Goal: Task Accomplishment & Management: Use online tool/utility

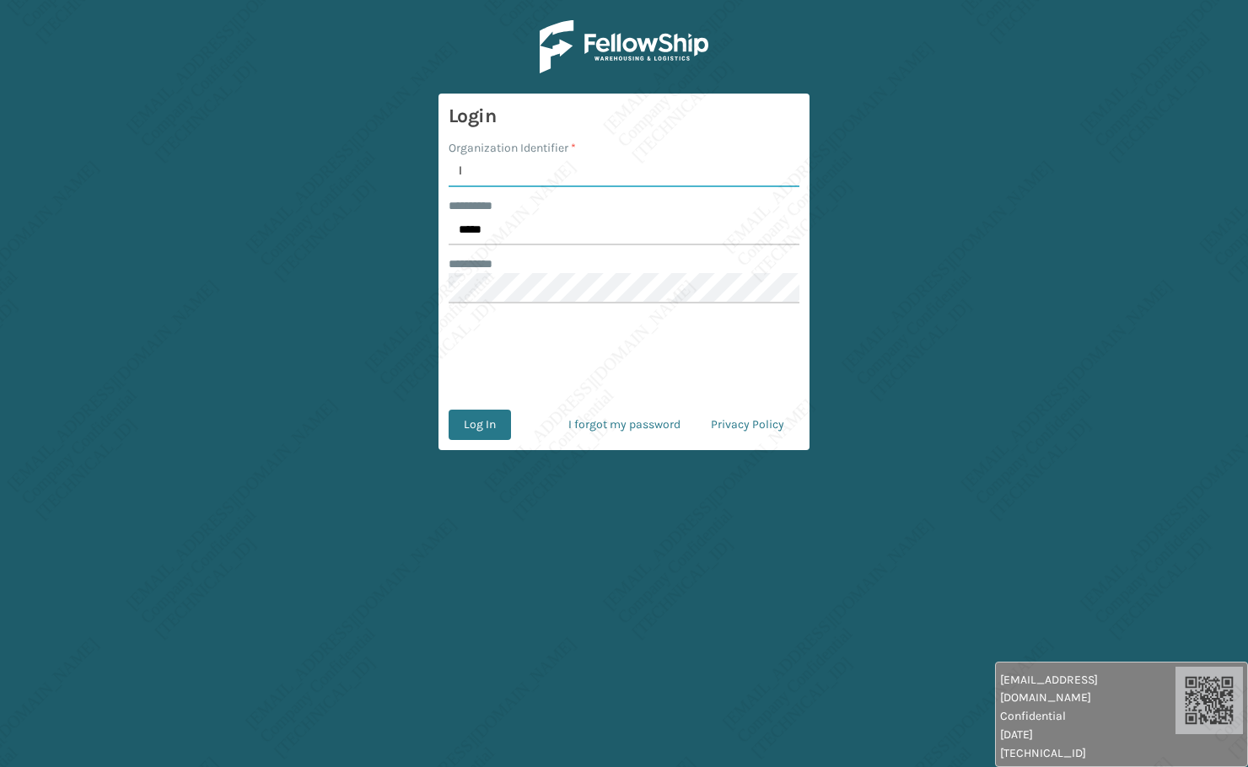
type input "[PERSON_NAME]"
click at [480, 423] on button "Log In" at bounding box center [479, 425] width 62 height 30
type input "*****"
type input "[PERSON_NAME]"
click at [485, 432] on button "Log In" at bounding box center [479, 425] width 62 height 30
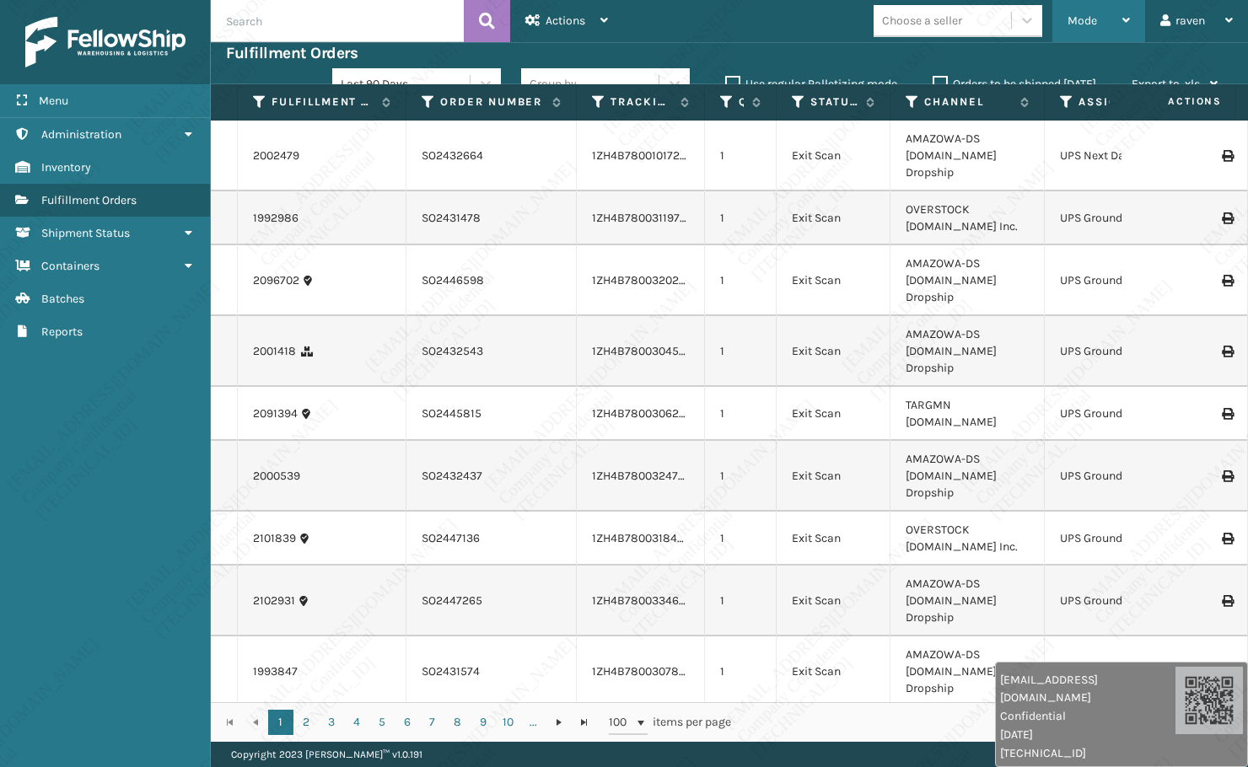
click at [1087, 28] on div "Mode" at bounding box center [1098, 21] width 62 height 42
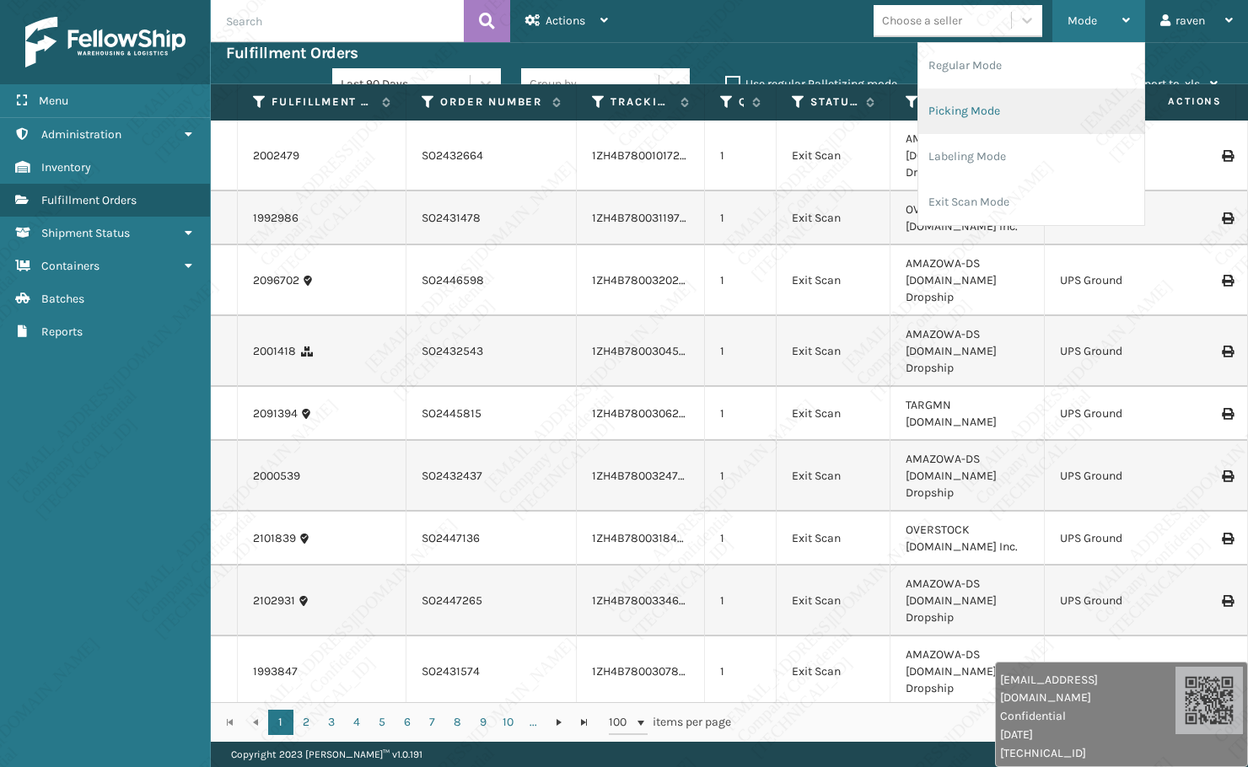
click at [1021, 106] on li "Picking Mode" at bounding box center [1031, 112] width 226 height 46
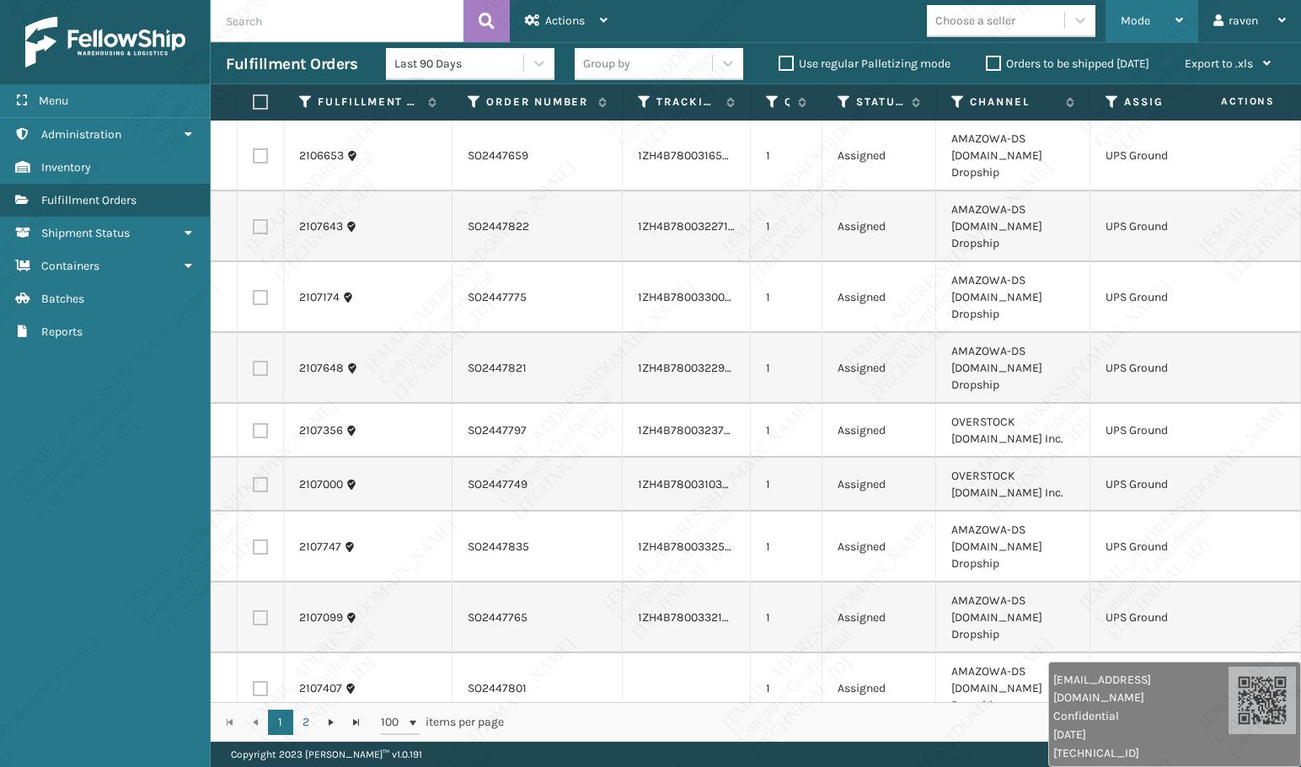
click at [1129, 14] on span "Mode" at bounding box center [1136, 20] width 30 height 14
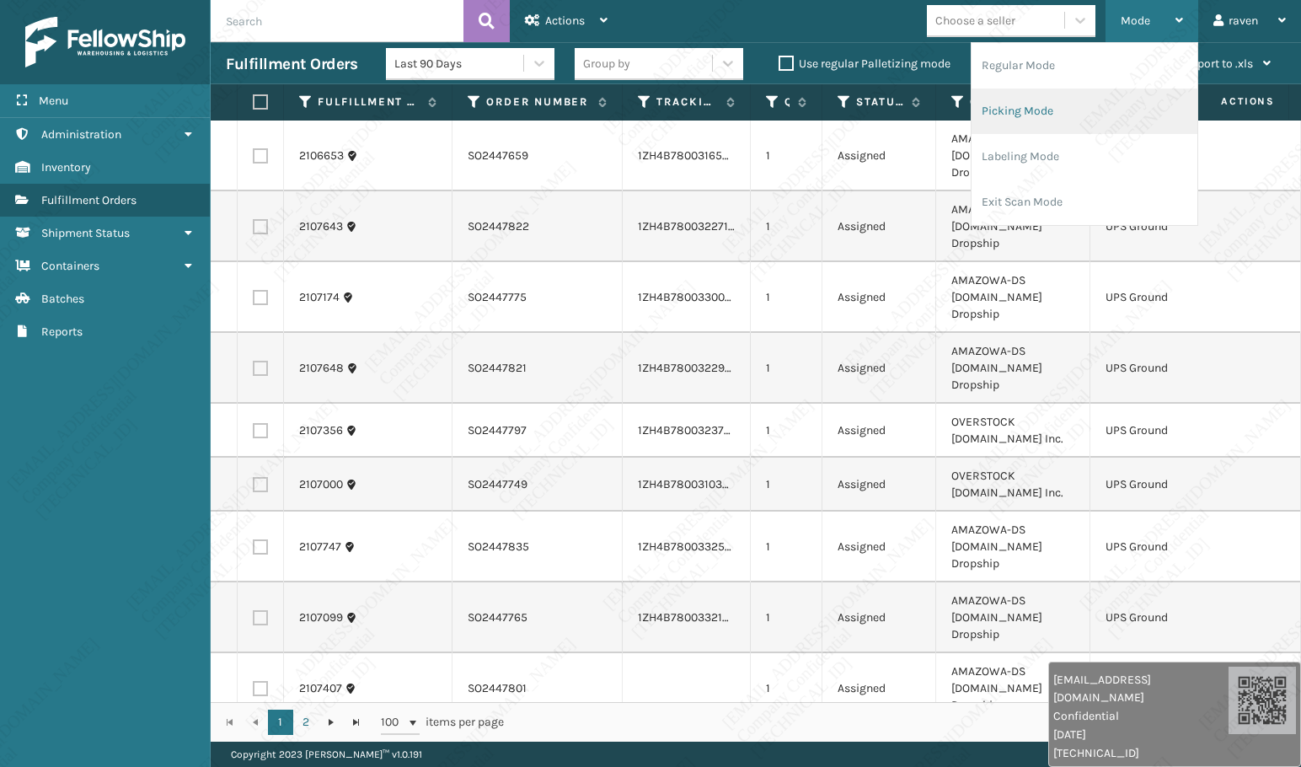
click at [1077, 107] on li "Picking Mode" at bounding box center [1085, 112] width 226 height 46
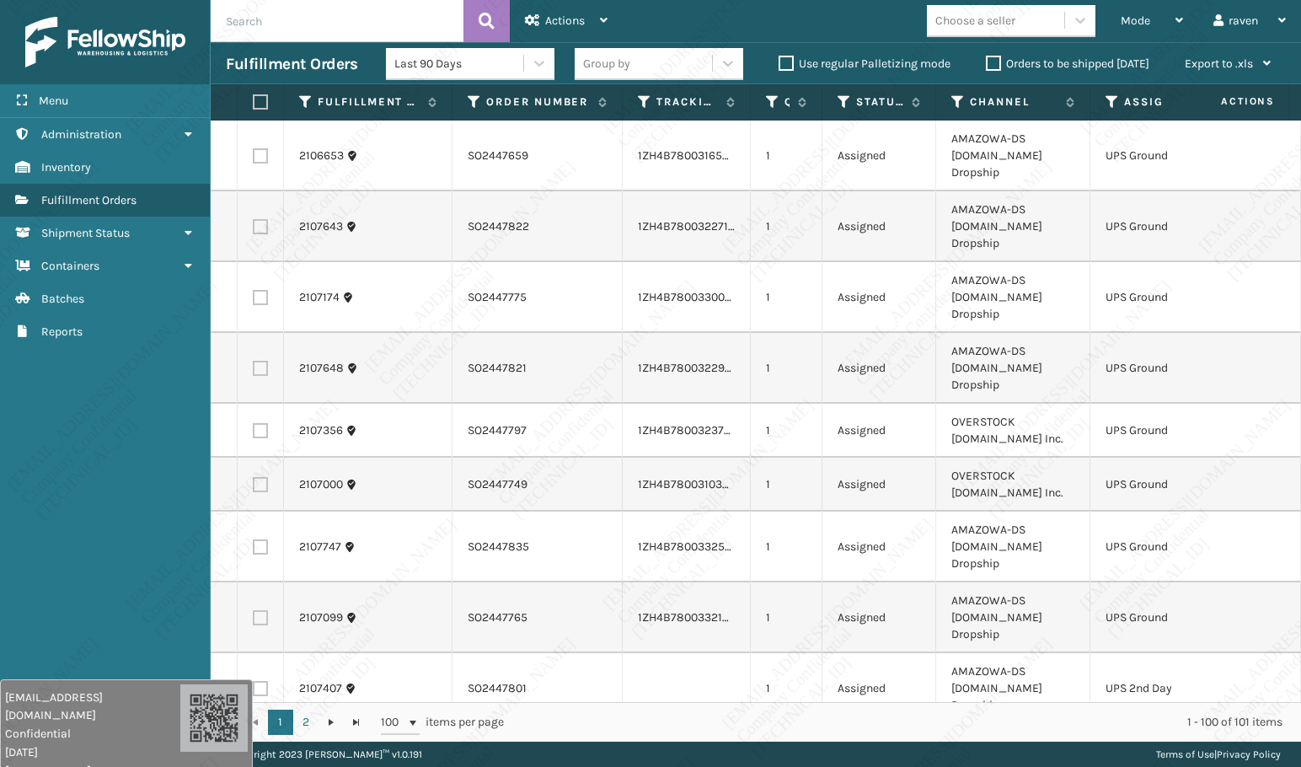
drag, startPoint x: 1021, startPoint y: 754, endPoint x: 137, endPoint y: 679, distance: 886.5
click at [87, 766] on html "[EMAIL_ADDRESS][DOMAIN_NAME] Confidential [DATE] [TECHNICAL_ID] [EMAIL_ADDRESS]…" at bounding box center [650, 383] width 1301 height 767
click at [56, 518] on div "Menu Administration Inventory Fulfillment Orders Shipment Status Containers Bat…" at bounding box center [105, 383] width 211 height 767
click at [1114, 103] on icon at bounding box center [1112, 101] width 13 height 15
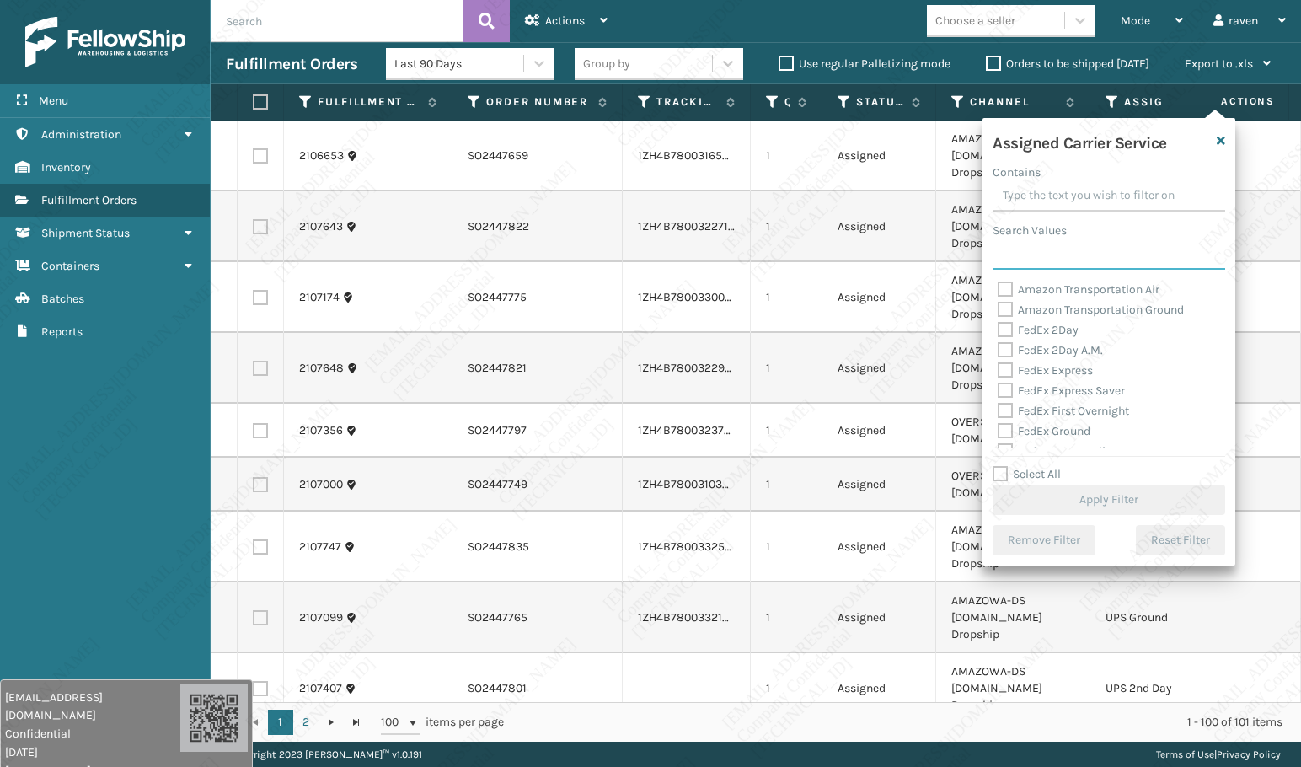
click at [1057, 250] on input "Search Values" at bounding box center [1109, 254] width 233 height 30
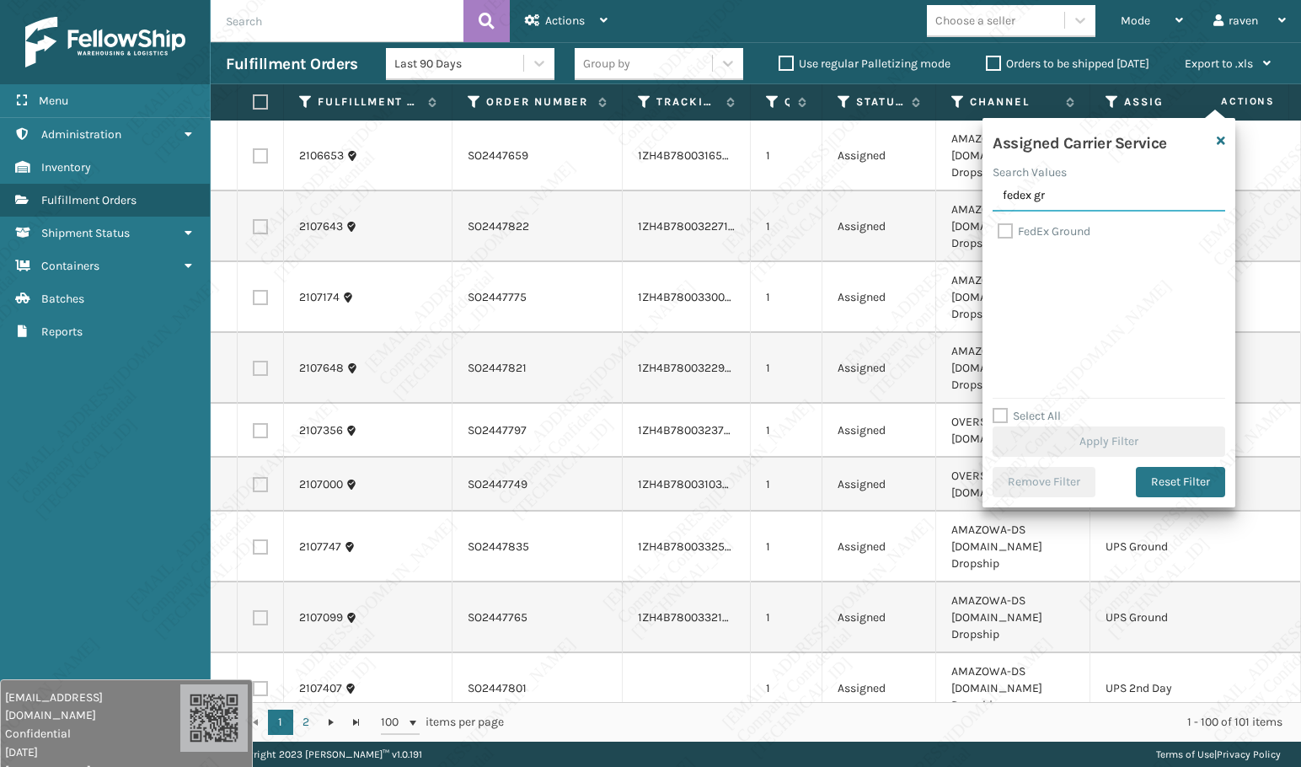
type input "fedex gr"
click at [1036, 224] on label "FedEx Ground" at bounding box center [1044, 231] width 93 height 14
click at [999, 224] on input "FedEx Ground" at bounding box center [998, 227] width 1 height 11
checkbox input "true"
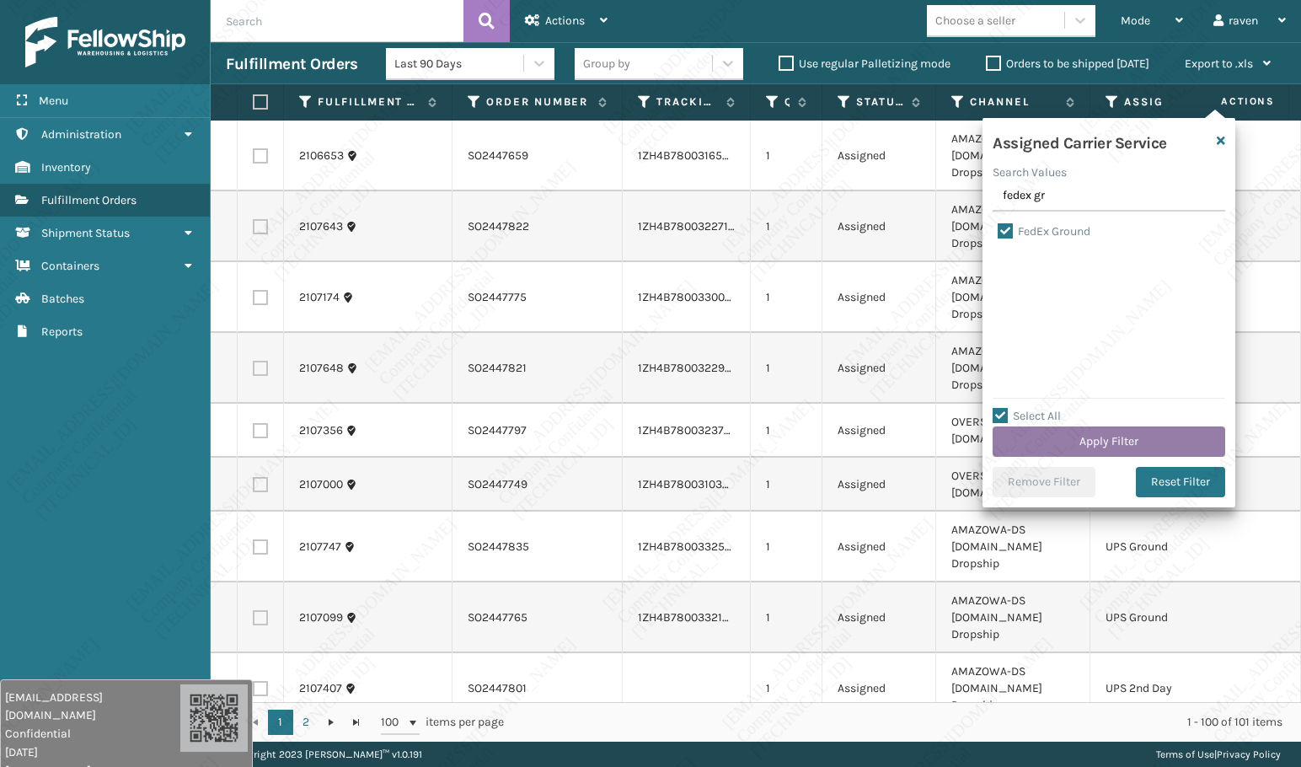
click at [1112, 431] on button "Apply Filter" at bounding box center [1109, 442] width 233 height 30
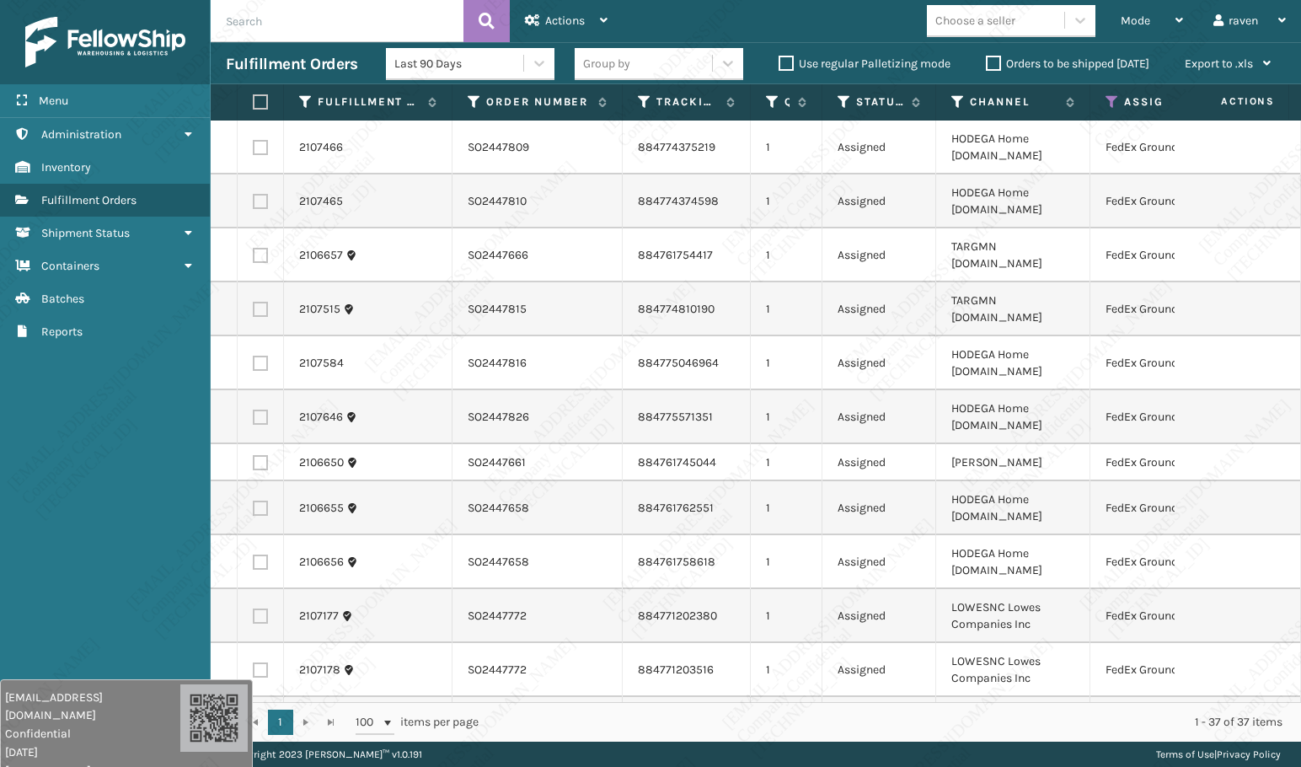
click at [260, 107] on label at bounding box center [258, 101] width 10 height 15
click at [254, 107] on input "checkbox" at bounding box center [253, 102] width 1 height 11
checkbox input "true"
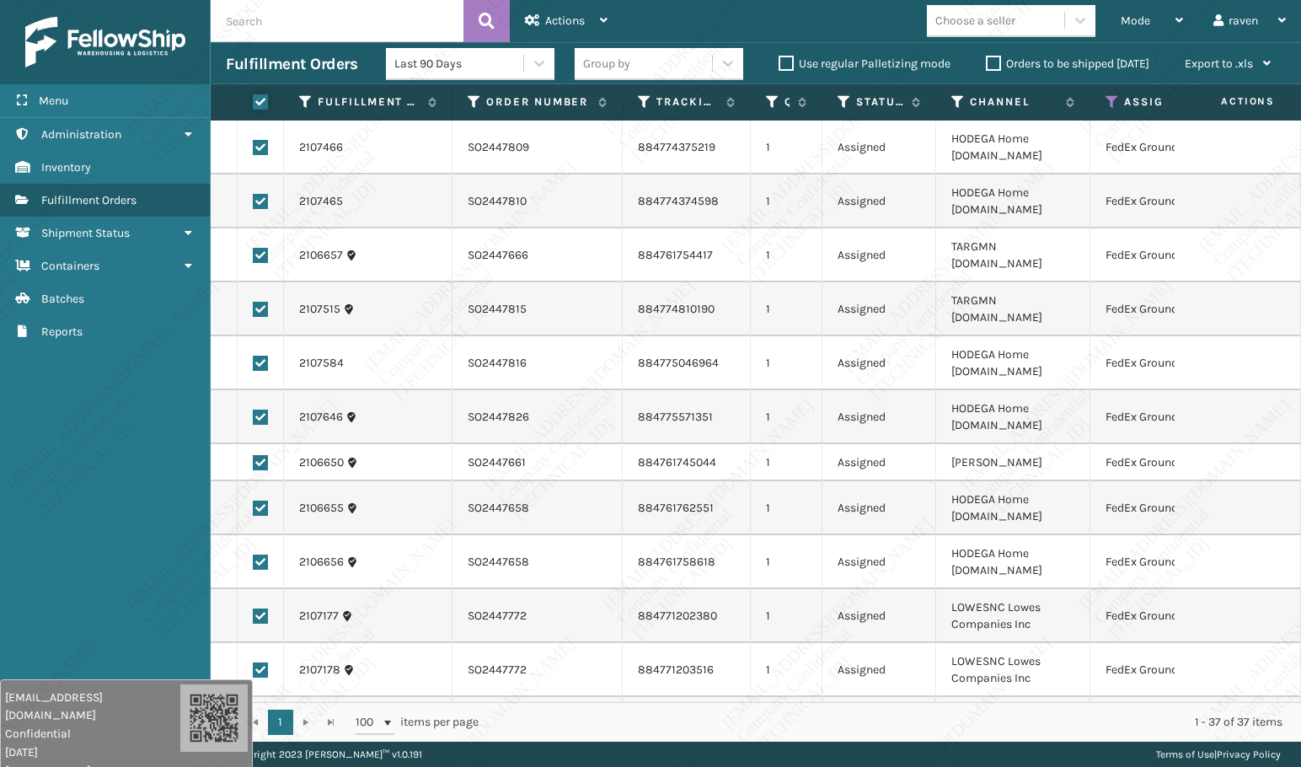
checkbox input "true"
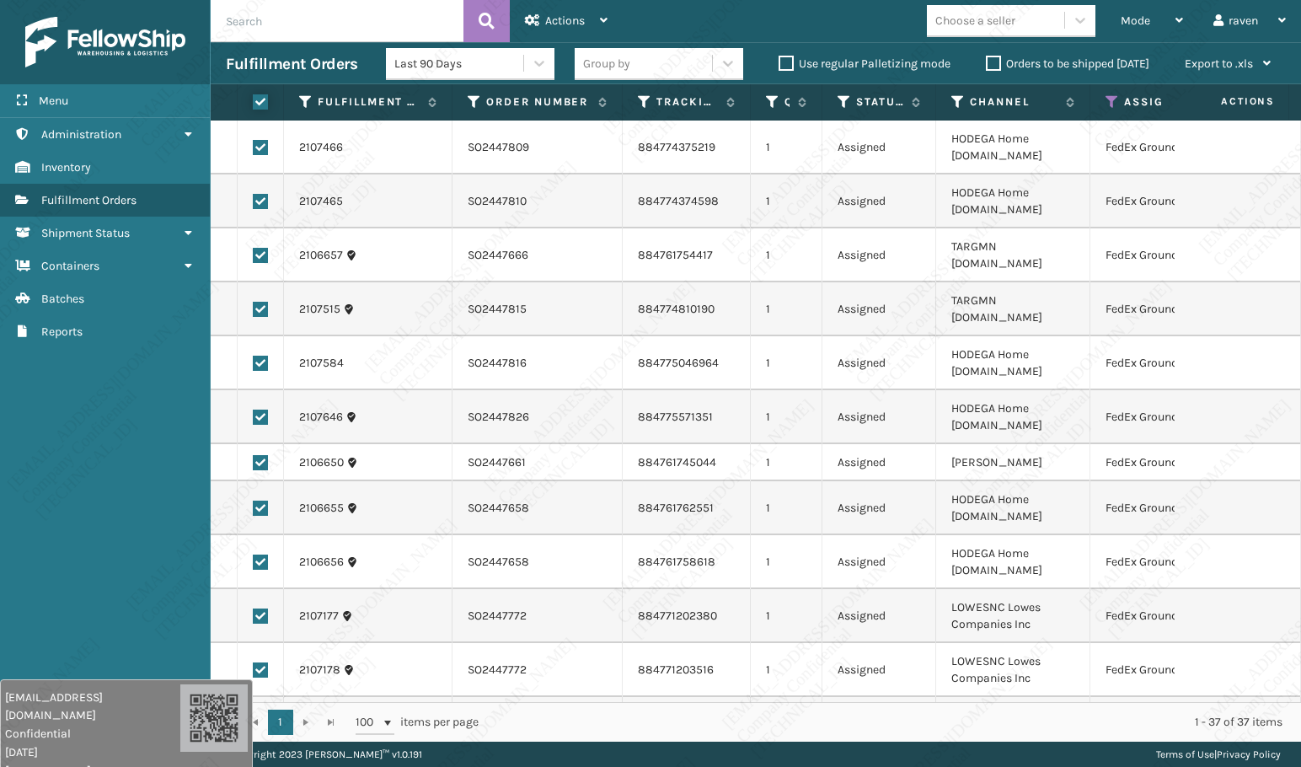
checkbox input "true"
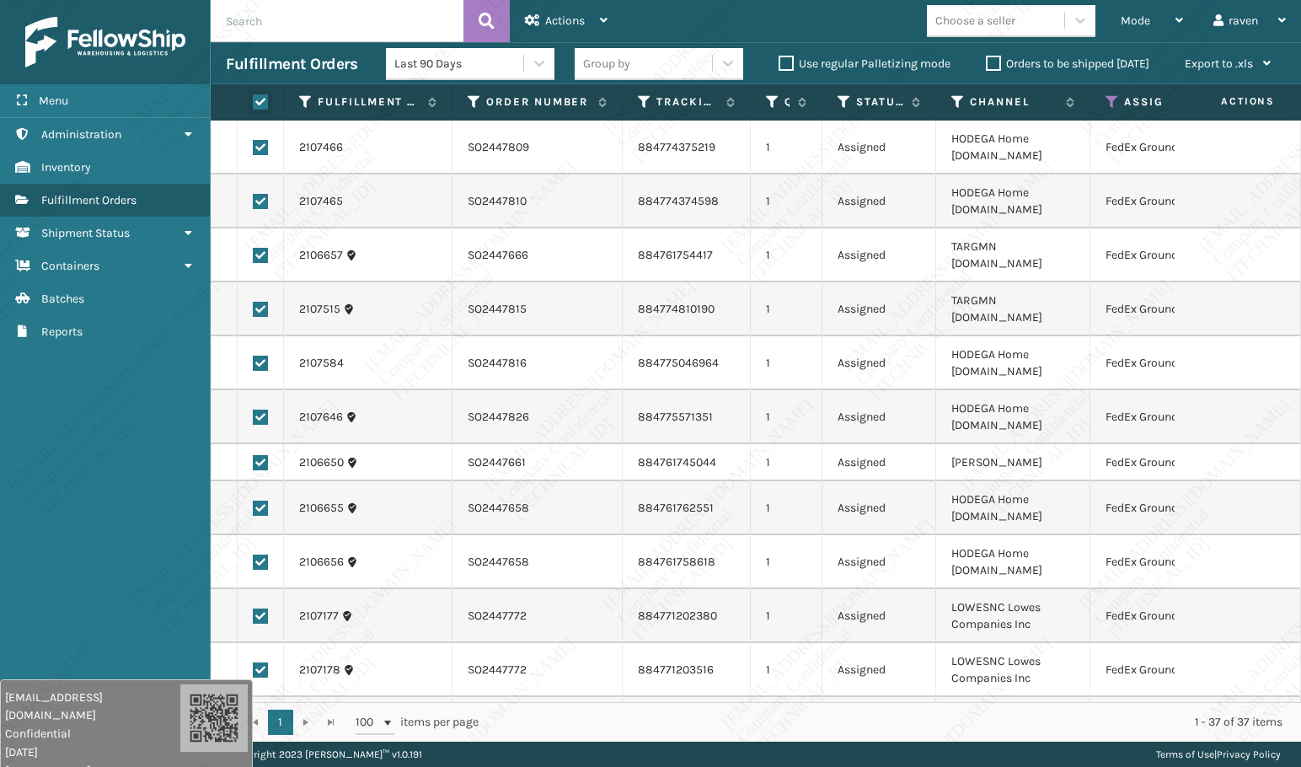
checkbox input "true"
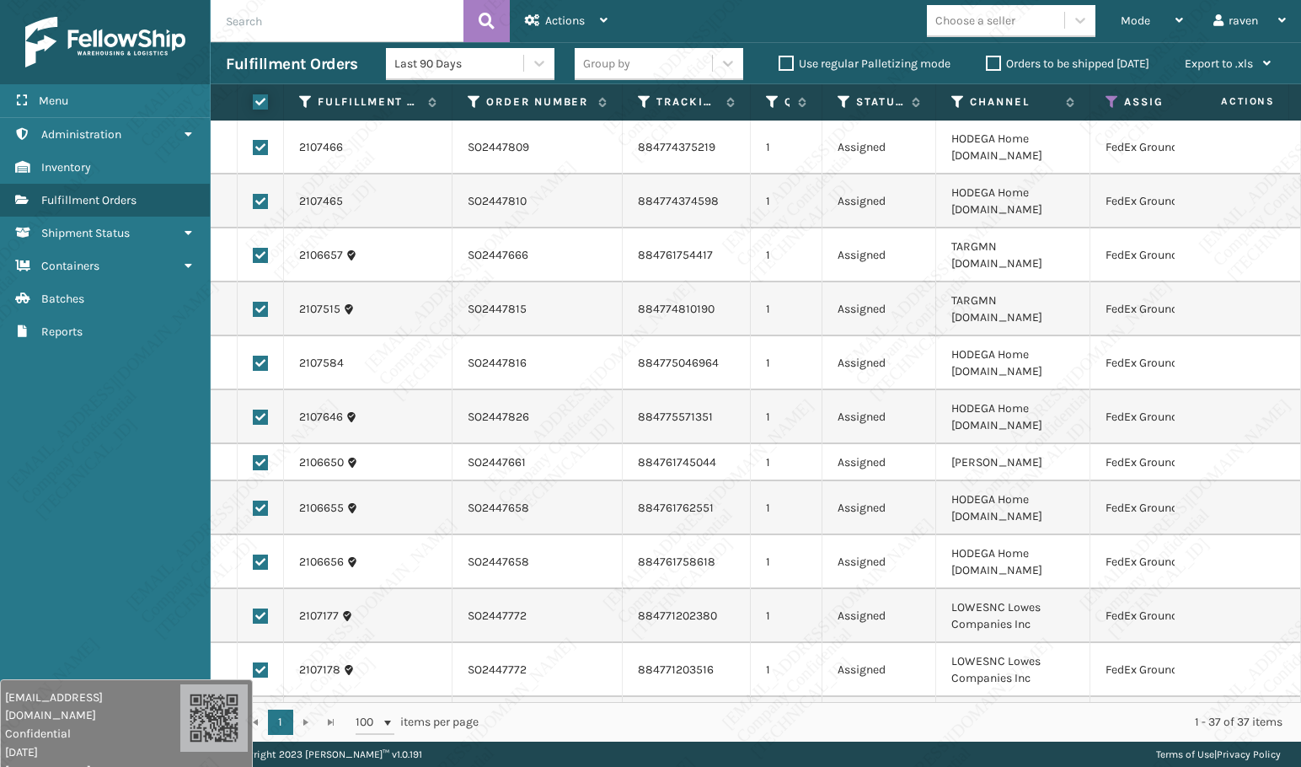
checkbox input "true"
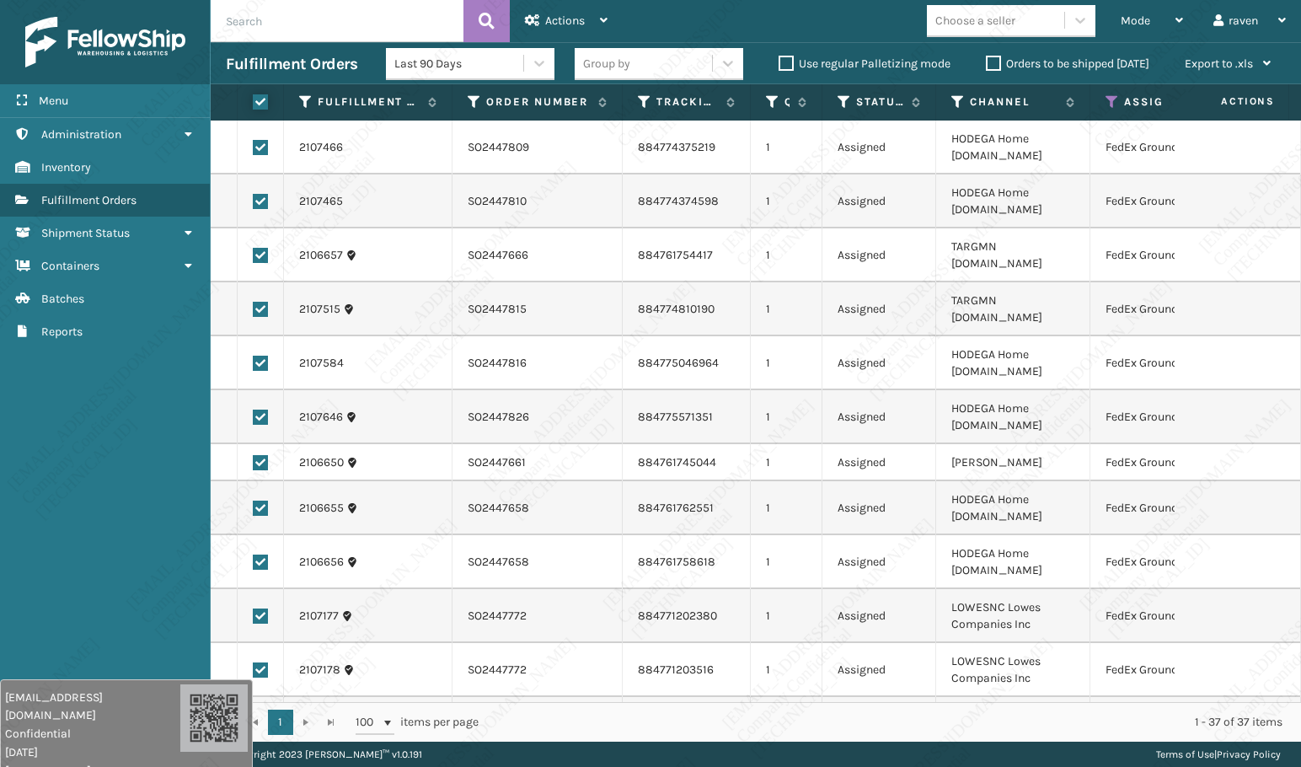
checkbox input "true"
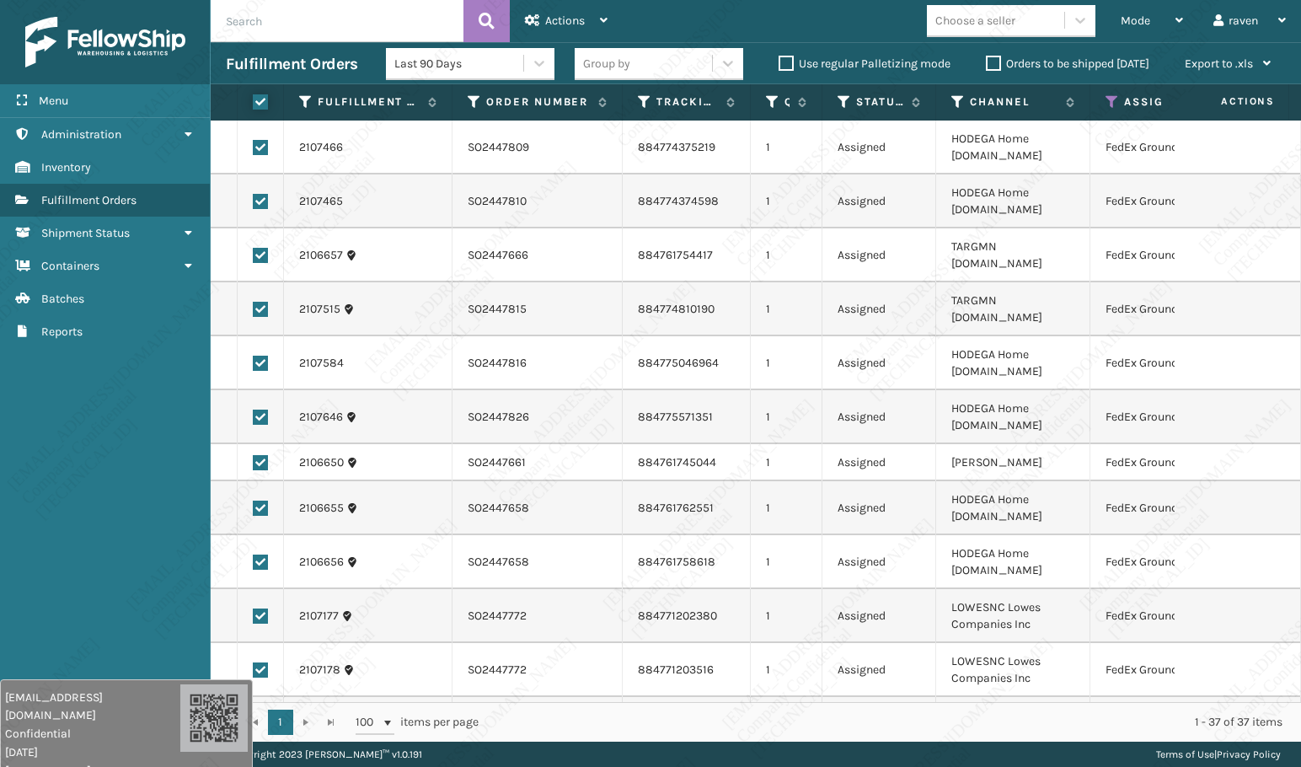
checkbox input "true"
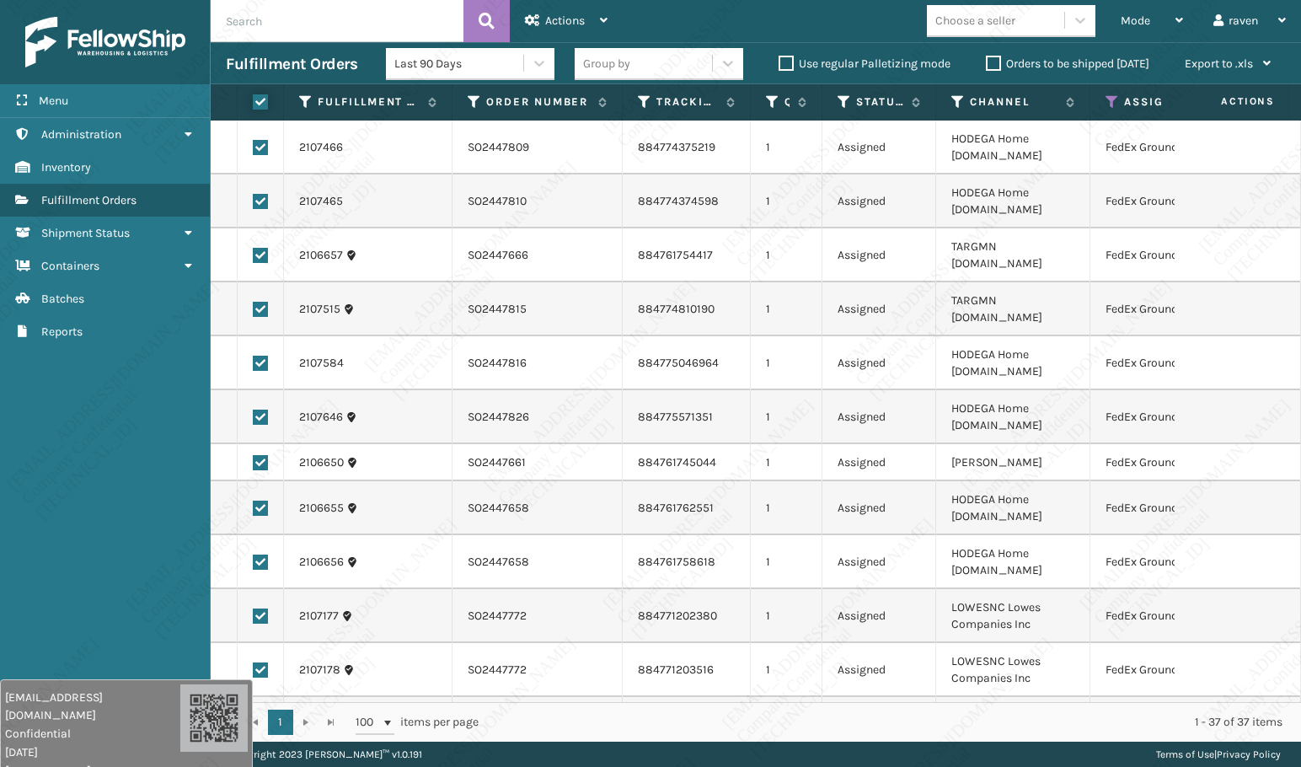
checkbox input "true"
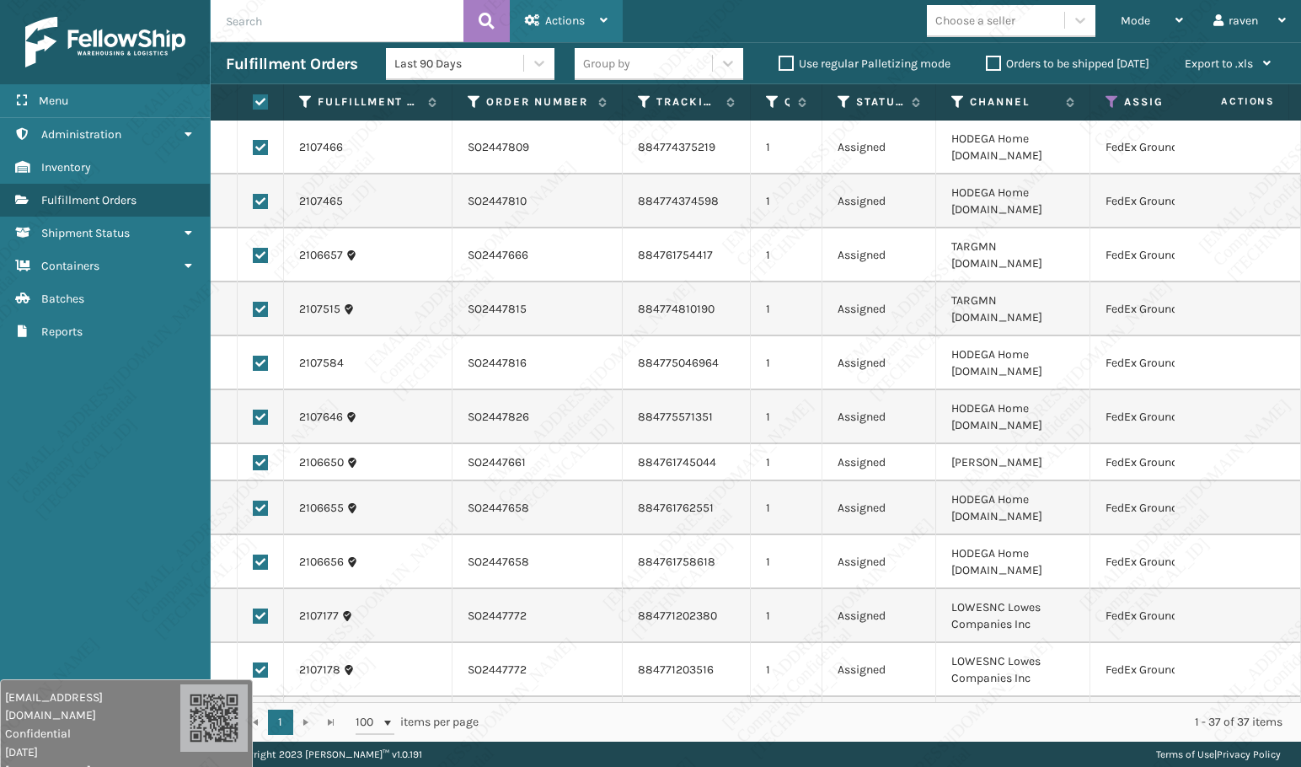
click at [541, 30] on div "Actions" at bounding box center [566, 21] width 83 height 42
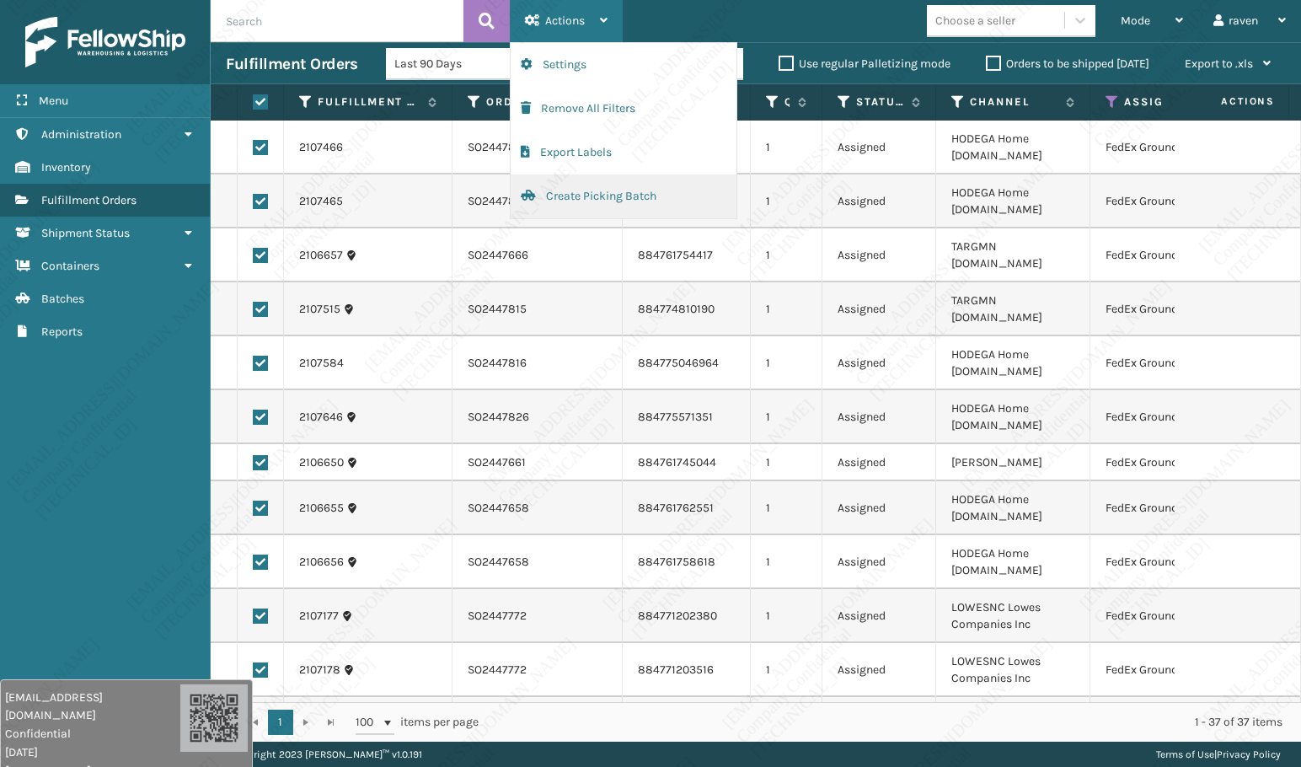
click at [566, 189] on button "Create Picking Batch" at bounding box center [624, 196] width 226 height 44
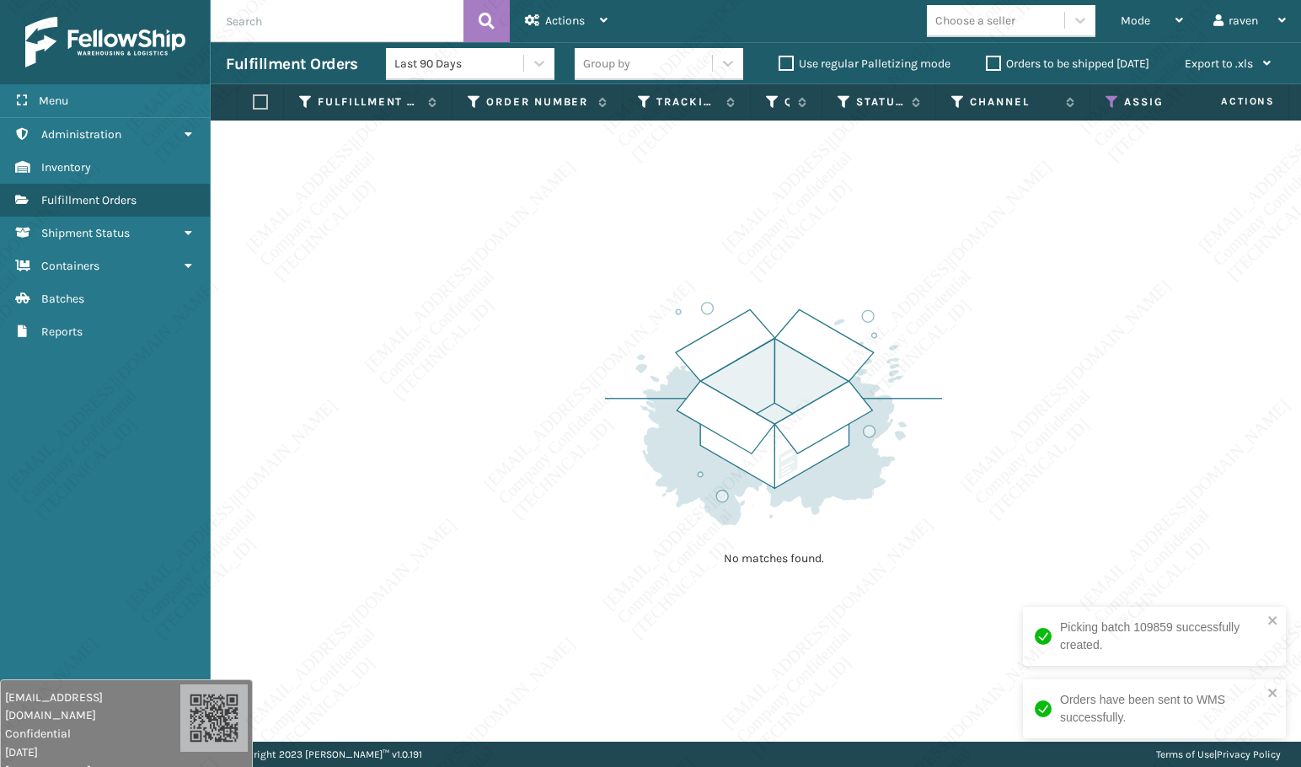
click at [1113, 102] on icon at bounding box center [1112, 101] width 13 height 15
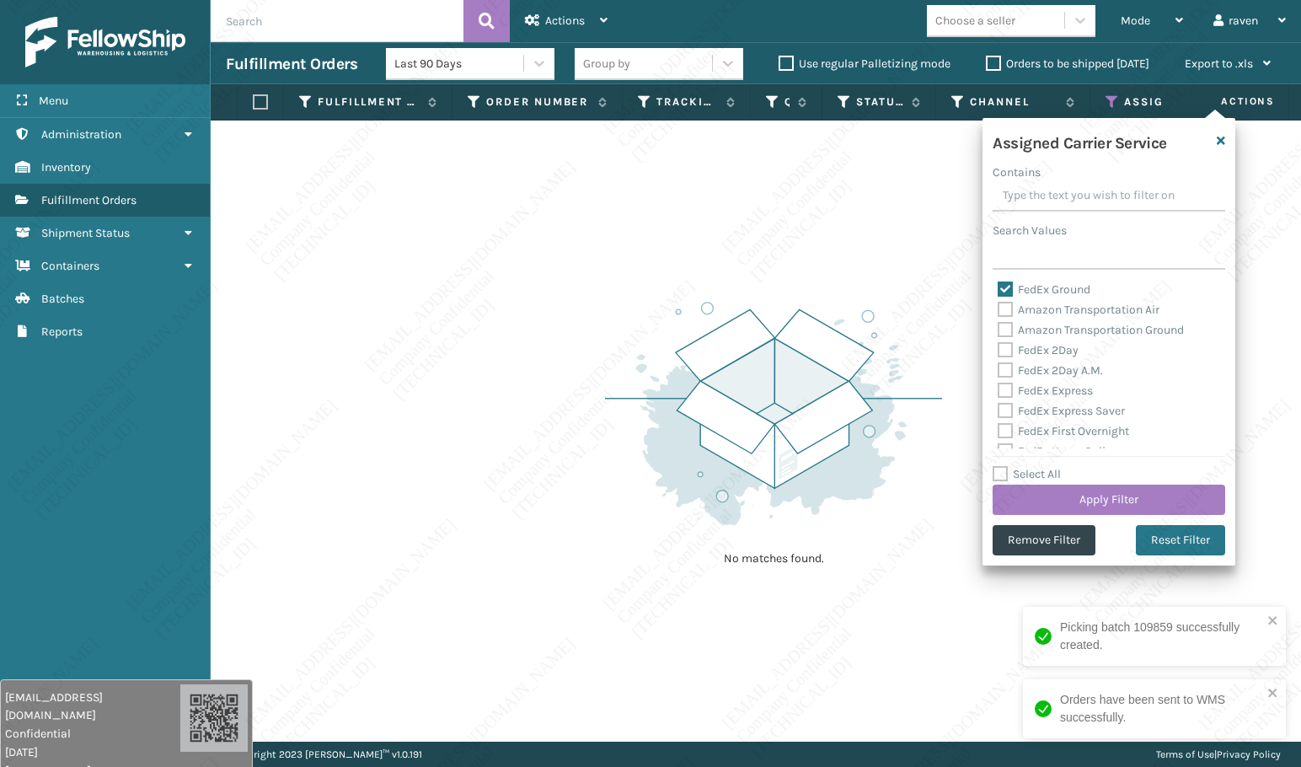
click at [1020, 291] on label "FedEx Ground" at bounding box center [1044, 289] width 93 height 14
click at [999, 291] on input "FedEx Ground" at bounding box center [998, 285] width 1 height 11
checkbox input "false"
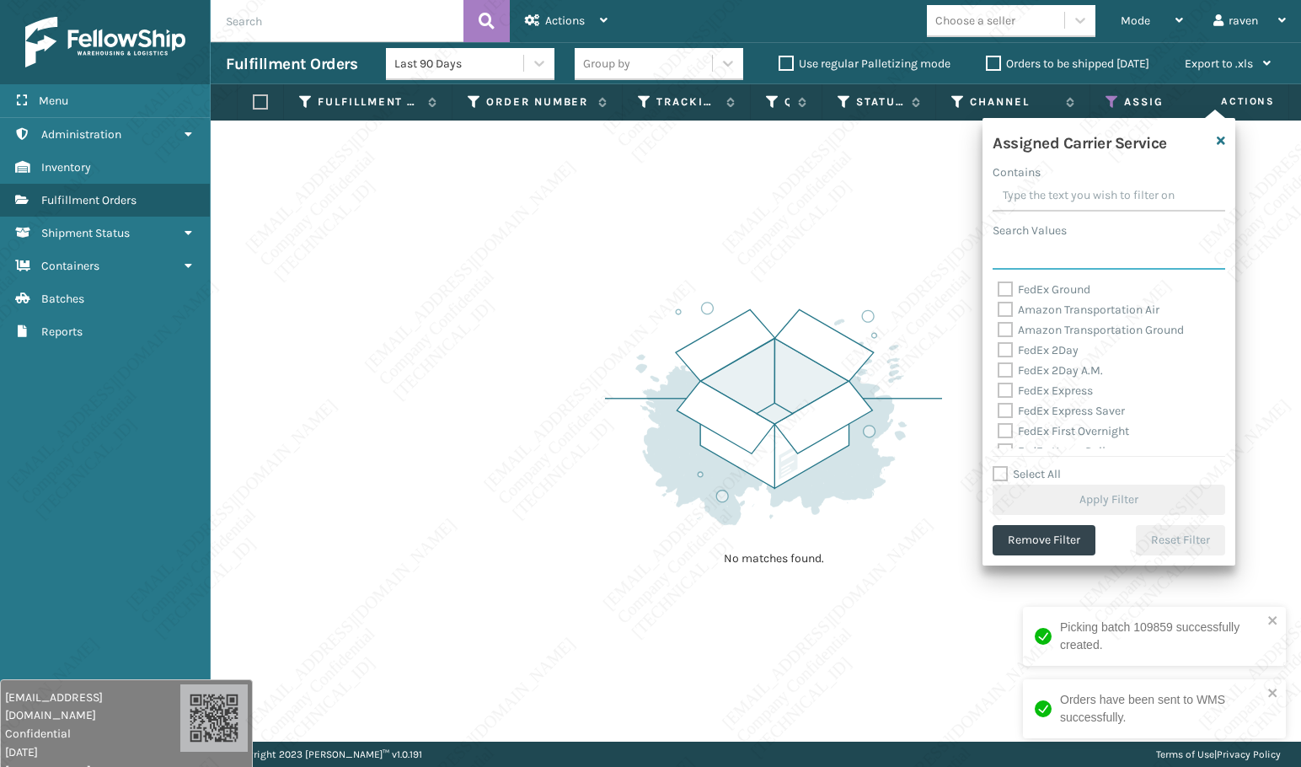
click at [1035, 258] on input "Search Values" at bounding box center [1109, 254] width 233 height 30
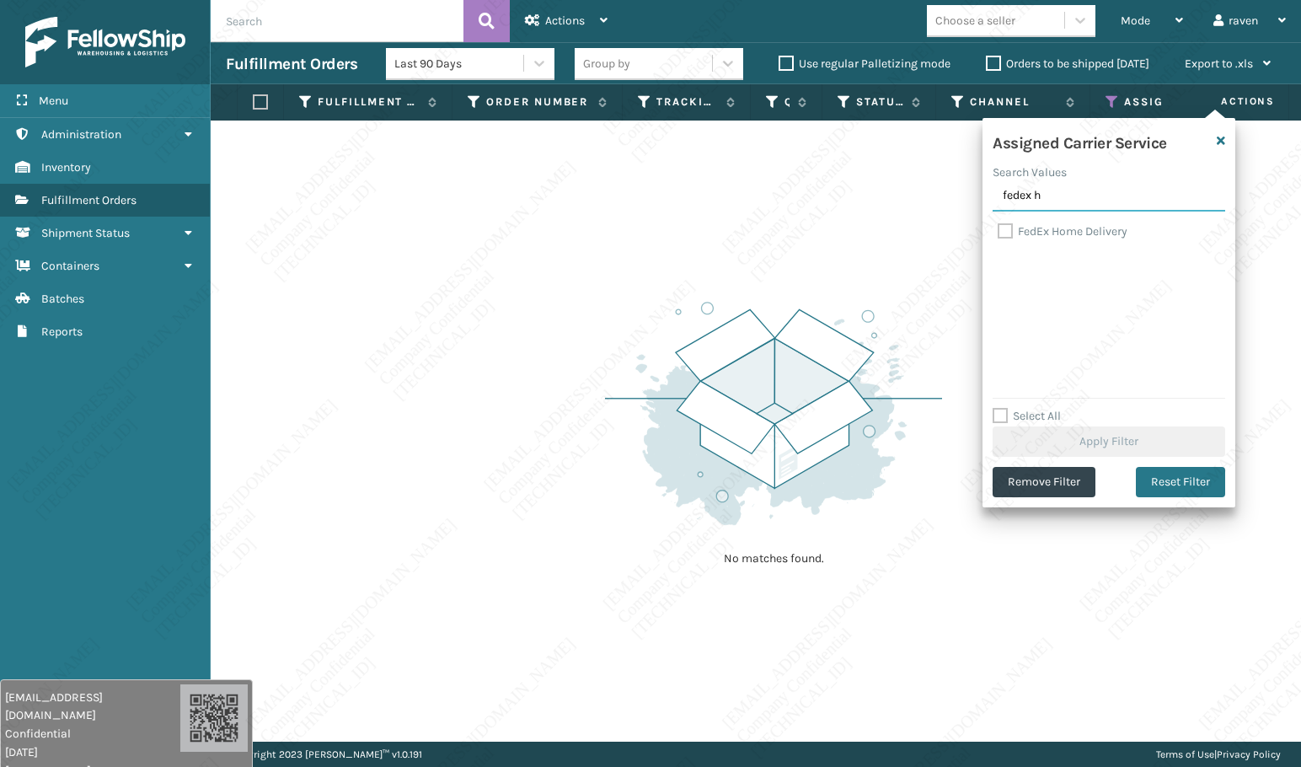
type input "fedex h"
click at [1028, 239] on div "FedEx Home Delivery" at bounding box center [1109, 232] width 223 height 20
click at [1031, 233] on label "FedEx Home Delivery" at bounding box center [1063, 231] width 130 height 14
click at [999, 233] on input "FedEx Home Delivery" at bounding box center [998, 227] width 1 height 11
checkbox input "true"
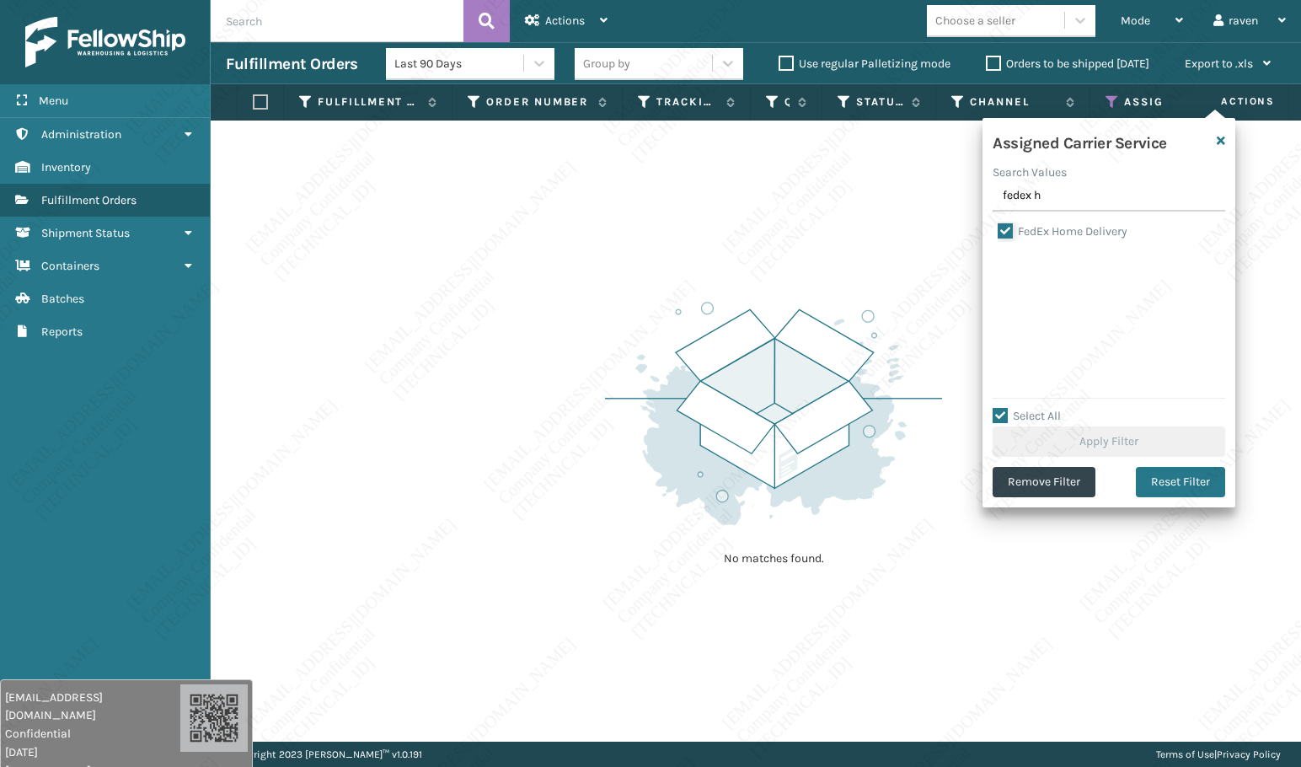
checkbox input "true"
click at [1081, 427] on button "Apply Filter" at bounding box center [1109, 442] width 233 height 30
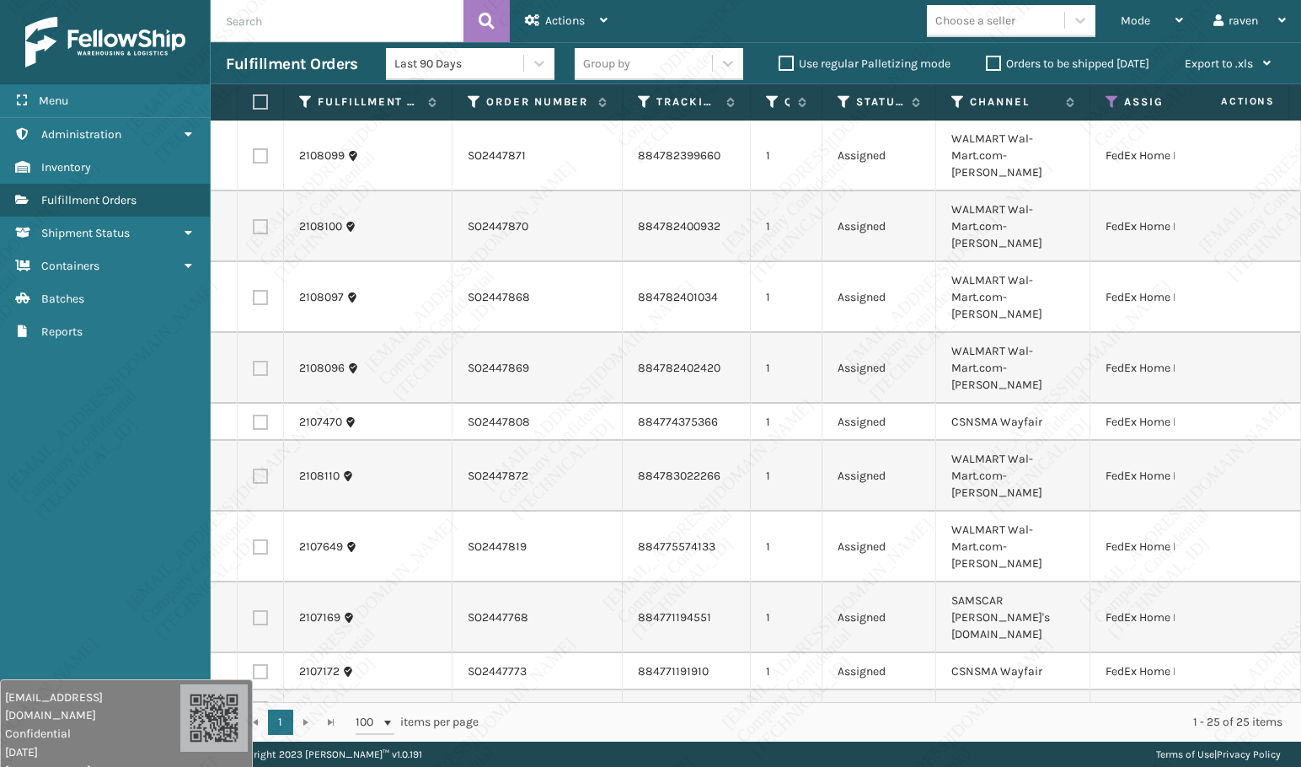
click at [679, 722] on div "1 - 25 of 25 items" at bounding box center [892, 722] width 781 height 17
click at [260, 104] on label at bounding box center [258, 101] width 10 height 15
click at [254, 104] on input "checkbox" at bounding box center [253, 102] width 1 height 11
checkbox input "true"
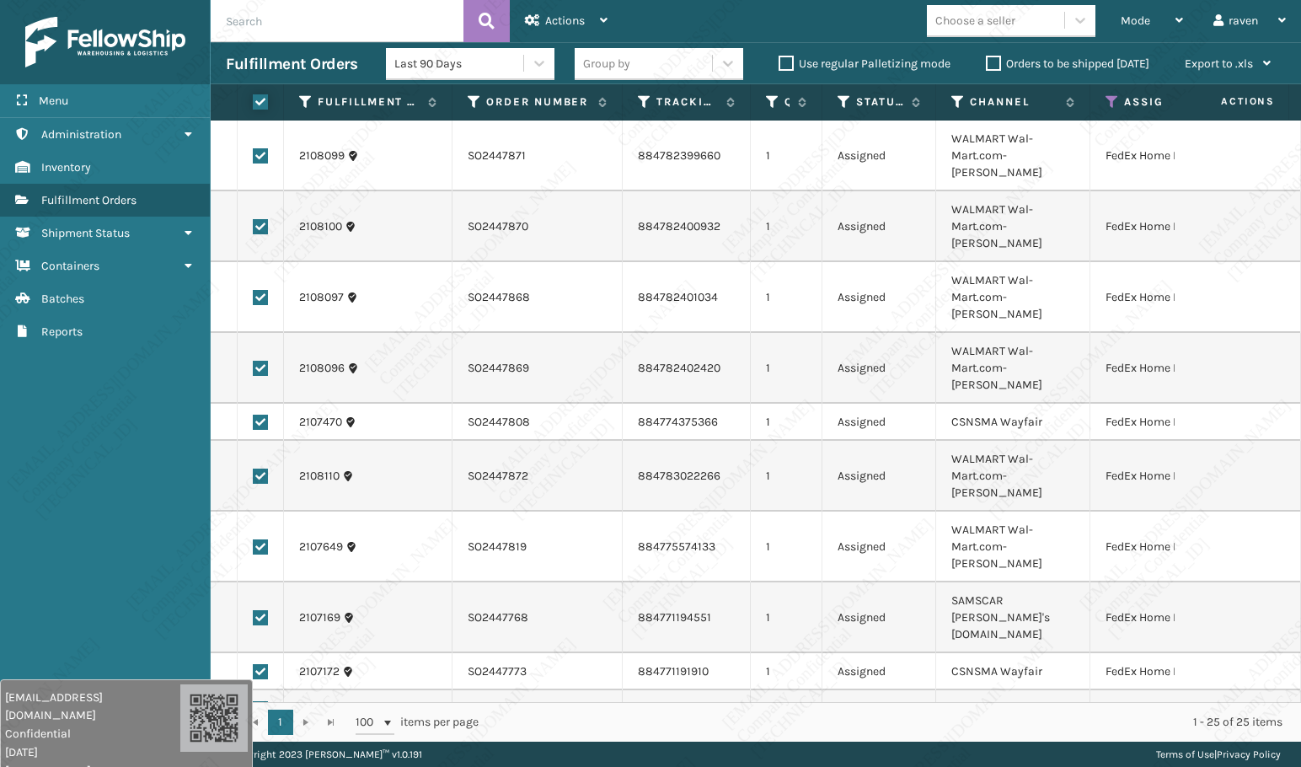
checkbox input "true"
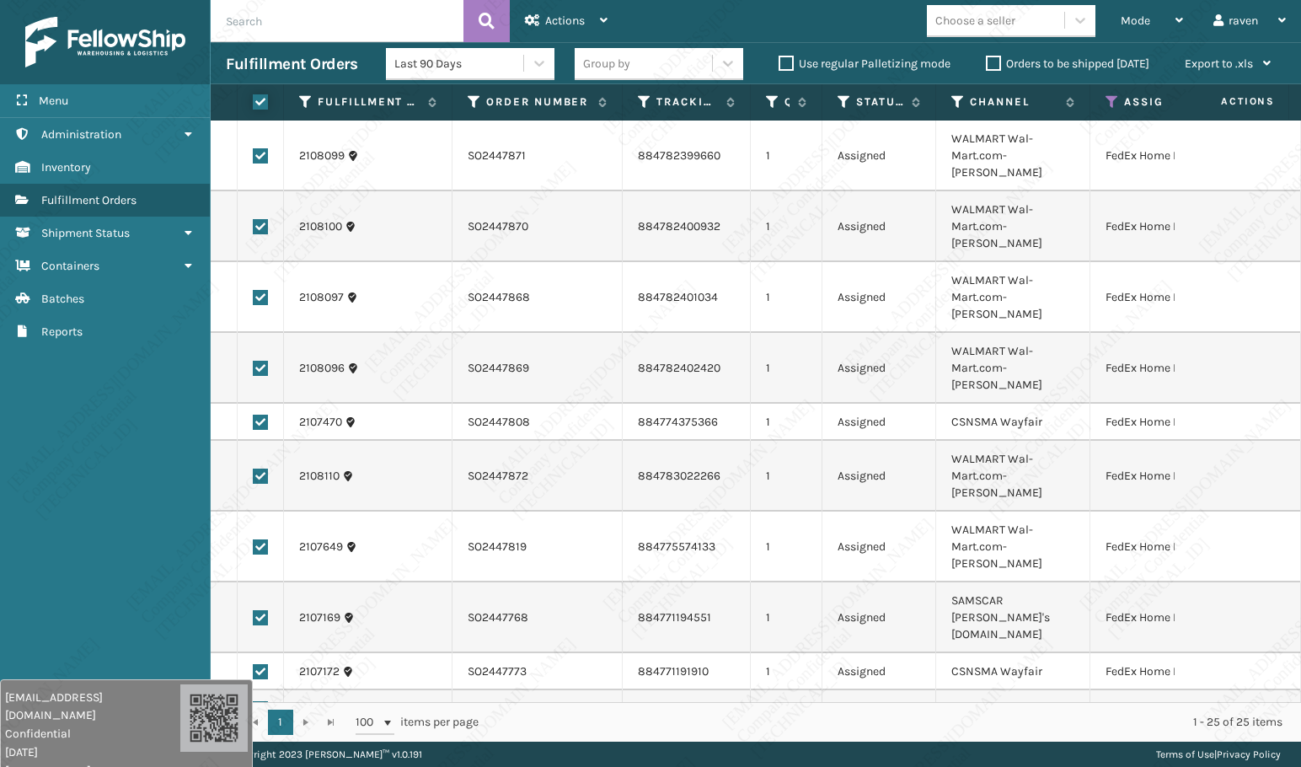
checkbox input "true"
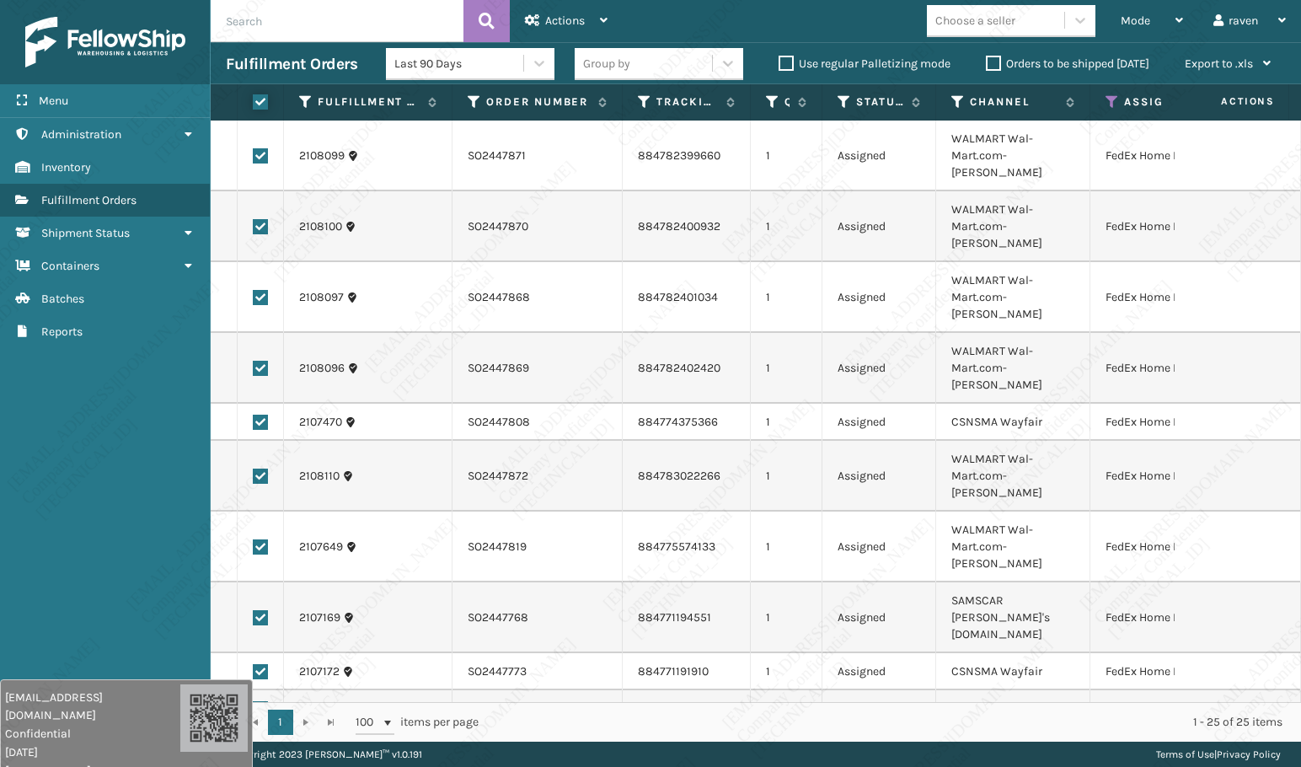
checkbox input "true"
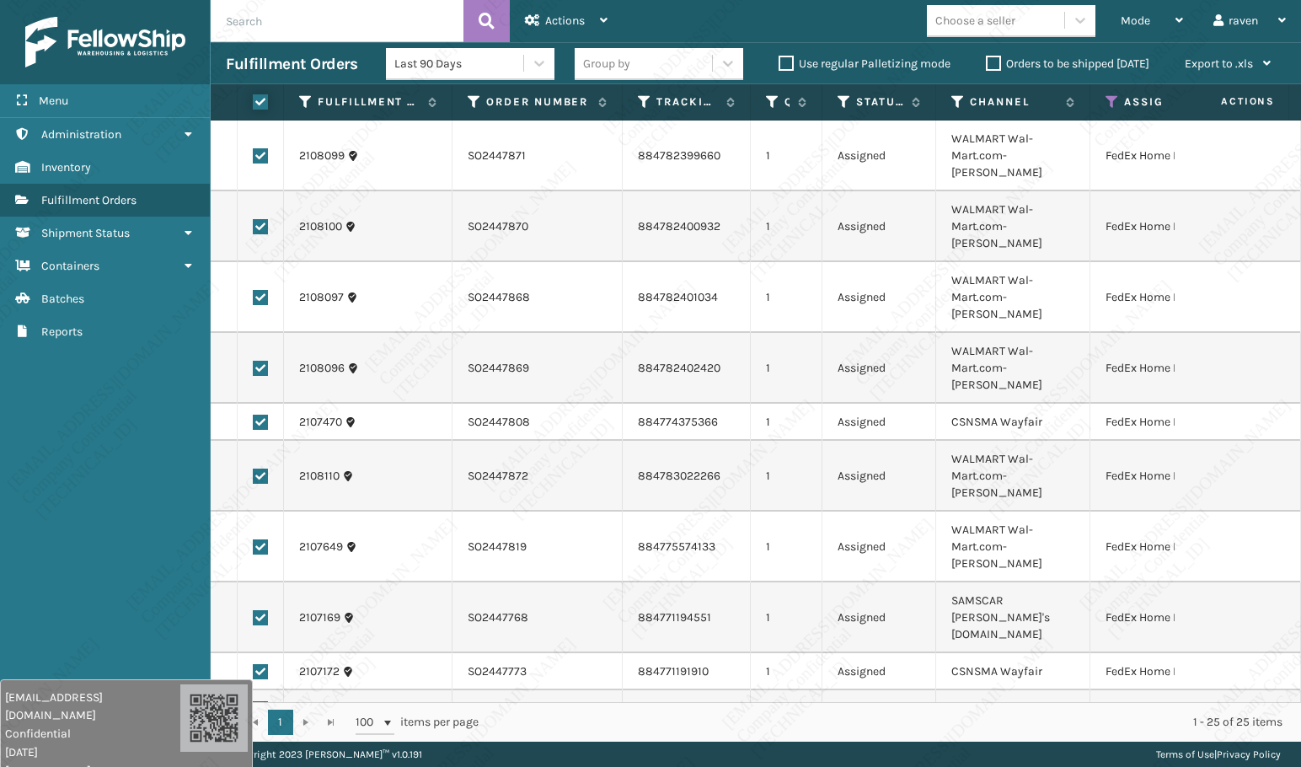
checkbox input "true"
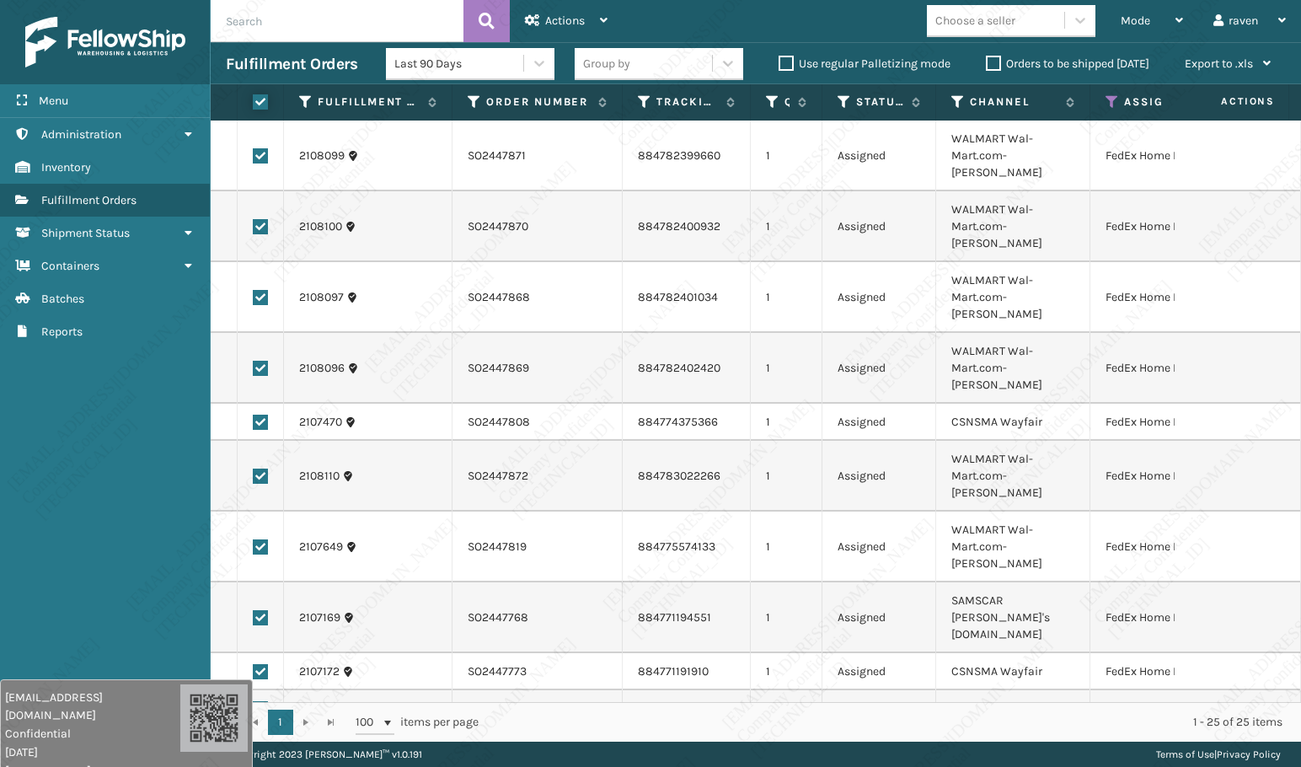
checkbox input "true"
click at [584, 24] on span "Actions" at bounding box center [565, 20] width 40 height 14
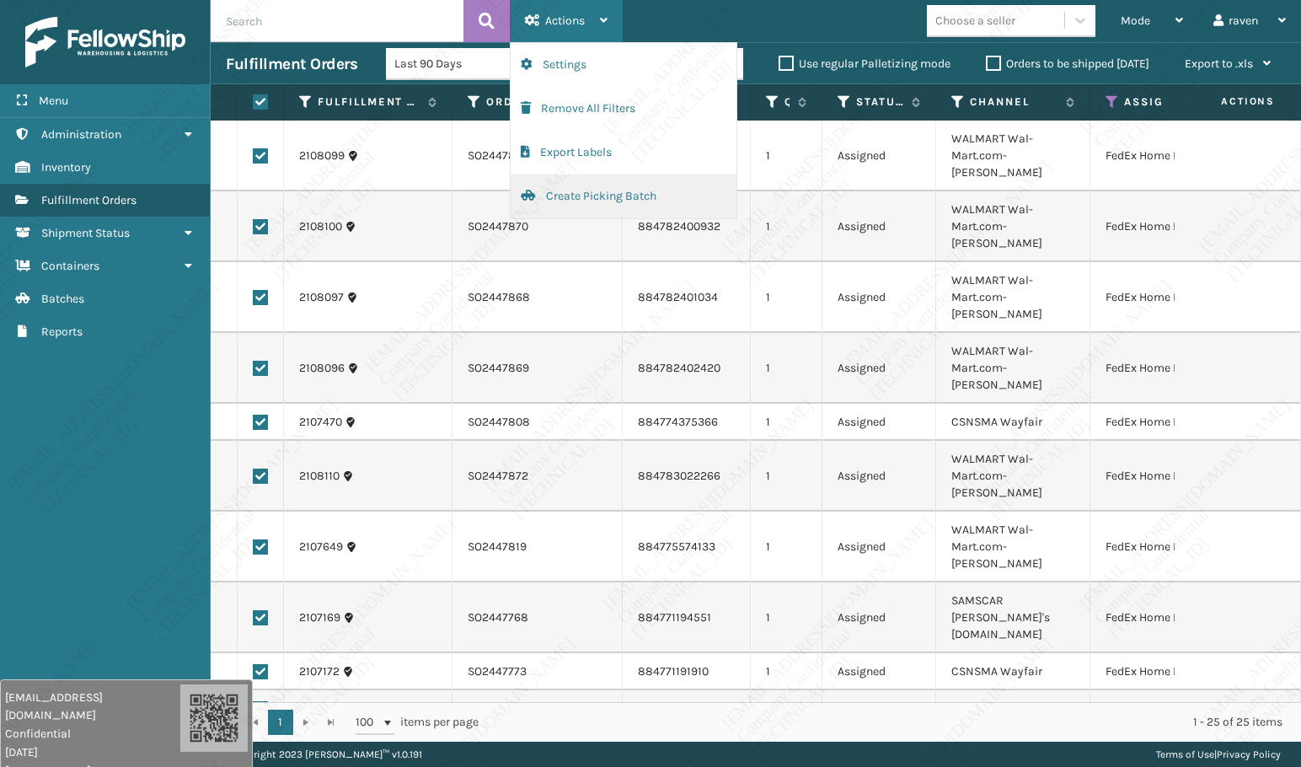
click at [566, 190] on button "Create Picking Batch" at bounding box center [624, 196] width 226 height 44
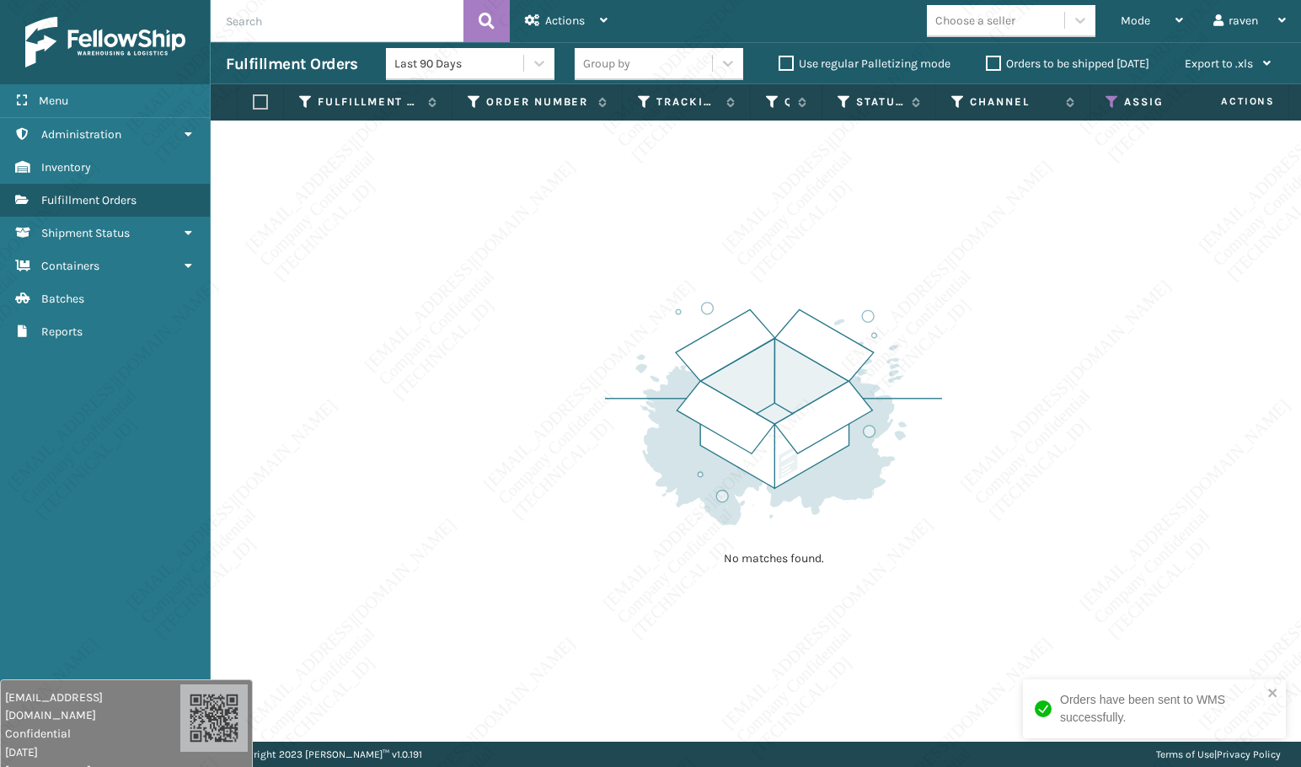
click at [1113, 99] on icon at bounding box center [1112, 101] width 13 height 15
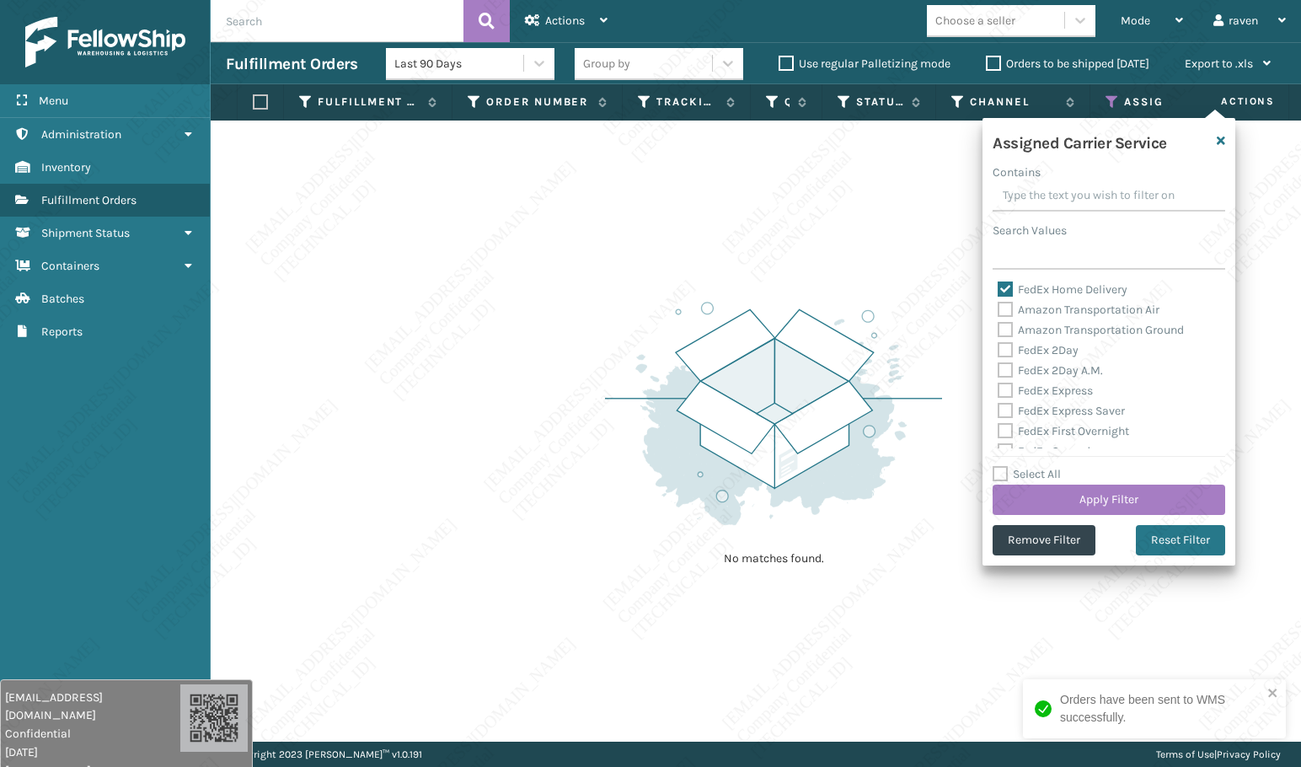
click at [1035, 281] on div "FedEx Home Delivery" at bounding box center [1109, 290] width 223 height 20
click at [1034, 288] on label "FedEx Home Delivery" at bounding box center [1063, 289] width 130 height 14
click at [999, 288] on input "FedEx Home Delivery" at bounding box center [998, 285] width 1 height 11
checkbox input "false"
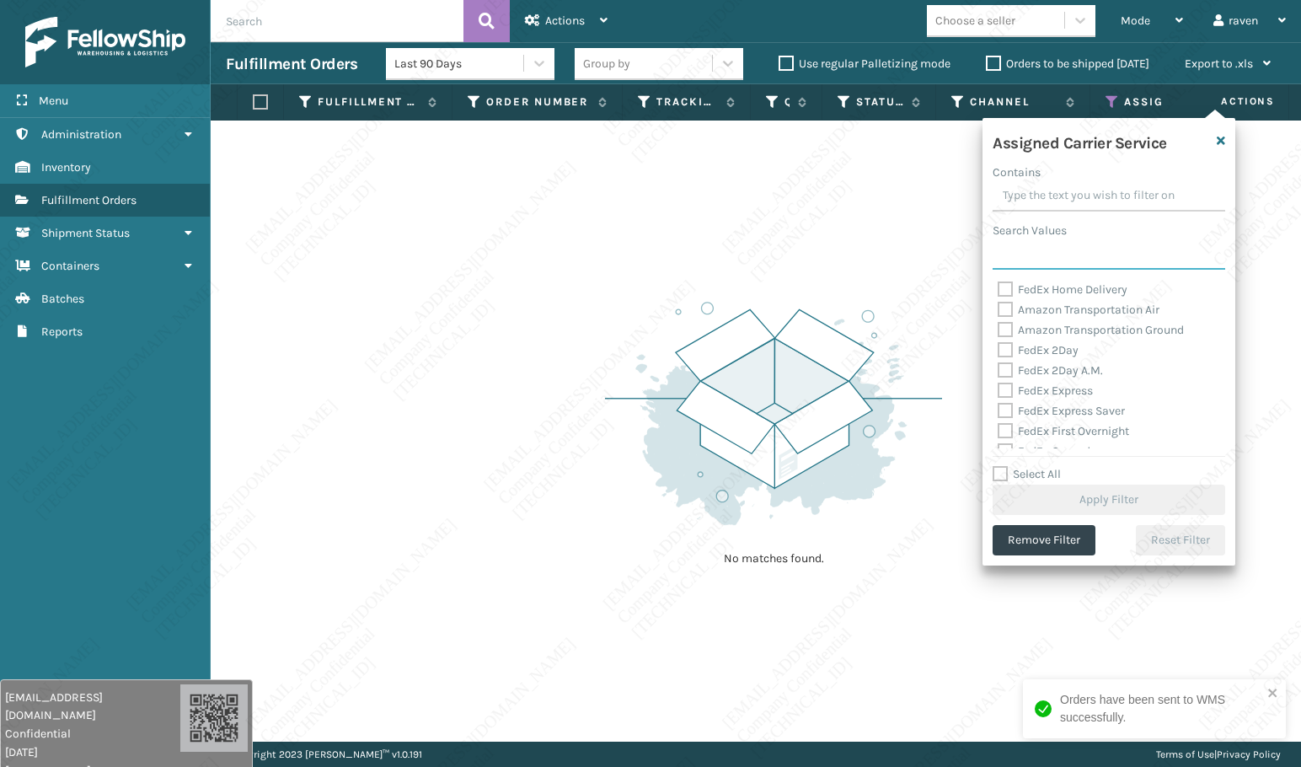
click at [1037, 250] on input "Search Values" at bounding box center [1109, 254] width 233 height 30
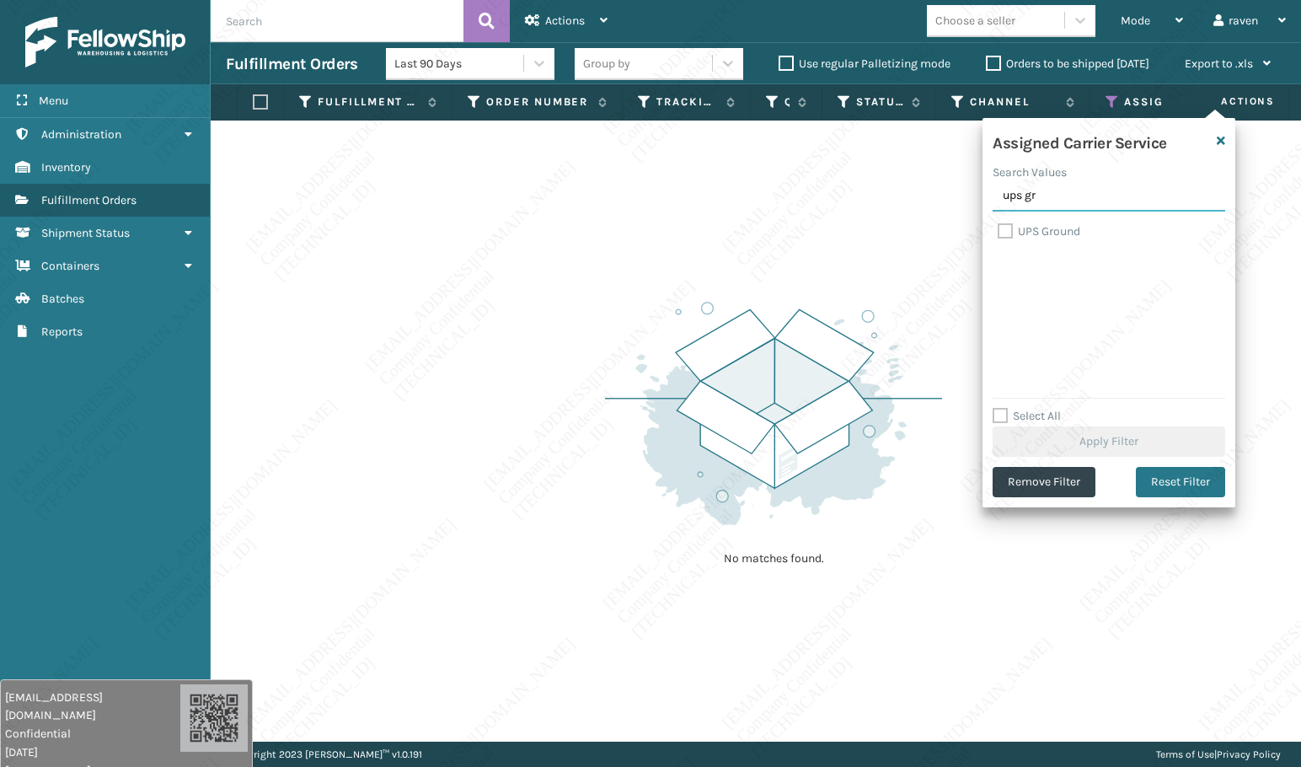
type input "ups gr"
click at [1045, 224] on label "UPS Ground" at bounding box center [1039, 231] width 83 height 14
click at [999, 224] on input "UPS Ground" at bounding box center [998, 227] width 1 height 11
checkbox input "true"
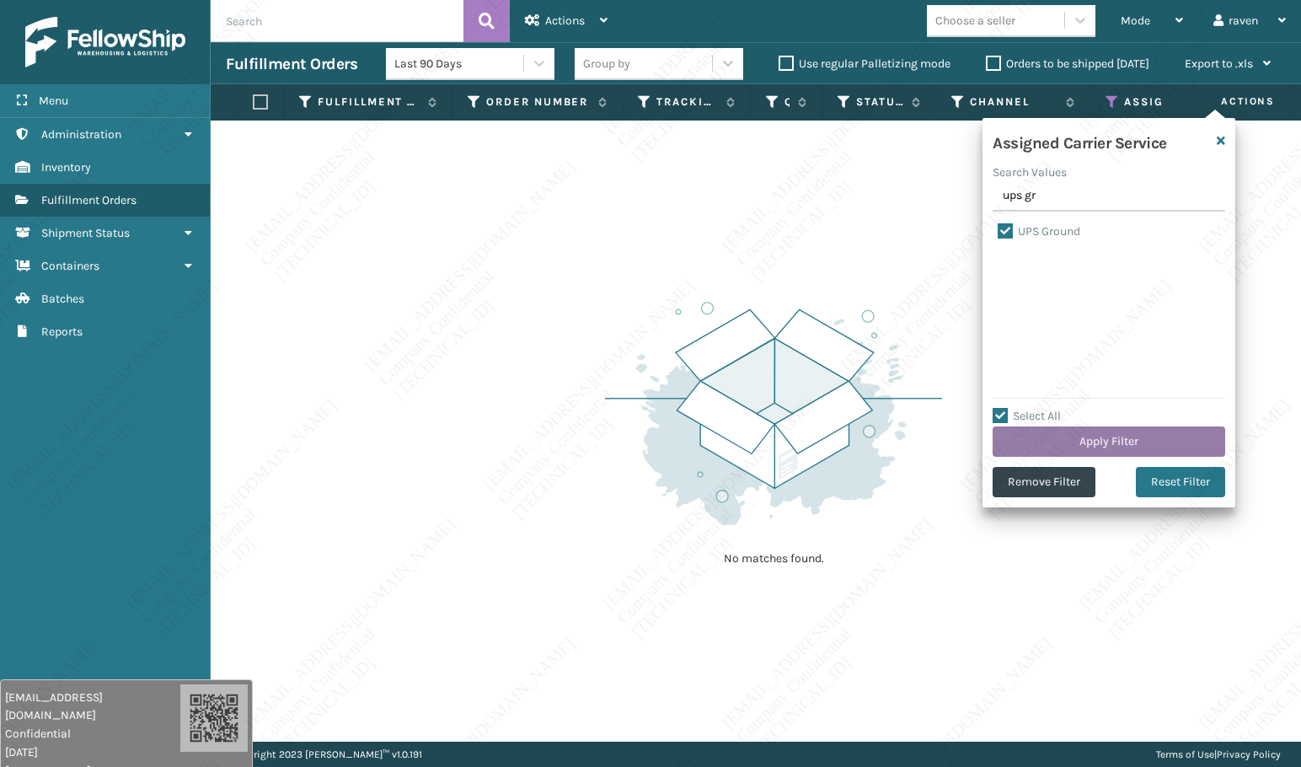
click at [1135, 443] on button "Apply Filter" at bounding box center [1109, 442] width 233 height 30
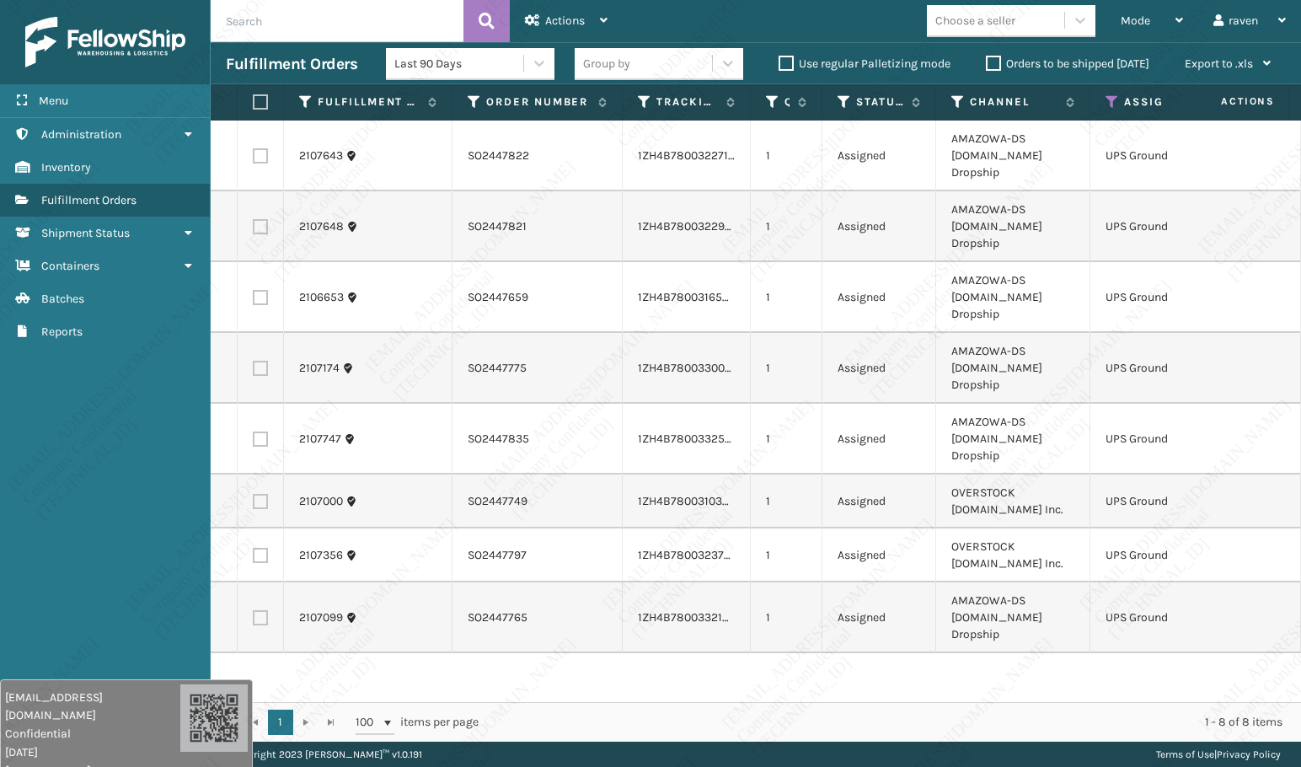
click at [262, 99] on label at bounding box center [258, 101] width 10 height 15
click at [254, 99] on input "checkbox" at bounding box center [253, 102] width 1 height 11
checkbox input "true"
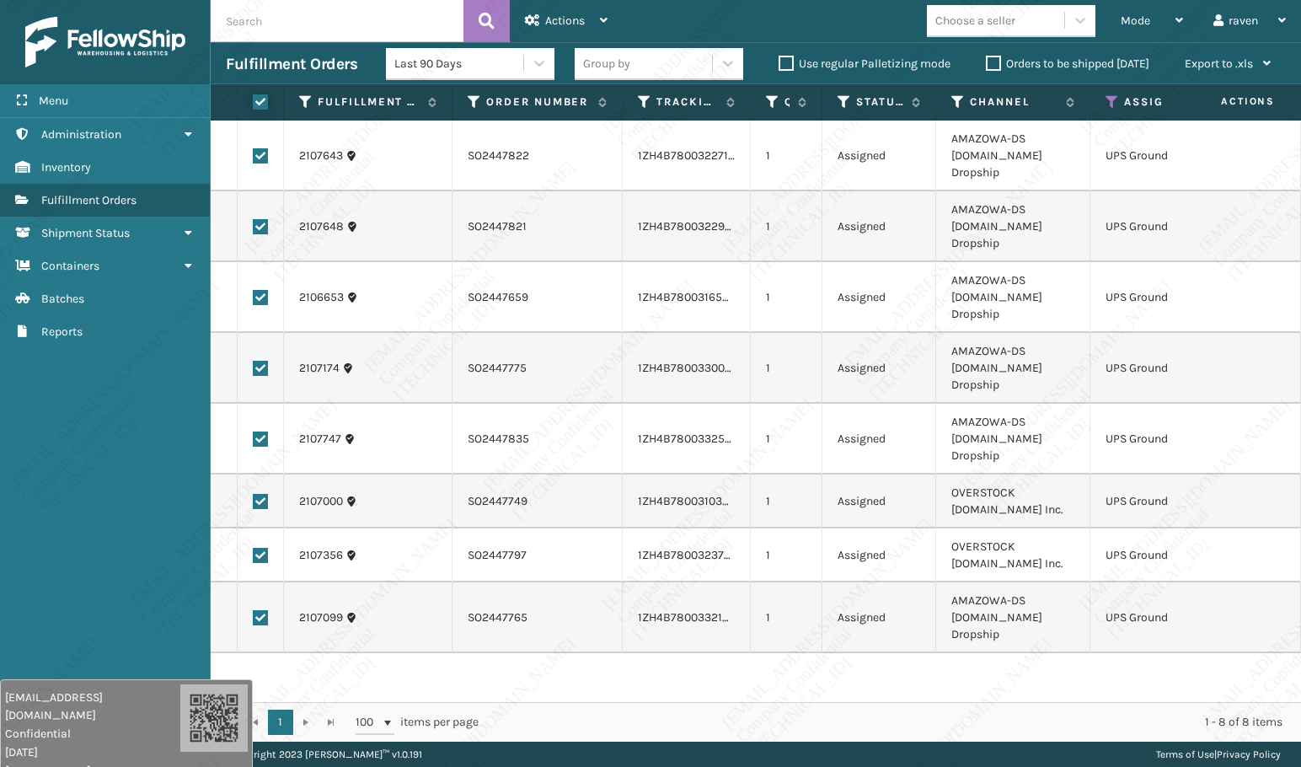
checkbox input "true"
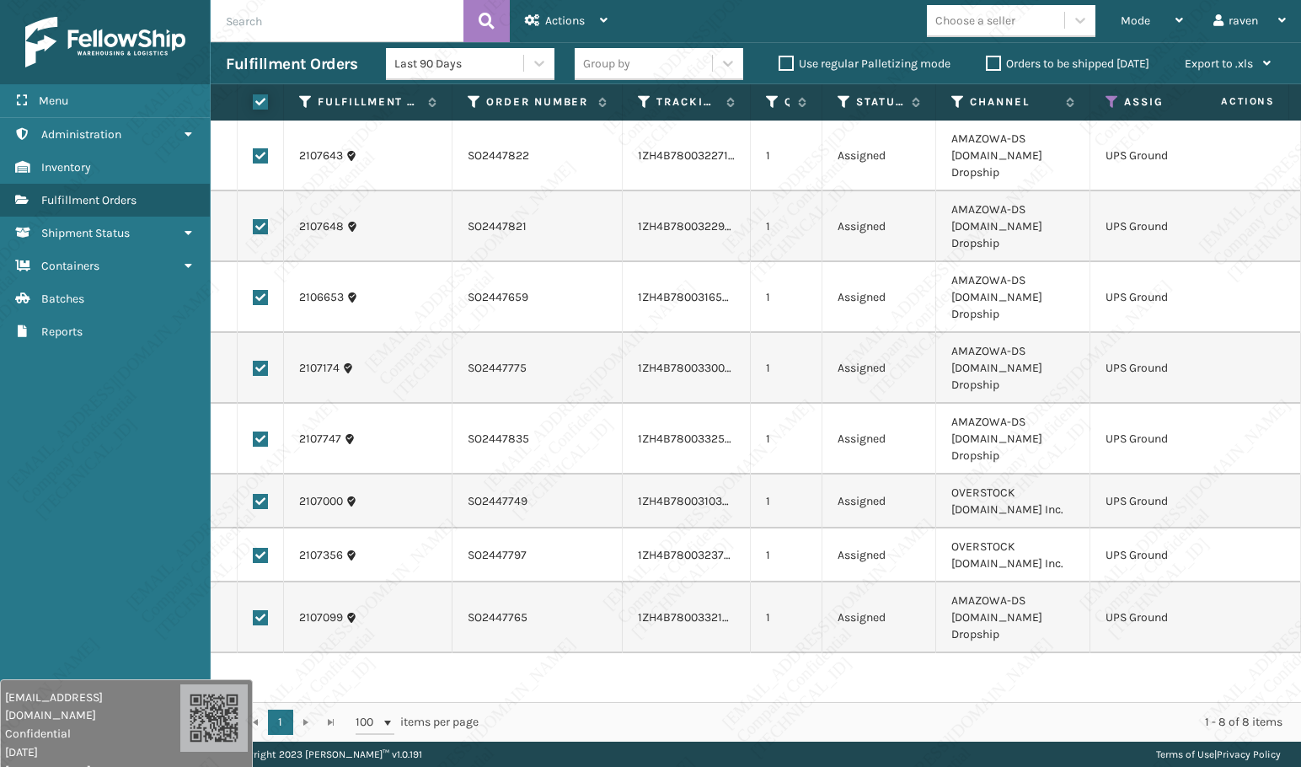
checkbox input "true"
click at [564, 29] on div "Actions" at bounding box center [566, 21] width 83 height 42
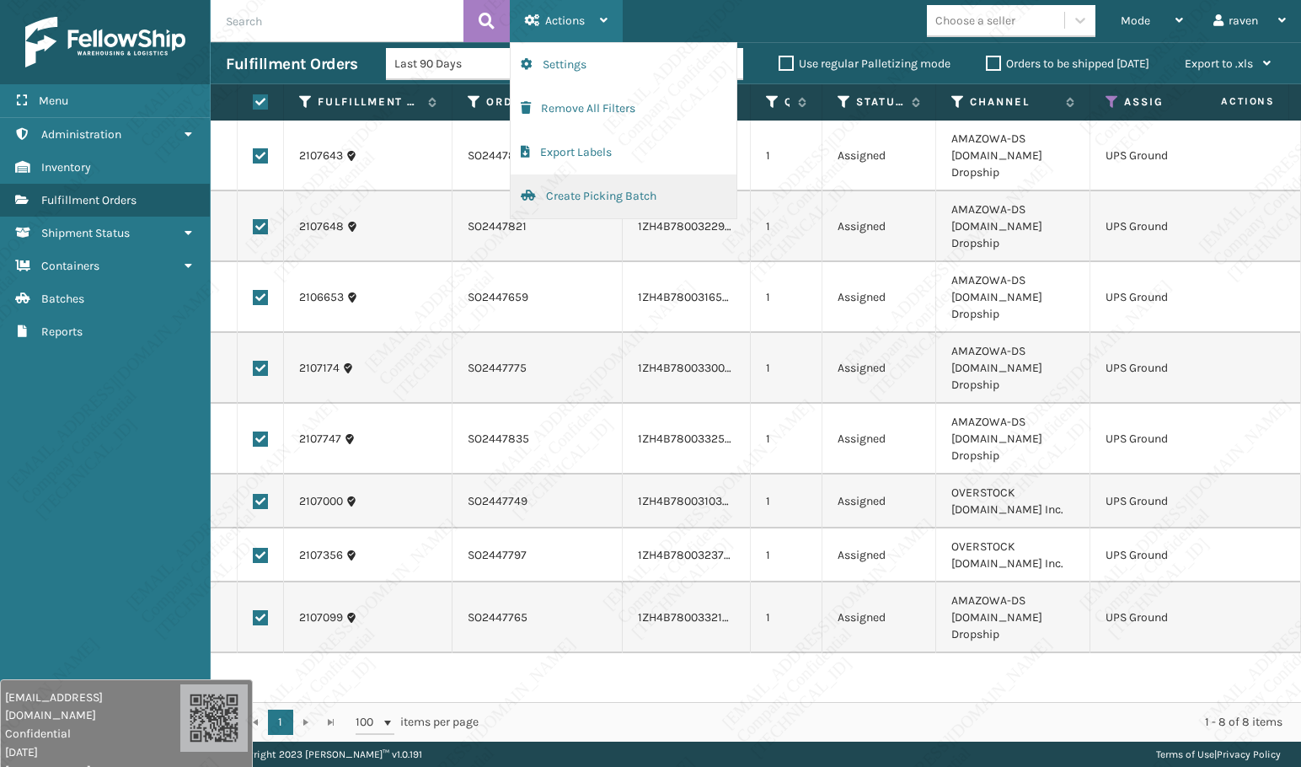
click at [580, 203] on button "Create Picking Batch" at bounding box center [624, 196] width 226 height 44
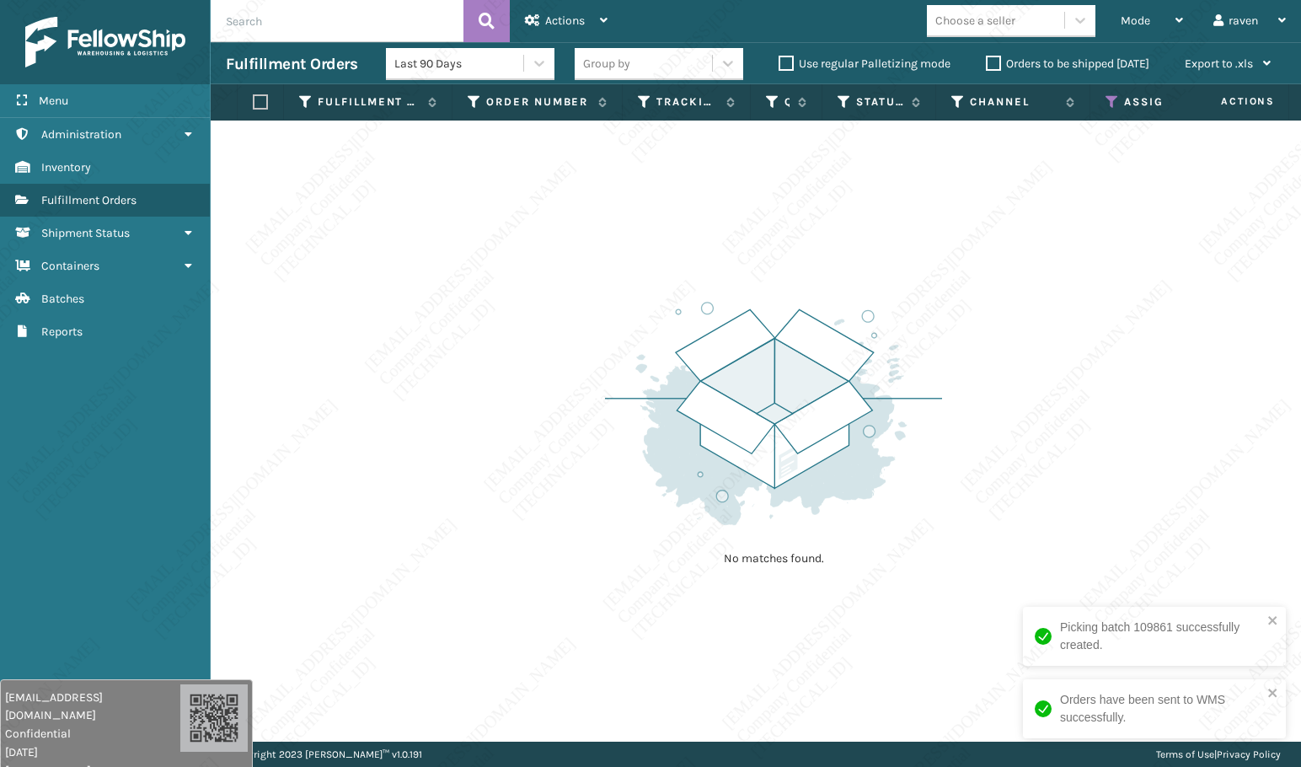
click at [1119, 99] on div "Assigned Carrier Service" at bounding box center [1171, 101] width 130 height 15
click at [1113, 93] on th "Assigned Carrier Service" at bounding box center [1171, 102] width 161 height 36
click at [1112, 102] on icon at bounding box center [1112, 101] width 13 height 15
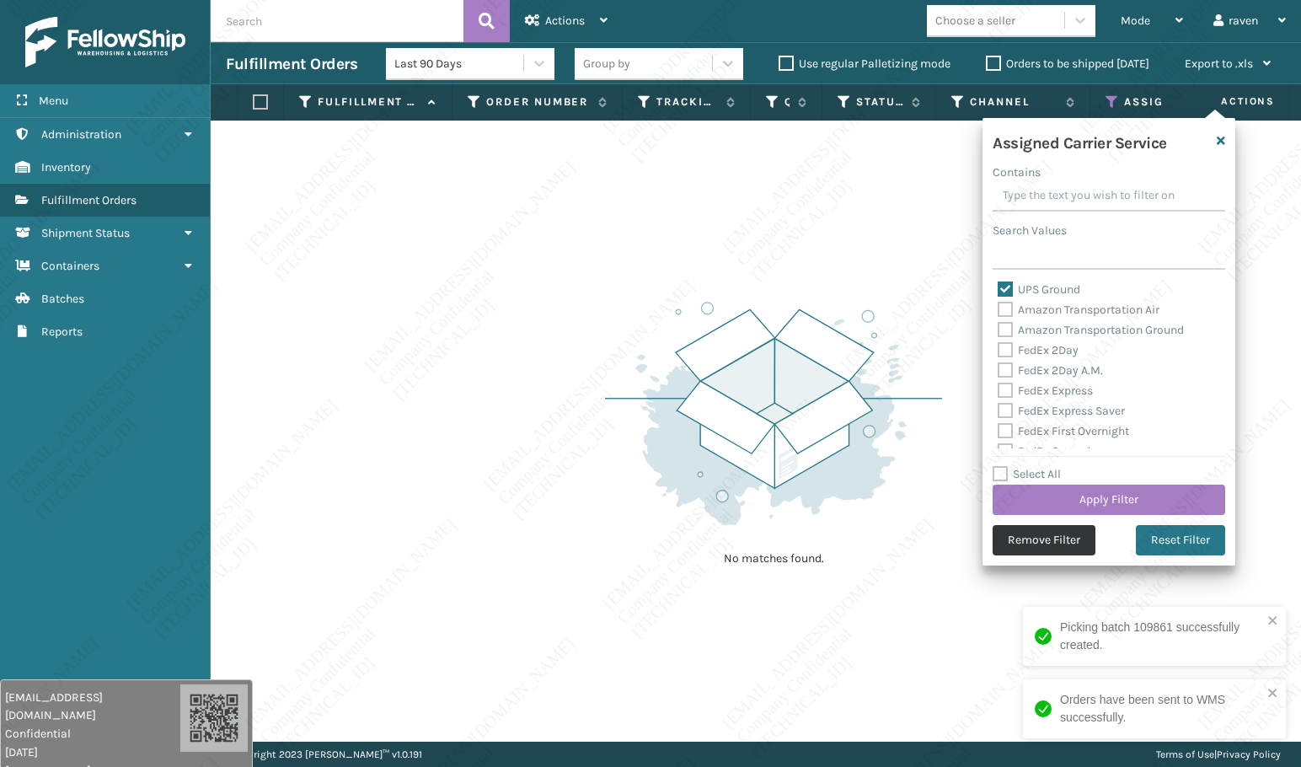
click at [1052, 530] on button "Remove Filter" at bounding box center [1044, 540] width 103 height 30
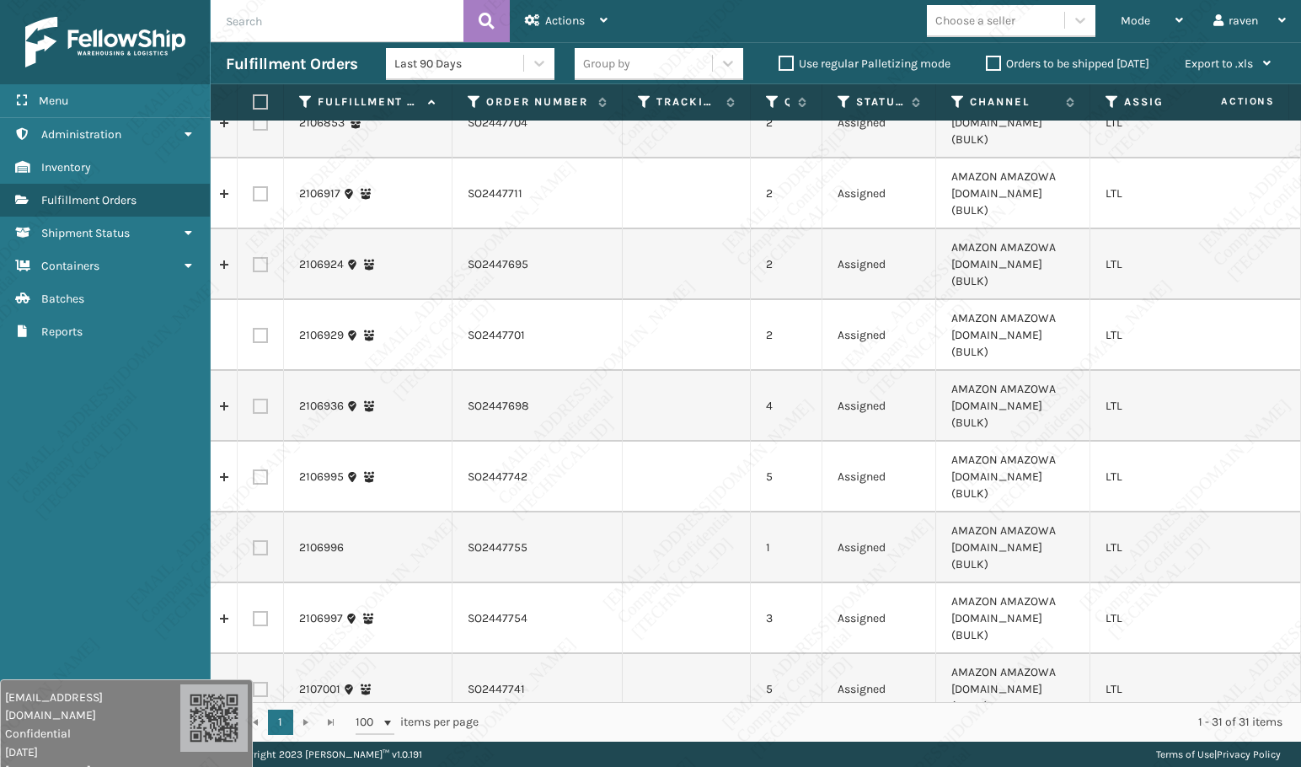
scroll to position [1070, 0]
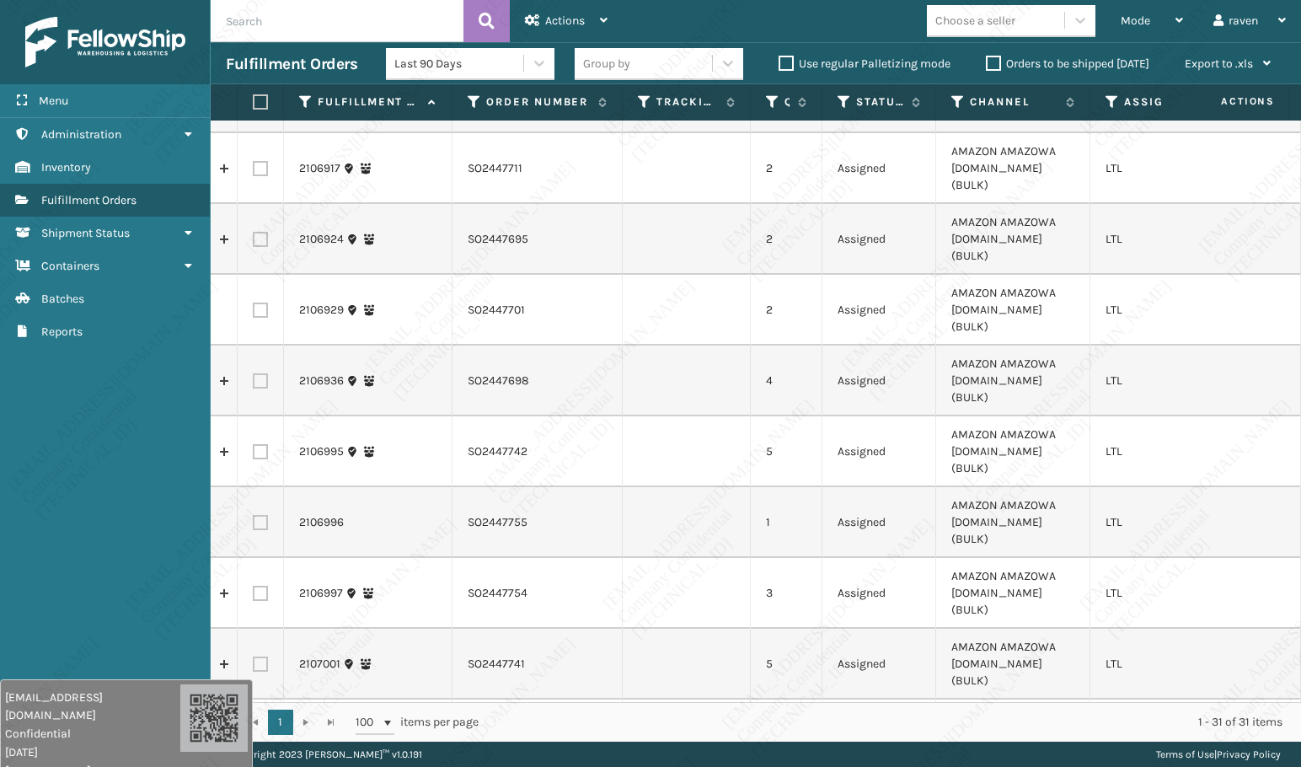
checkbox input "true"
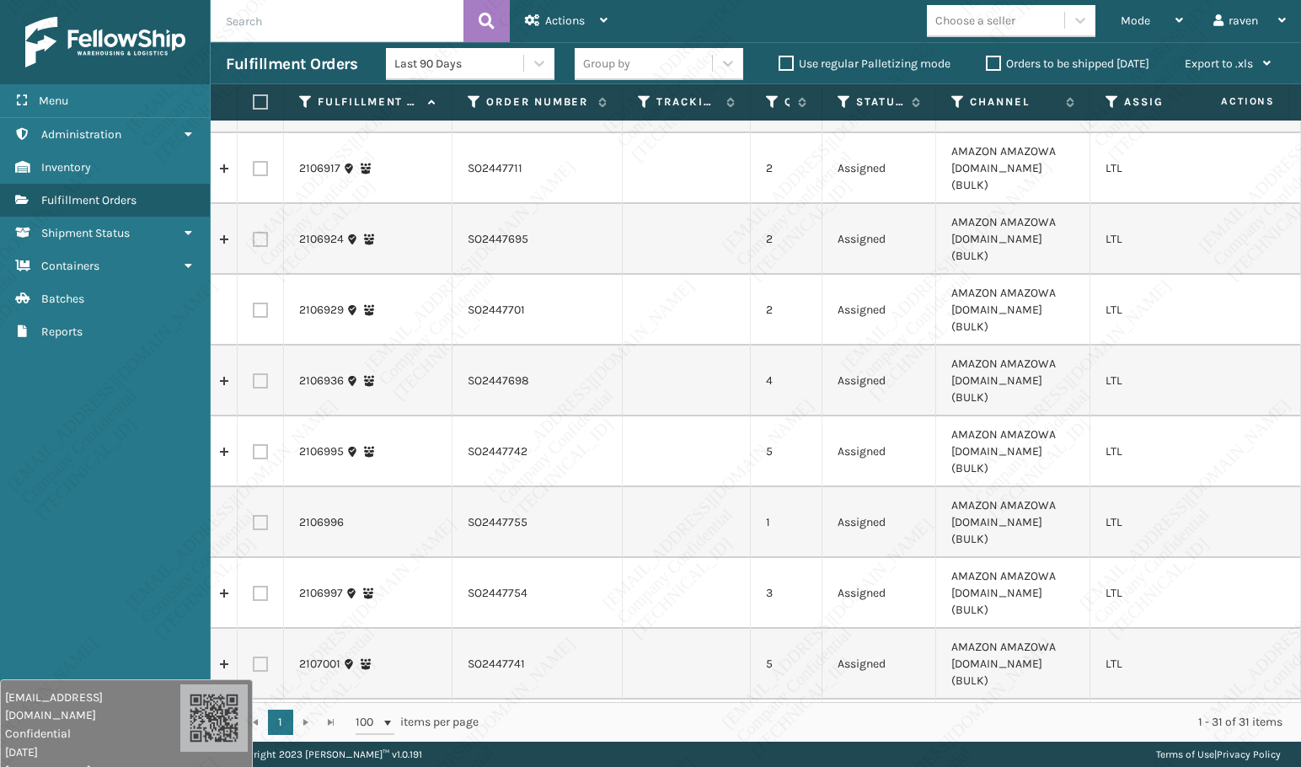
checkbox input "true"
click at [569, 28] on div "Actions" at bounding box center [566, 21] width 83 height 42
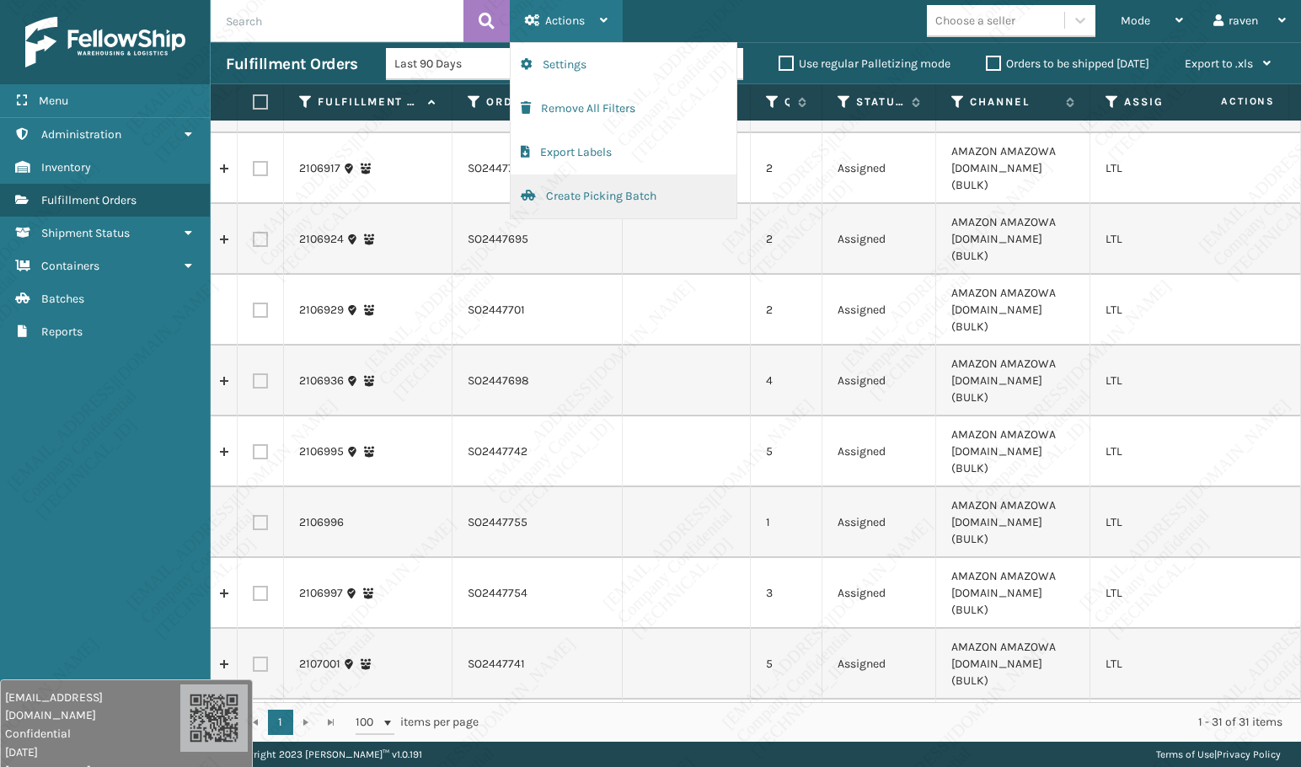
click at [630, 190] on button "Create Picking Batch" at bounding box center [624, 196] width 226 height 44
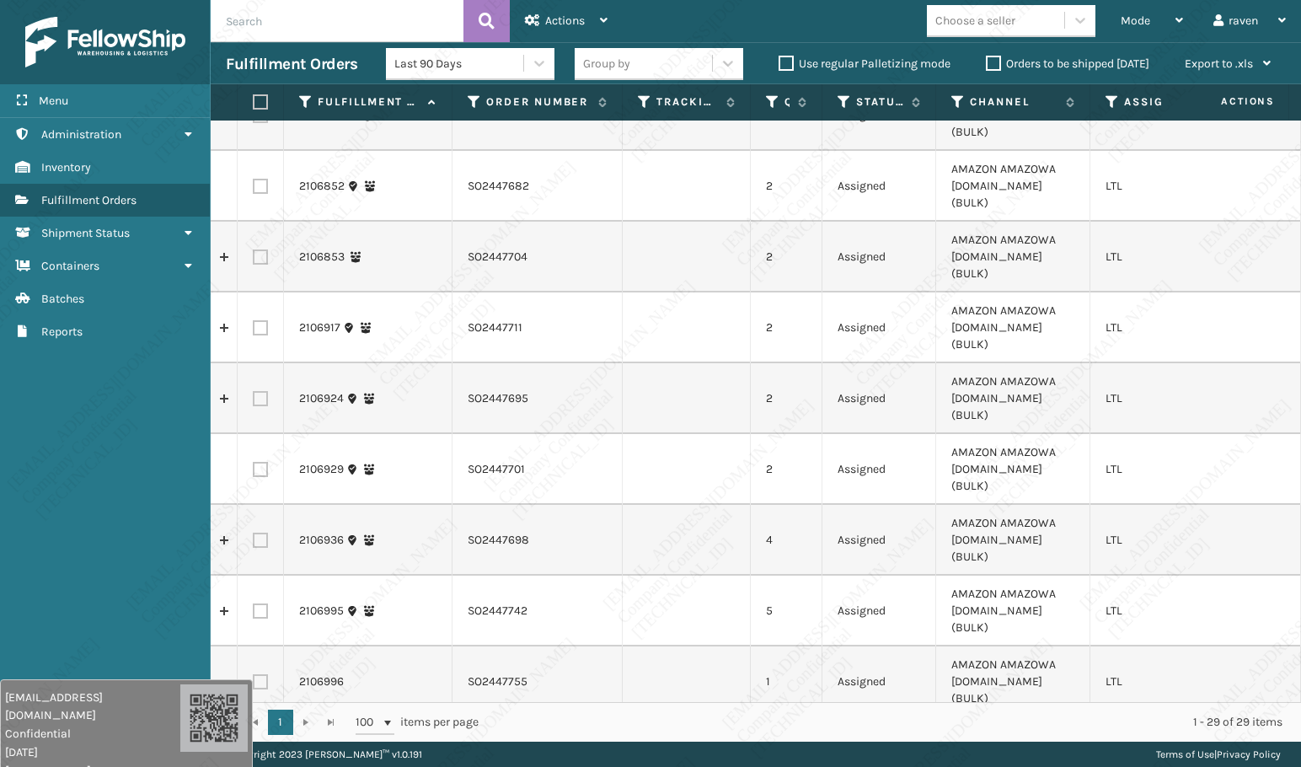
scroll to position [962, 0]
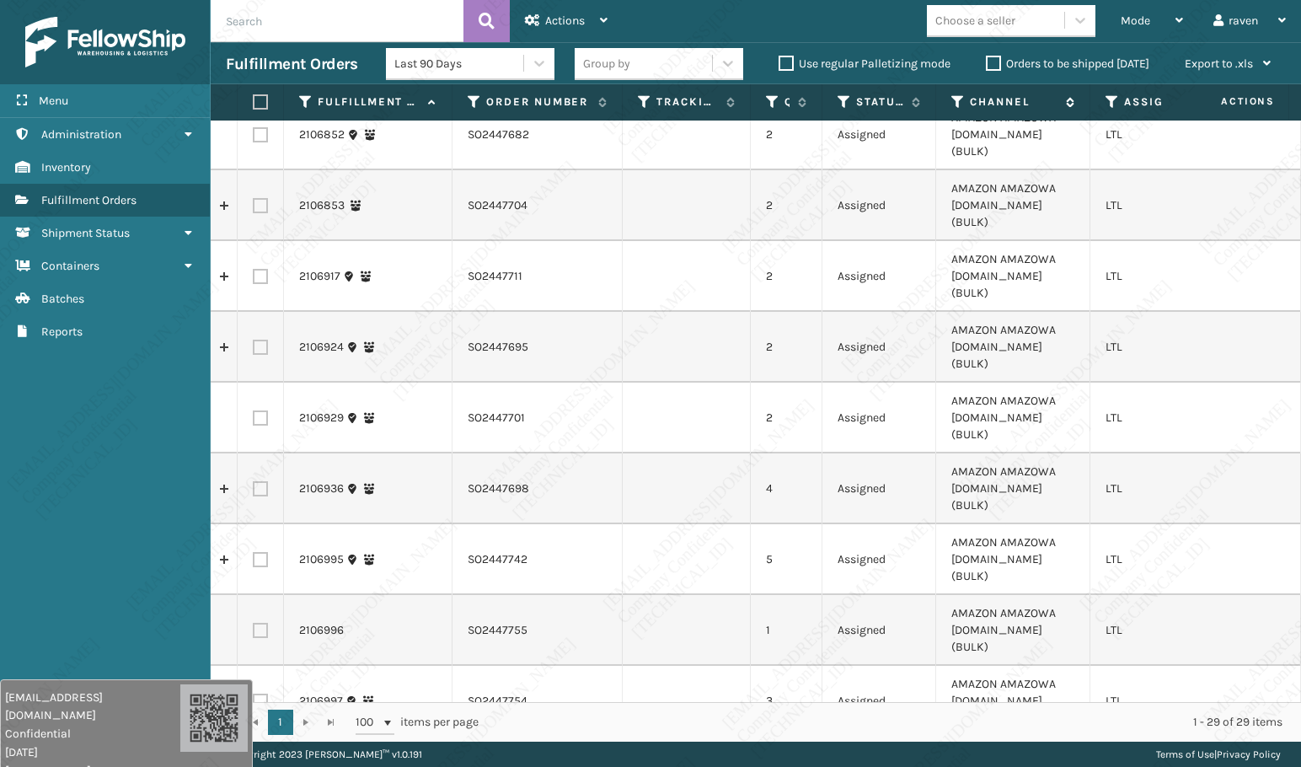
click at [954, 101] on icon at bounding box center [958, 101] width 13 height 15
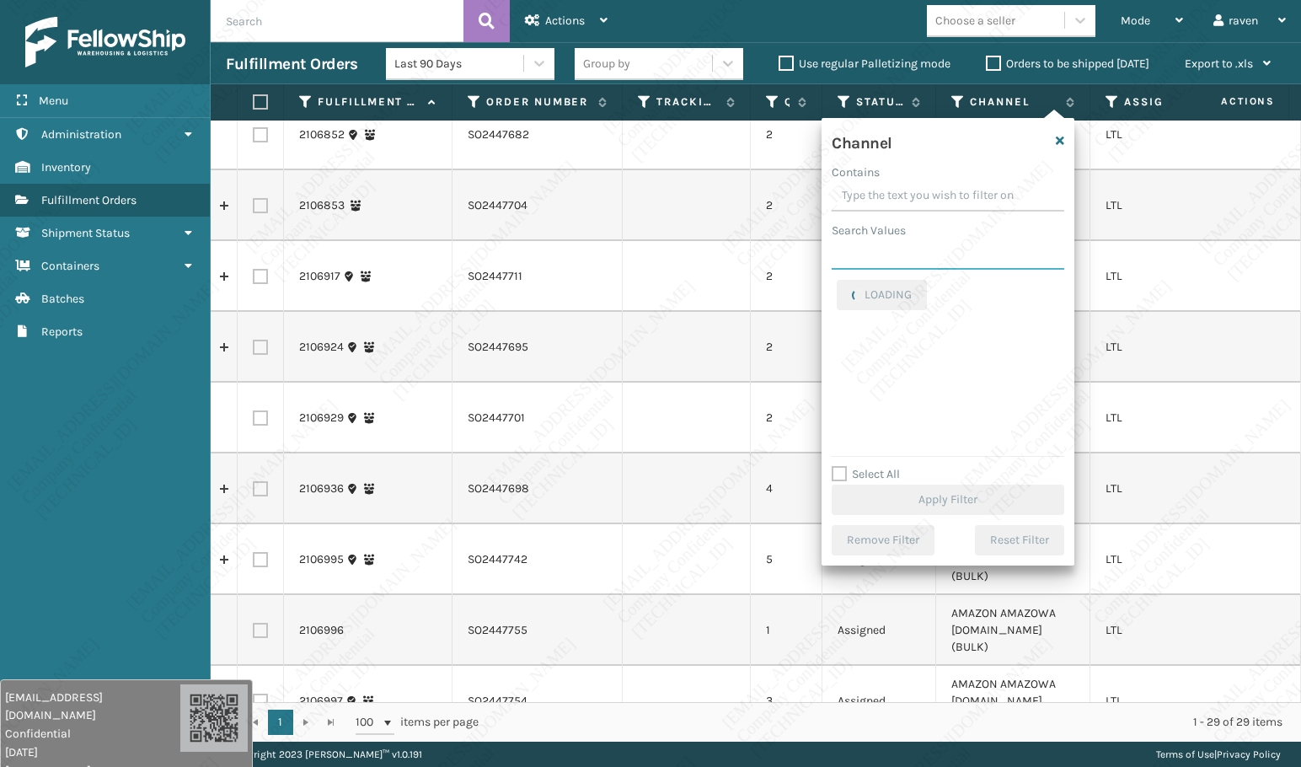
click at [908, 251] on input "Search Values" at bounding box center [948, 254] width 233 height 30
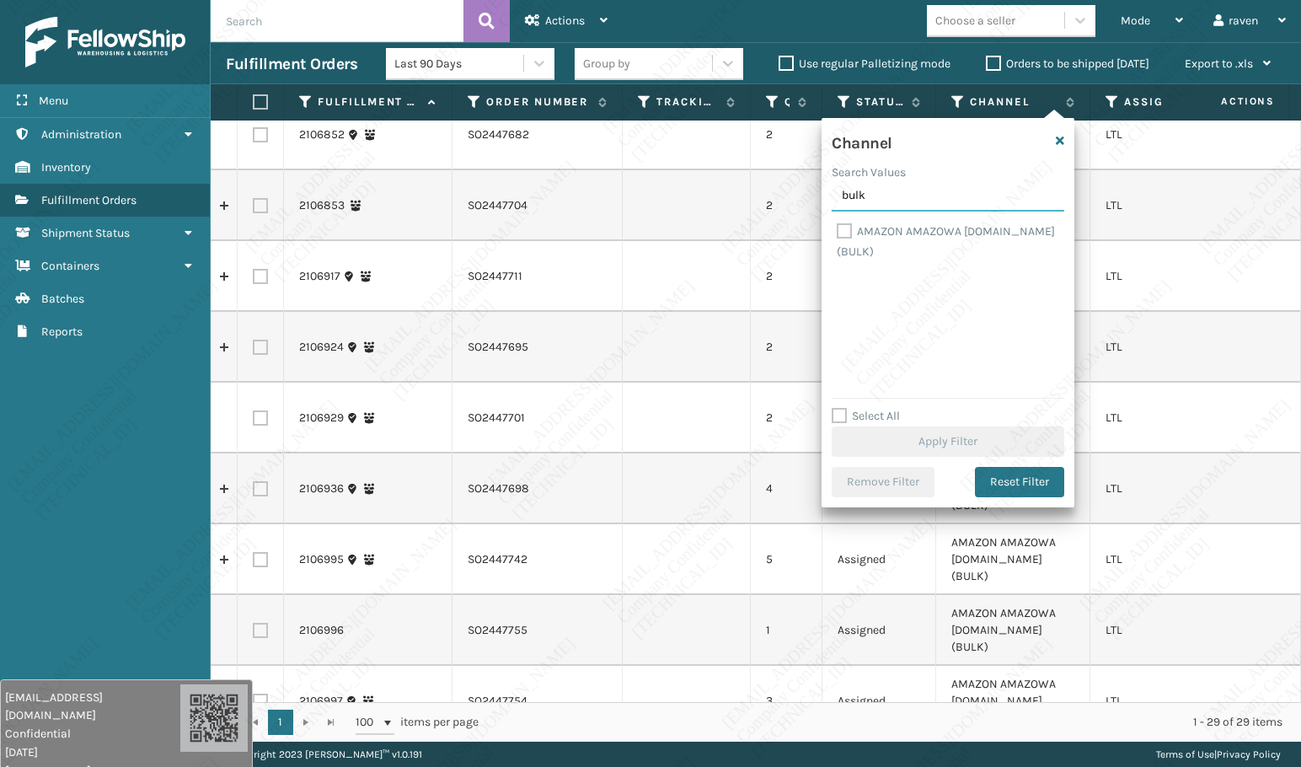
type input "bulk"
click at [895, 224] on label "AMAZON AMAZOWA [DOMAIN_NAME] (BULK)" at bounding box center [946, 241] width 218 height 35
click at [838, 224] on input "AMAZON AMAZOWA [DOMAIN_NAME] (BULK)" at bounding box center [837, 227] width 1 height 11
checkbox input "true"
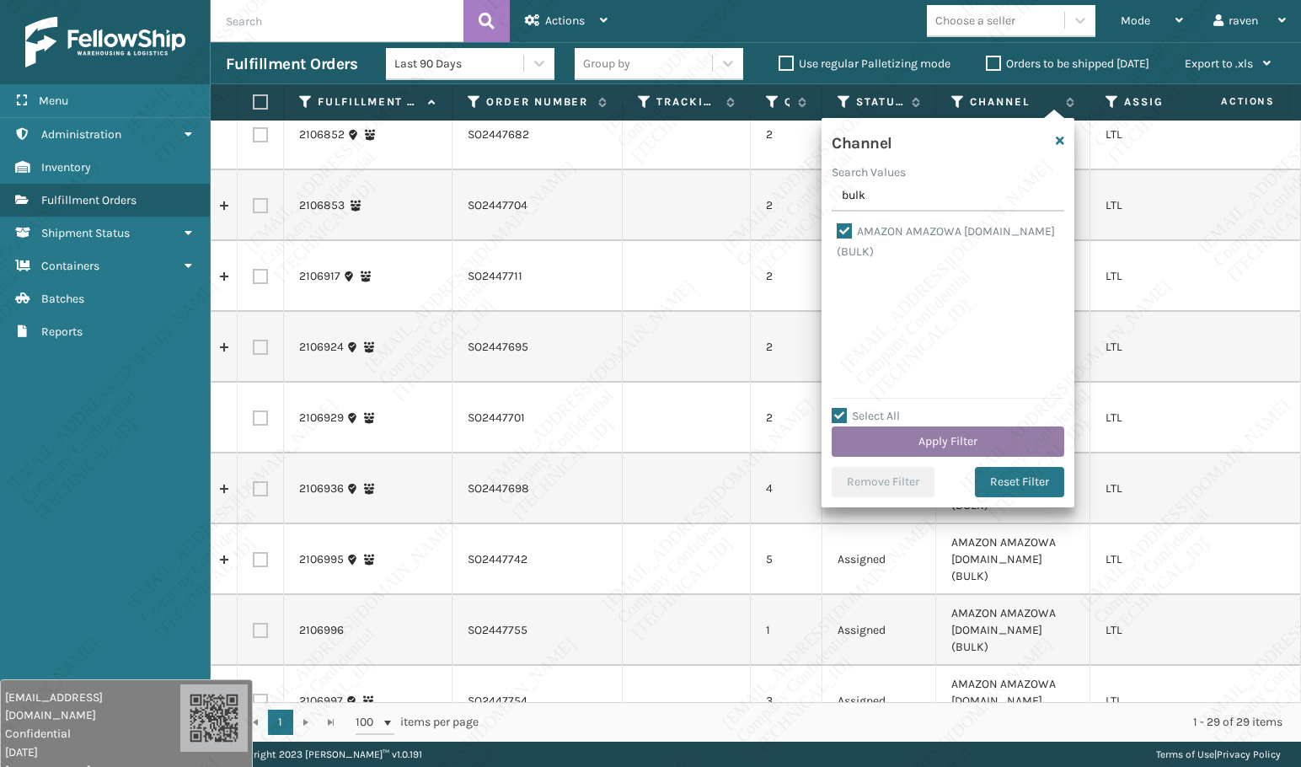
click at [968, 443] on button "Apply Filter" at bounding box center [948, 442] width 233 height 30
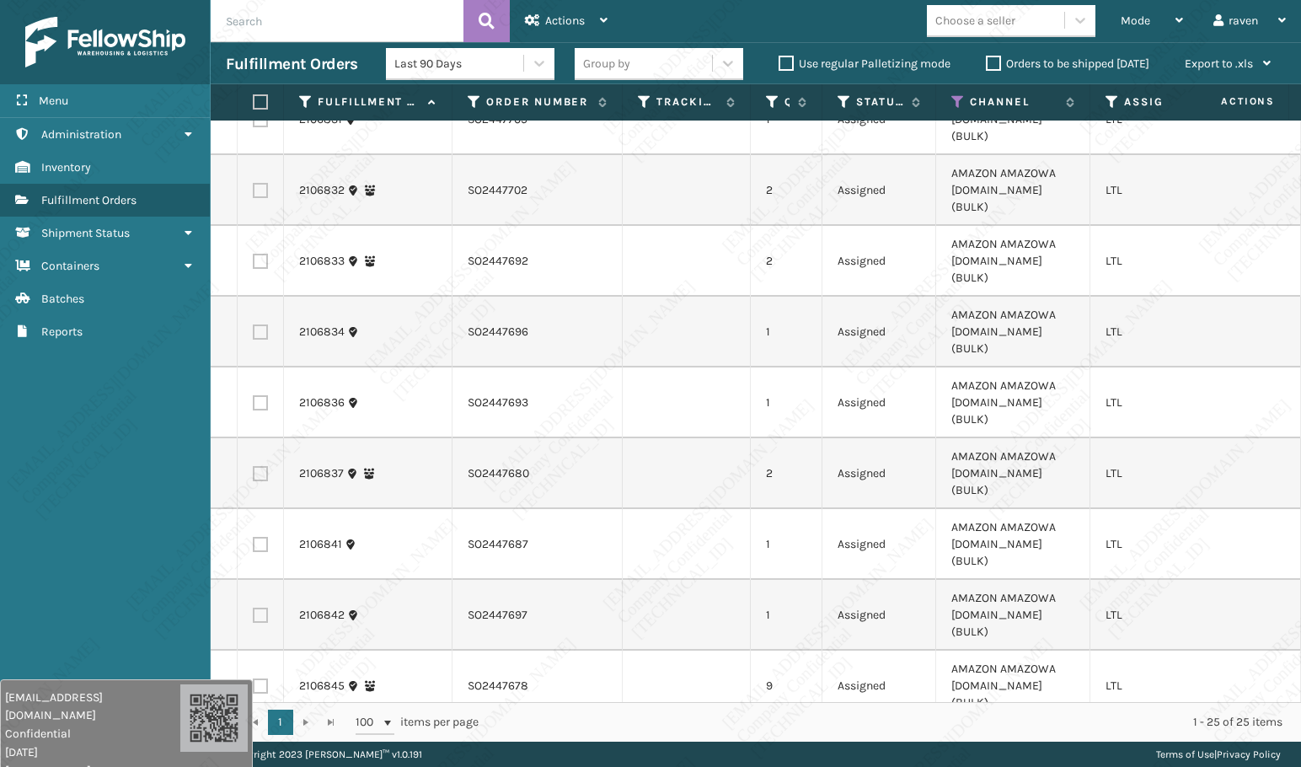
scroll to position [337, 0]
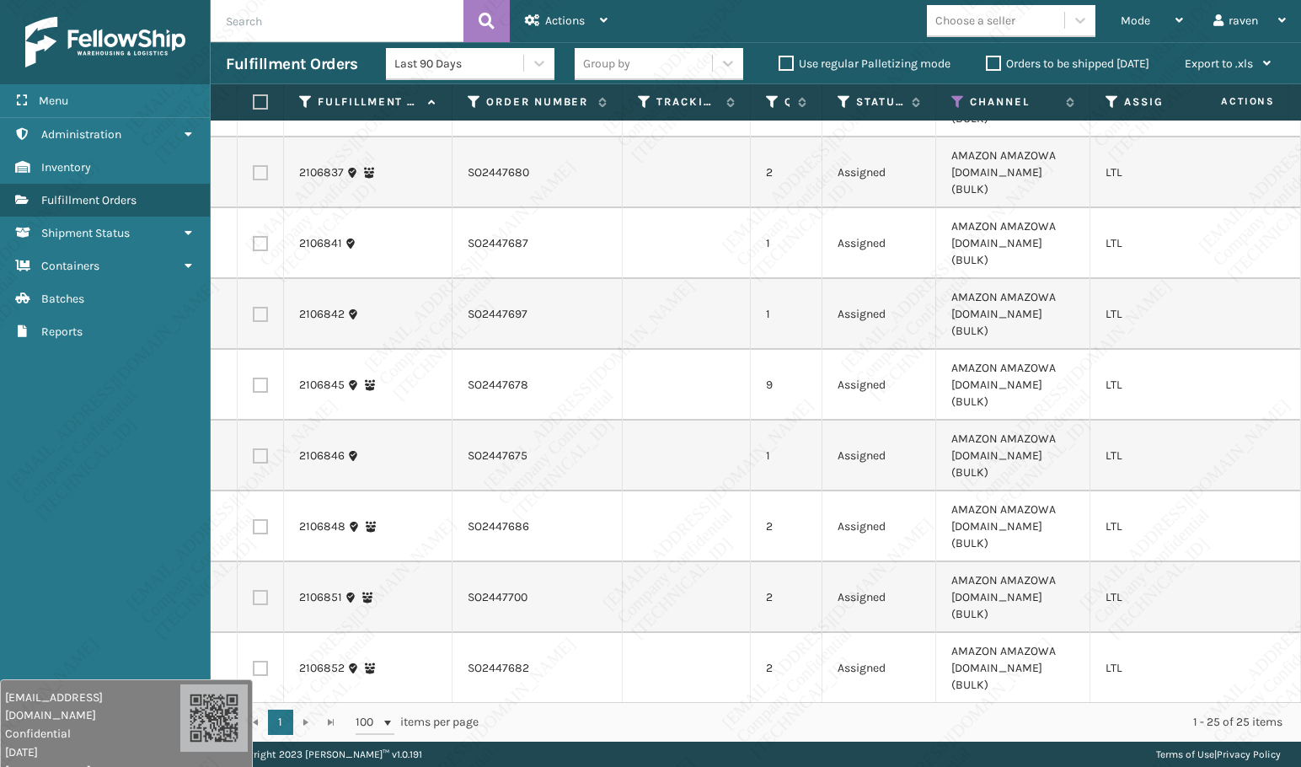
click at [263, 101] on label at bounding box center [258, 101] width 10 height 15
click at [254, 101] on input "checkbox" at bounding box center [253, 102] width 1 height 11
checkbox input "true"
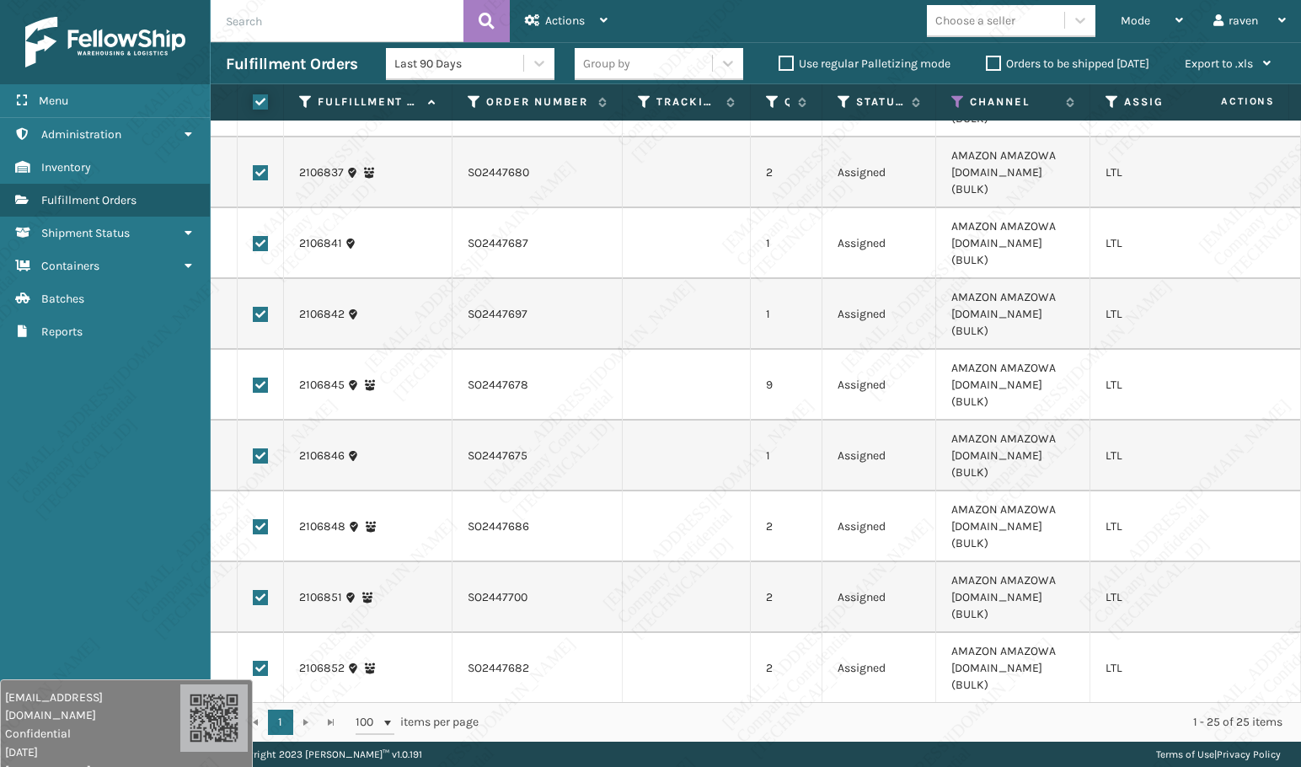
checkbox input "true"
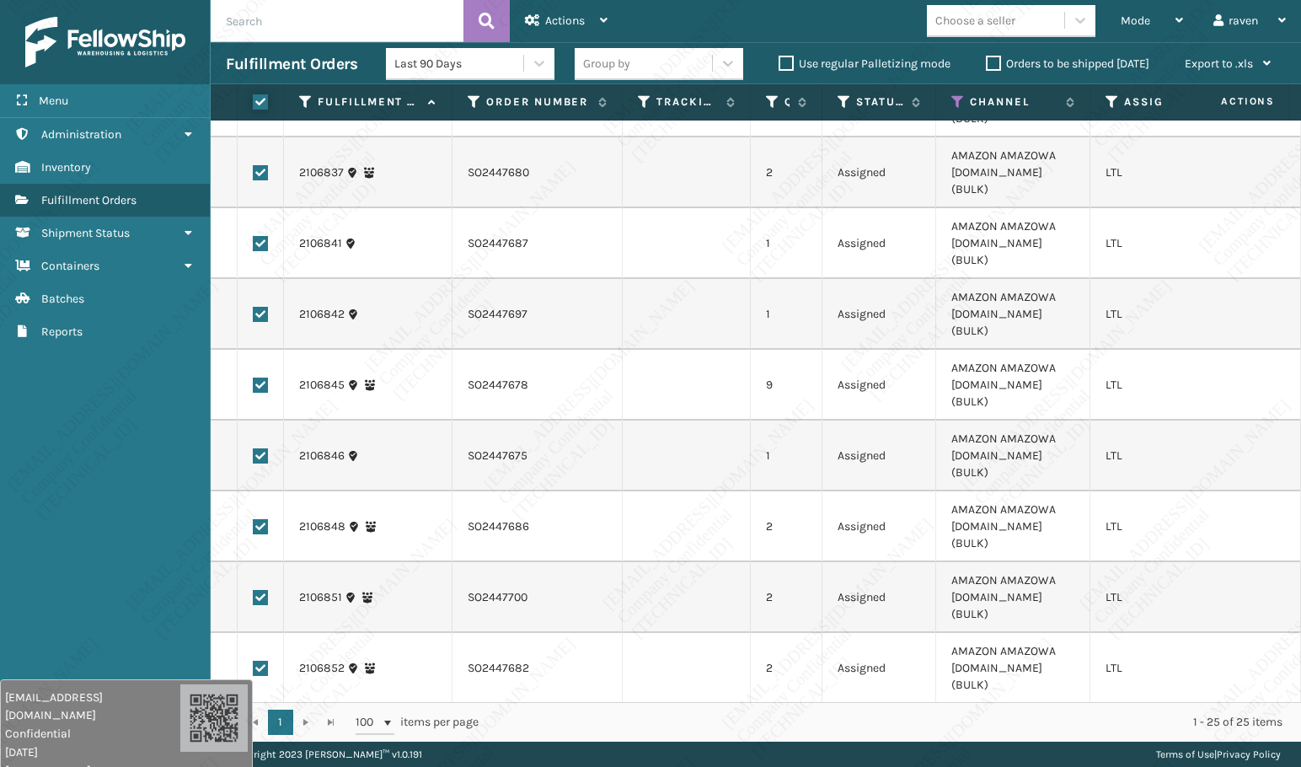
checkbox input "true"
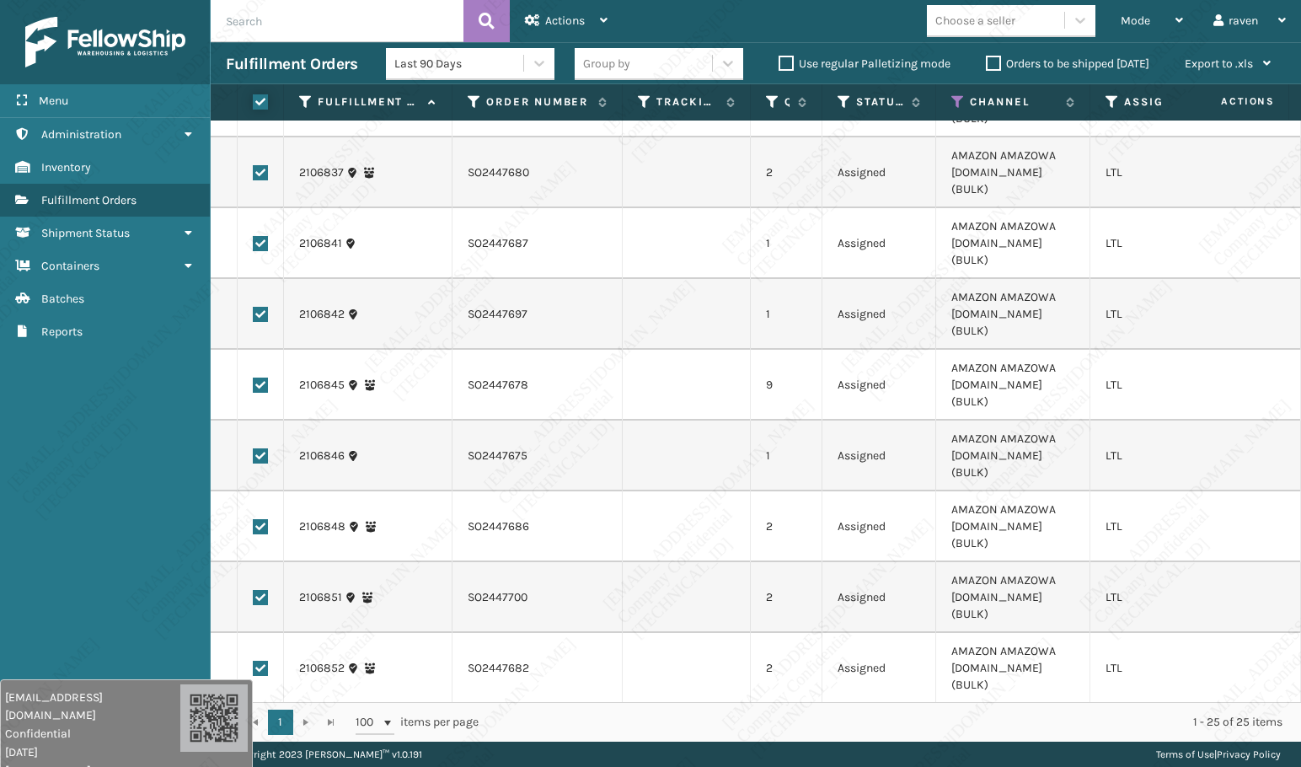
checkbox input "true"
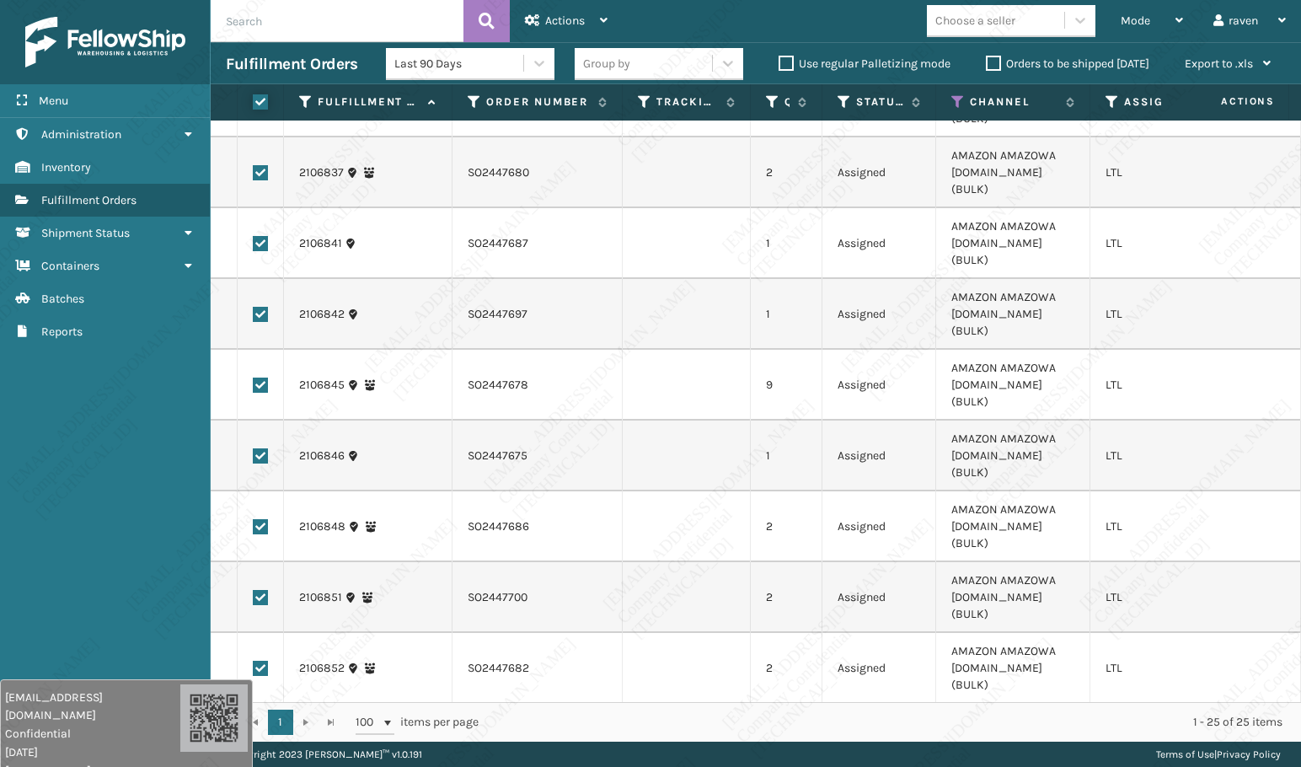
checkbox input "true"
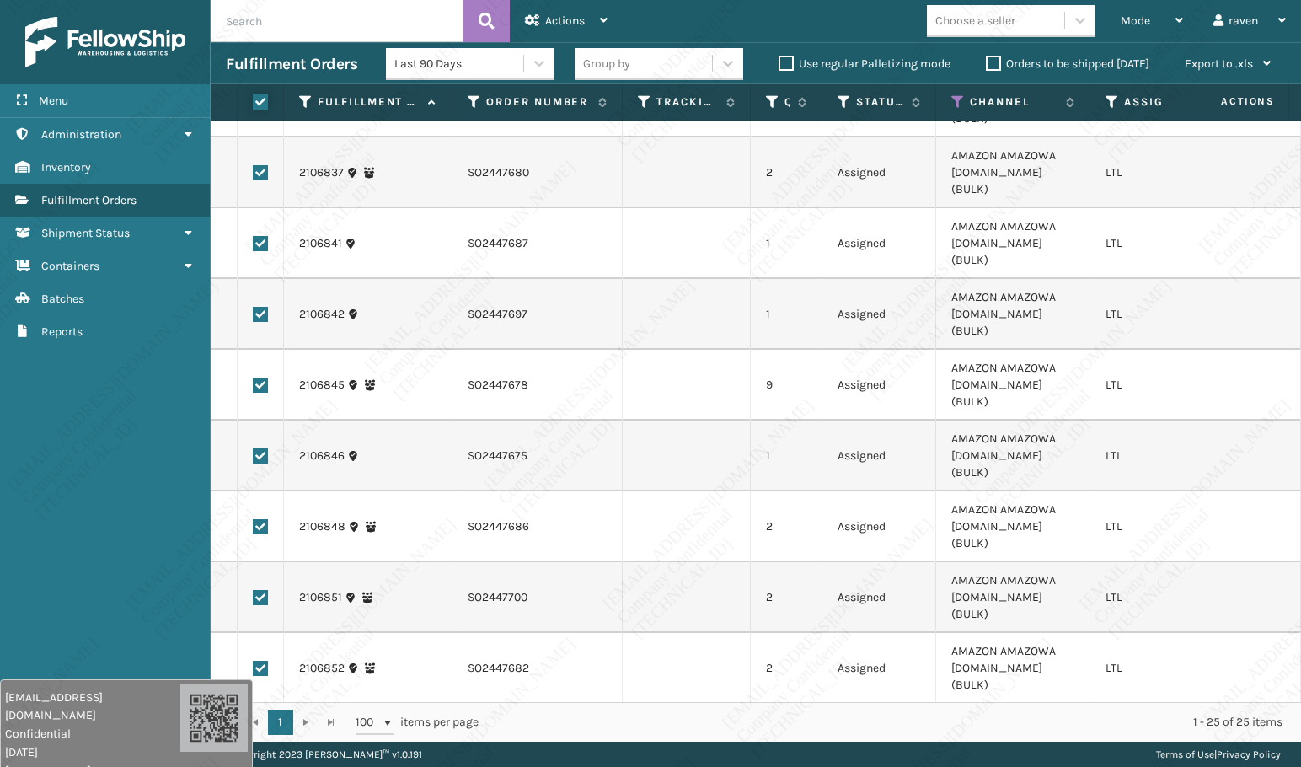
checkbox input "true"
click at [584, 19] on span "Actions" at bounding box center [565, 20] width 40 height 14
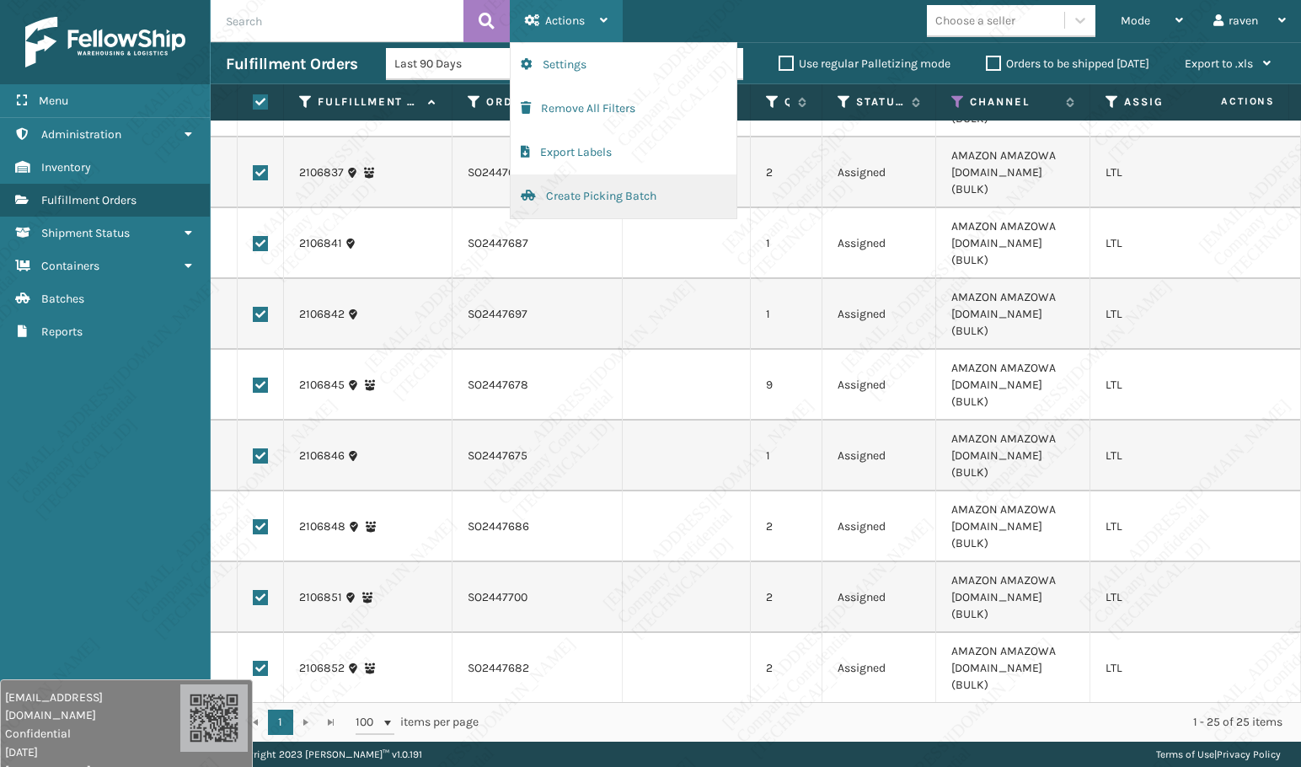
click at [546, 189] on button "Create Picking Batch" at bounding box center [624, 196] width 226 height 44
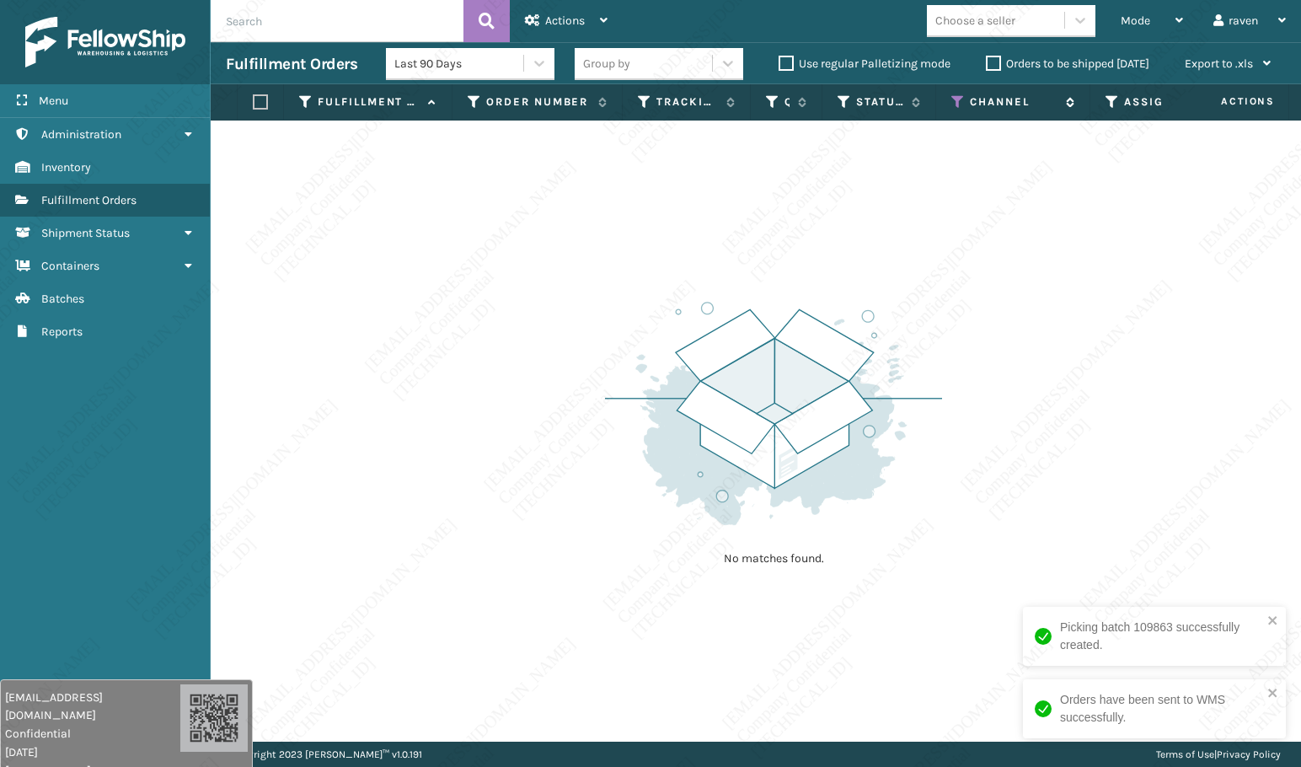
click at [960, 106] on icon at bounding box center [958, 101] width 13 height 15
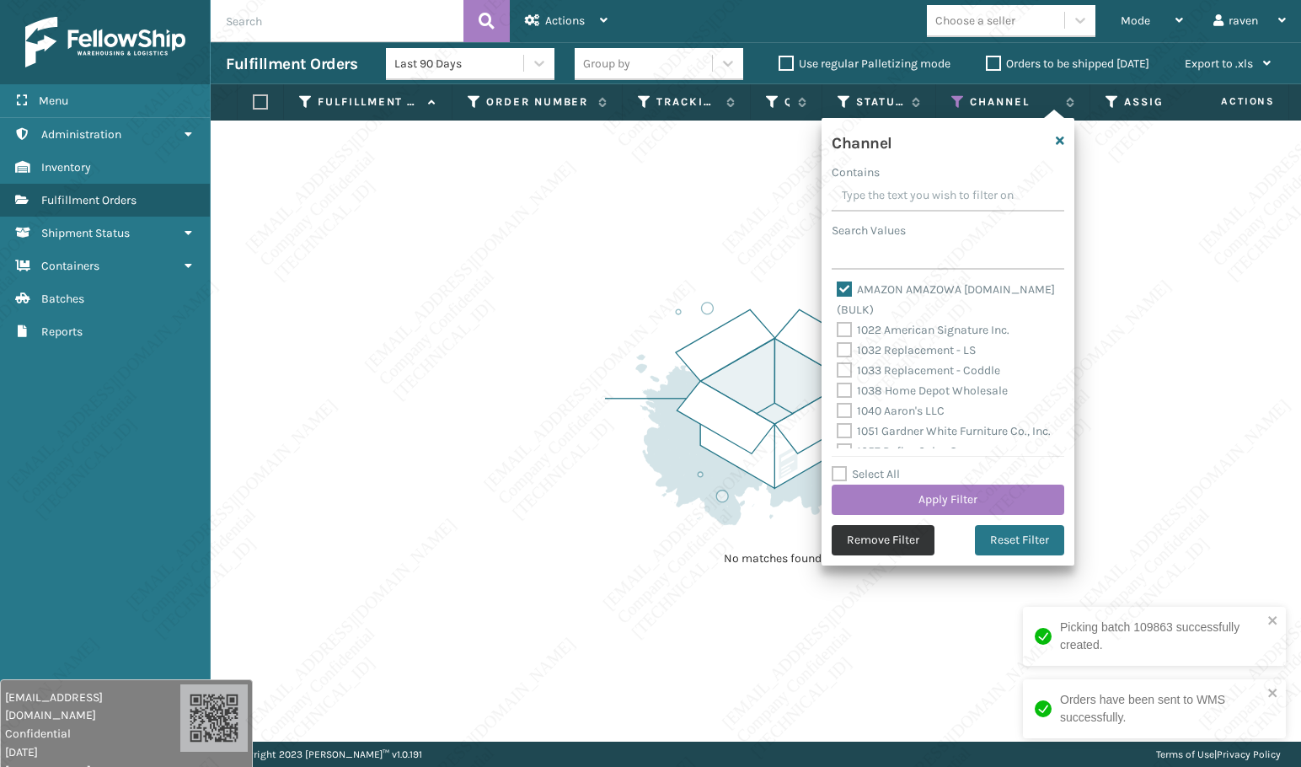
click at [904, 530] on button "Remove Filter" at bounding box center [883, 540] width 103 height 30
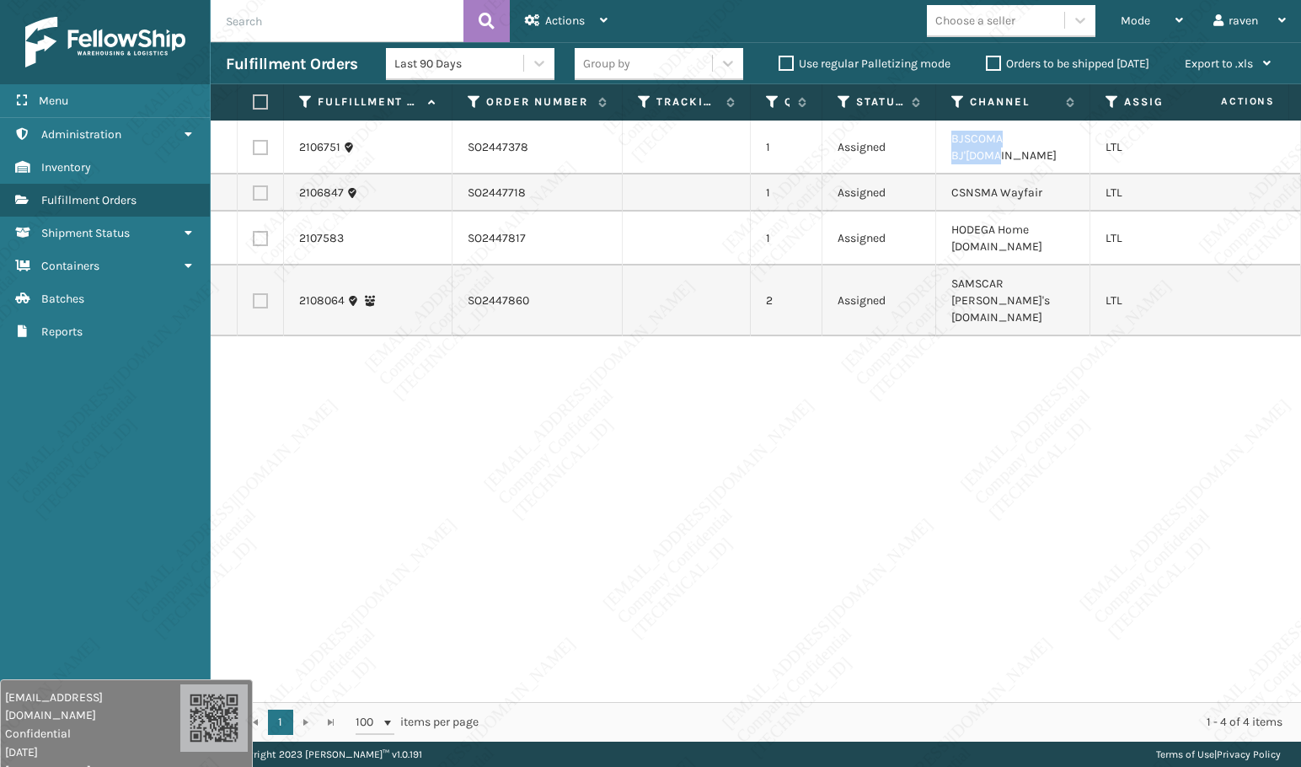
drag, startPoint x: 1049, startPoint y: 142, endPoint x: 955, endPoint y: 142, distance: 94.4
click at [955, 142] on td "BJSCOMA BJ'[DOMAIN_NAME]" at bounding box center [1013, 148] width 154 height 54
copy td "BJSCOMA BJ'[DOMAIN_NAME]"
click at [994, 384] on div "2106751 SO2447378 1 Assigned BJSCOMA BJ'[DOMAIN_NAME] LTL 2106847 SO2447718 1 A…" at bounding box center [756, 412] width 1091 height 582
drag, startPoint x: 1057, startPoint y: 141, endPoint x: 1007, endPoint y: 142, distance: 49.8
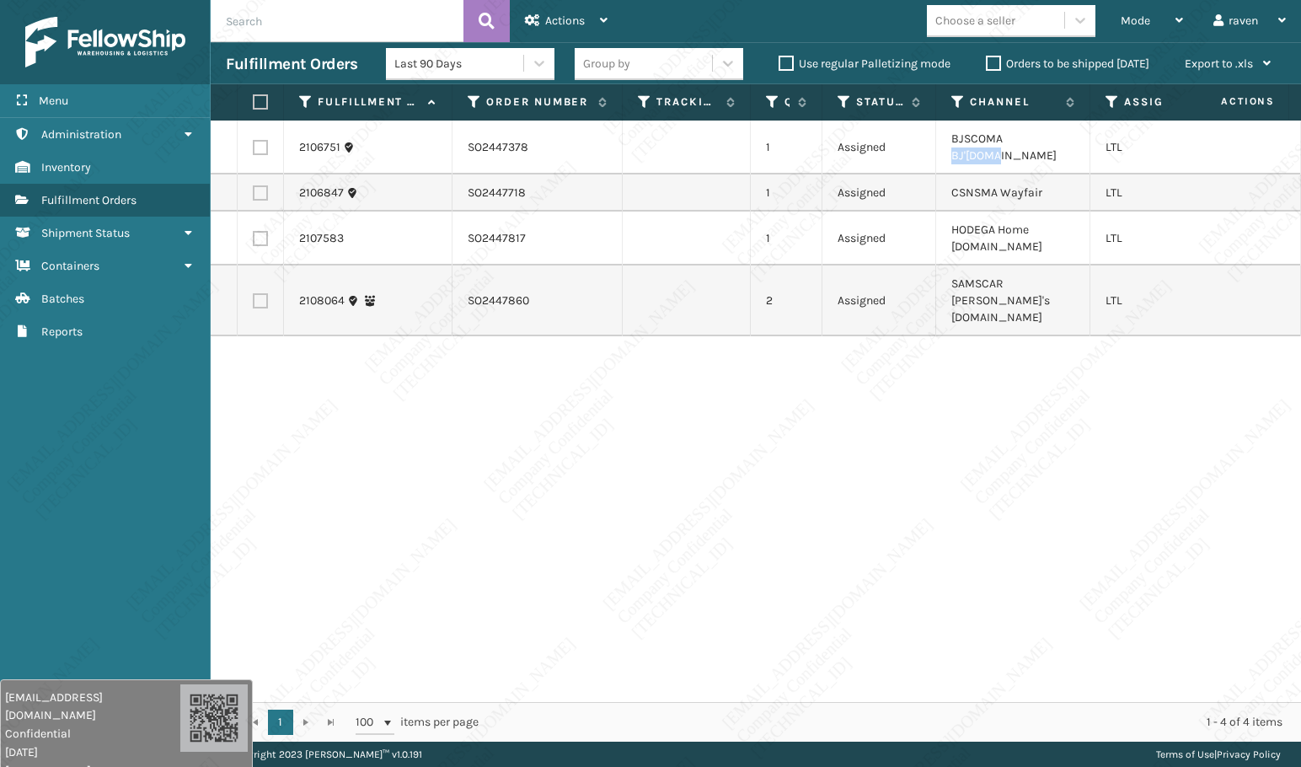
click at [1007, 142] on td "BJSCOMA BJ'[DOMAIN_NAME]" at bounding box center [1013, 148] width 154 height 54
copy td "BJ'[DOMAIN_NAME]"
click at [253, 140] on label at bounding box center [260, 147] width 15 height 15
click at [253, 140] on input "checkbox" at bounding box center [253, 145] width 1 height 11
checkbox input "true"
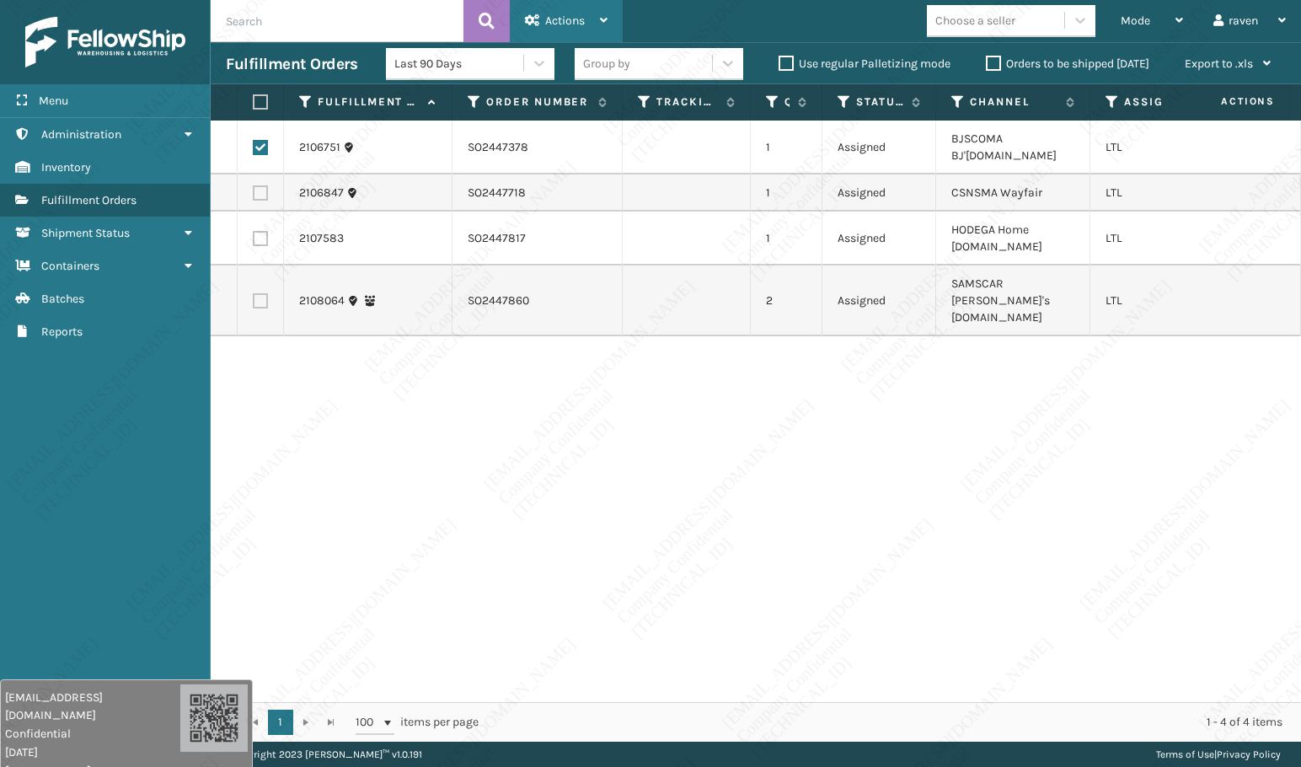
click at [573, 24] on span "Actions" at bounding box center [565, 20] width 40 height 14
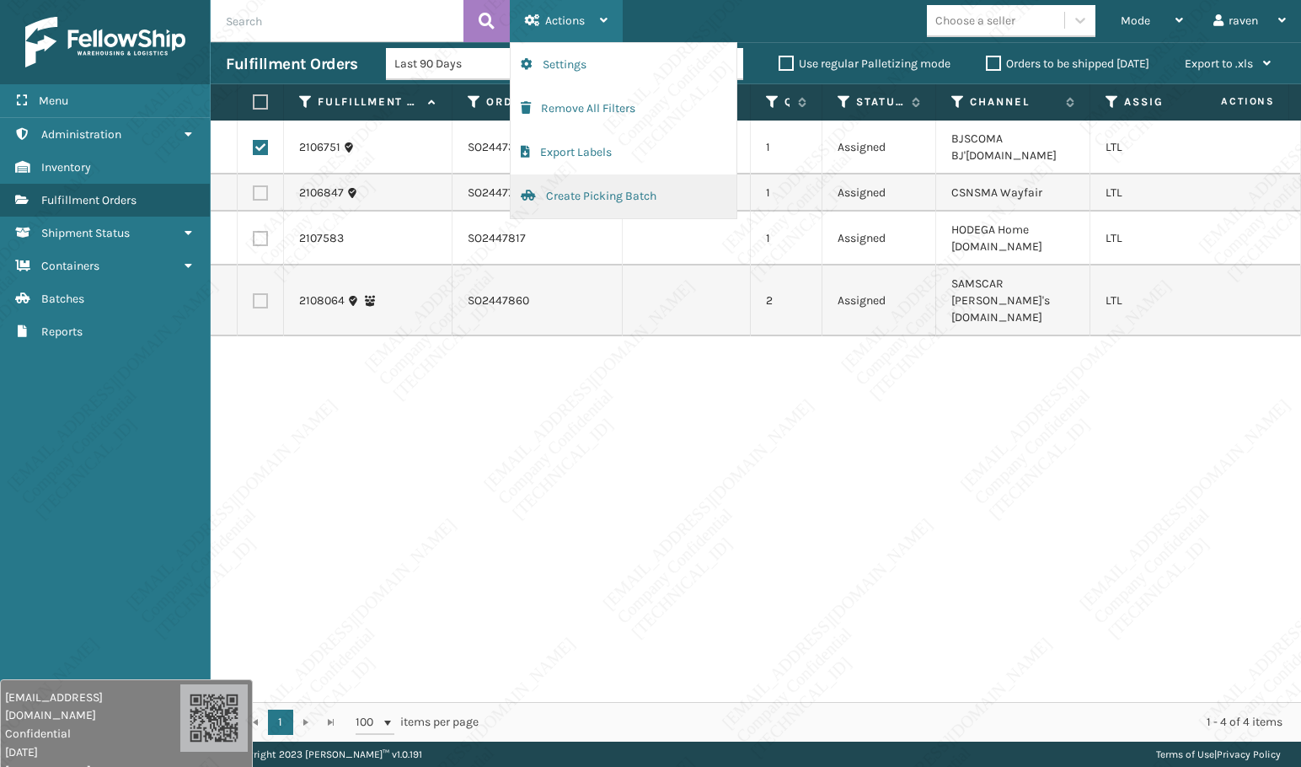
click at [566, 193] on button "Create Picking Batch" at bounding box center [624, 196] width 226 height 44
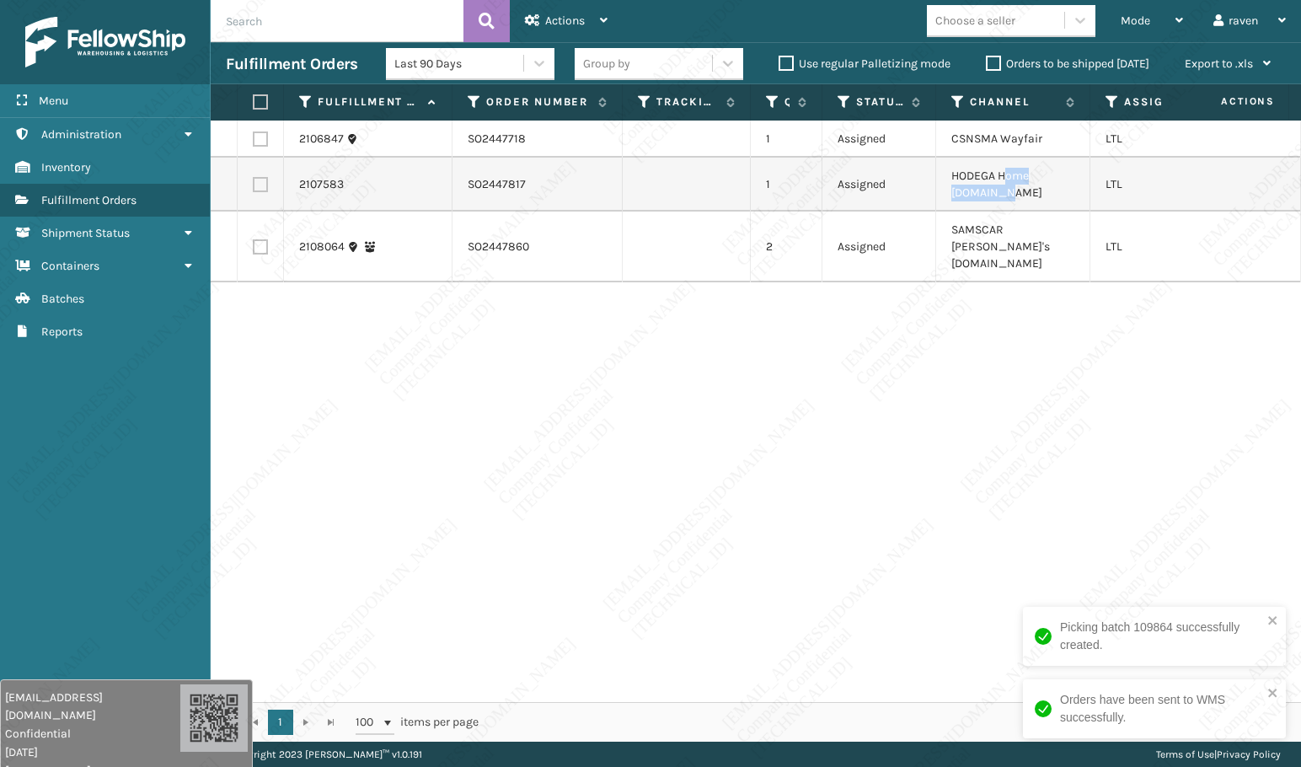
drag, startPoint x: 1005, startPoint y: 176, endPoint x: 1009, endPoint y: 192, distance: 16.6
click at [1009, 192] on td "HODEGA Home [DOMAIN_NAME]" at bounding box center [1013, 185] width 154 height 54
click at [1035, 203] on td "HODEGA Home [DOMAIN_NAME]" at bounding box center [1013, 185] width 154 height 54
click at [1001, 174] on td "HODEGA Home [DOMAIN_NAME]" at bounding box center [1013, 185] width 154 height 54
drag, startPoint x: 1001, startPoint y: 177, endPoint x: 1011, endPoint y: 197, distance: 23.0
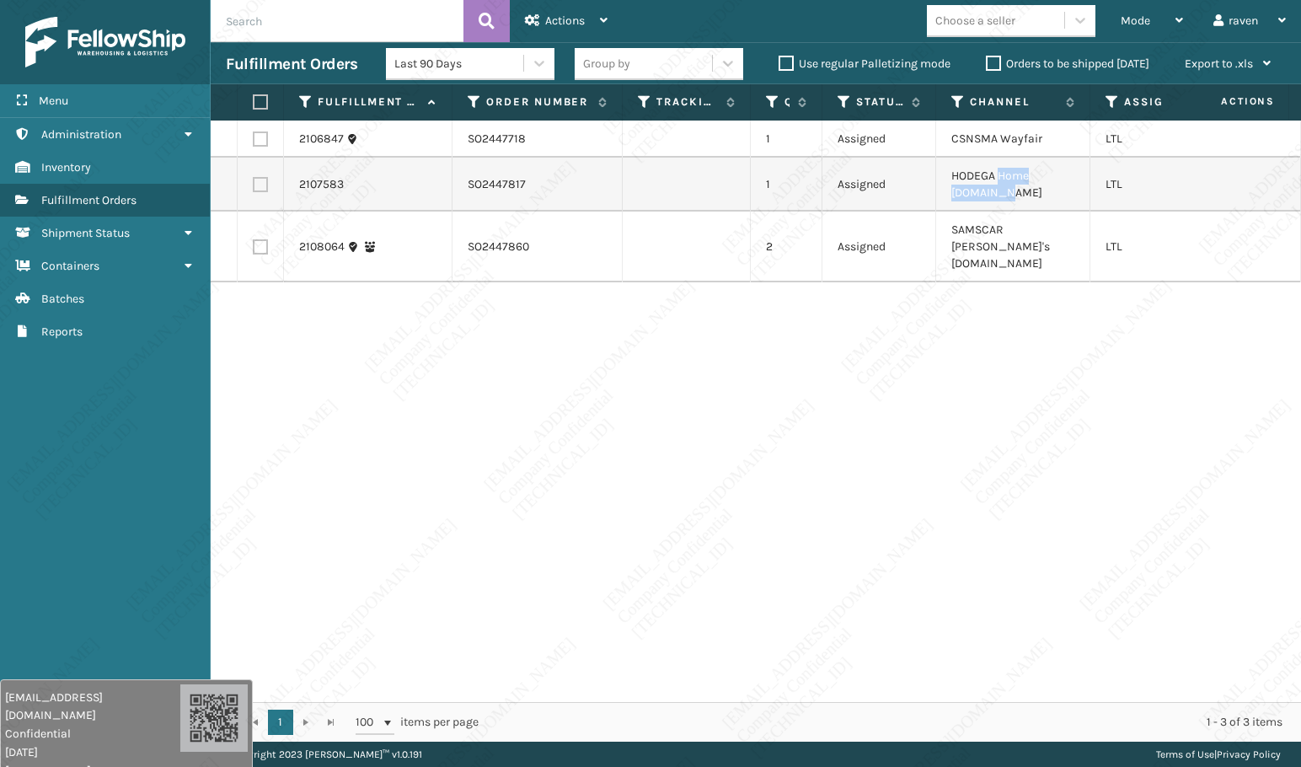
click at [1011, 197] on td "HODEGA Home [DOMAIN_NAME]" at bounding box center [1013, 185] width 154 height 54
copy td "Home [DOMAIN_NAME]"
click at [261, 188] on label at bounding box center [260, 184] width 15 height 15
click at [254, 188] on input "checkbox" at bounding box center [253, 182] width 1 height 11
checkbox input "true"
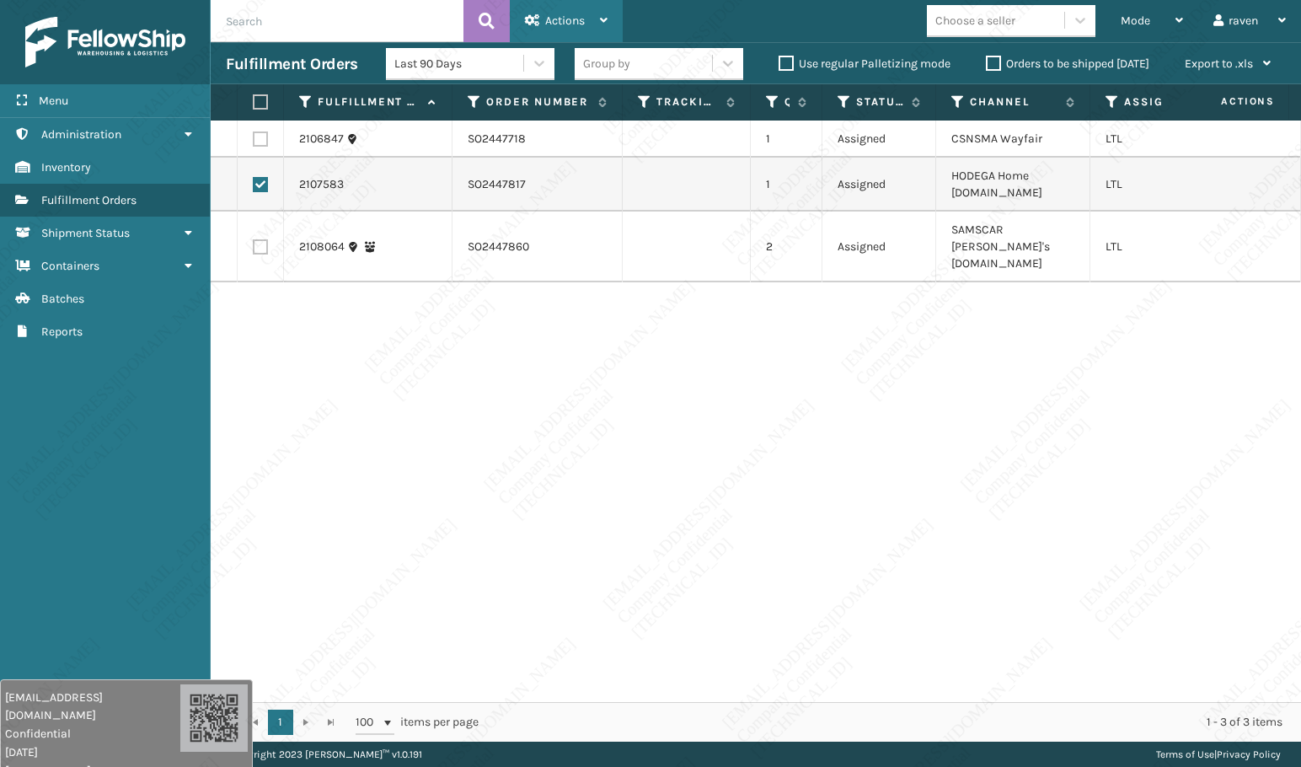
click at [569, 11] on div "Actions" at bounding box center [566, 21] width 83 height 42
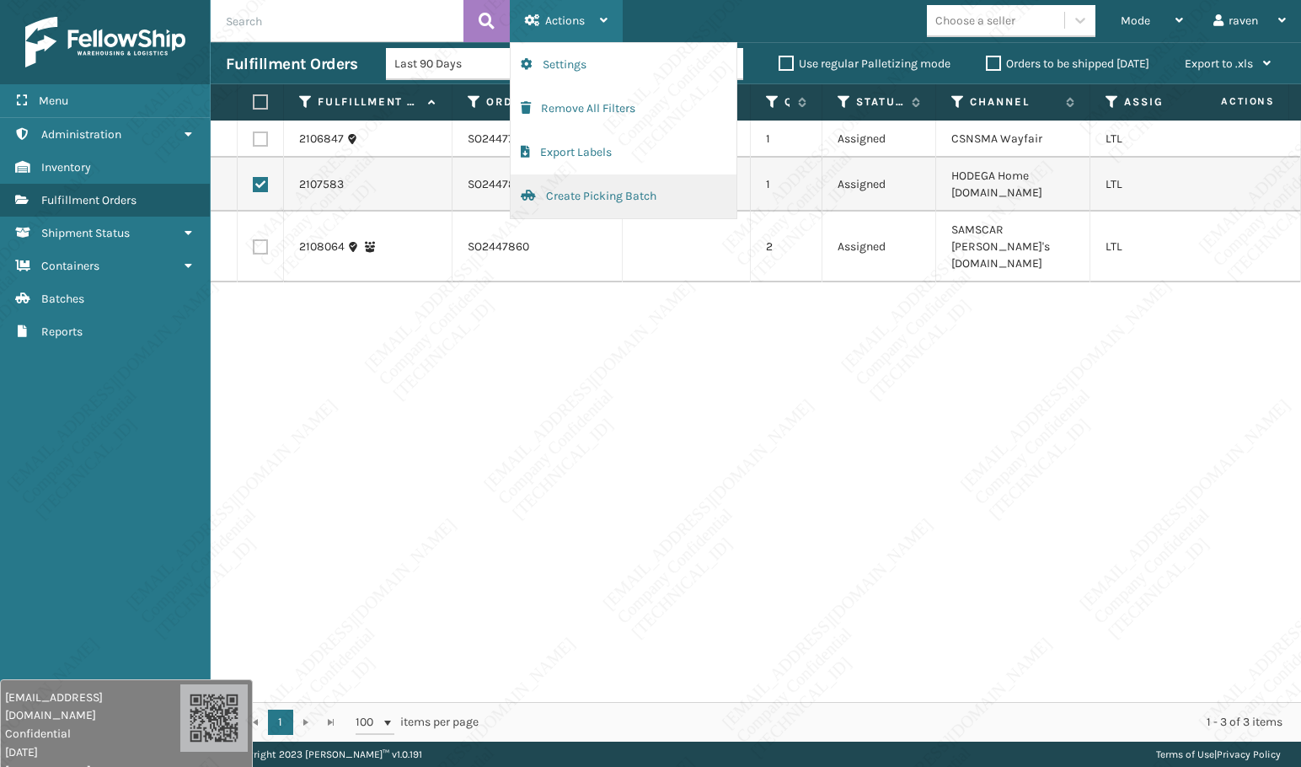
click at [590, 202] on button "Create Picking Batch" at bounding box center [624, 196] width 226 height 44
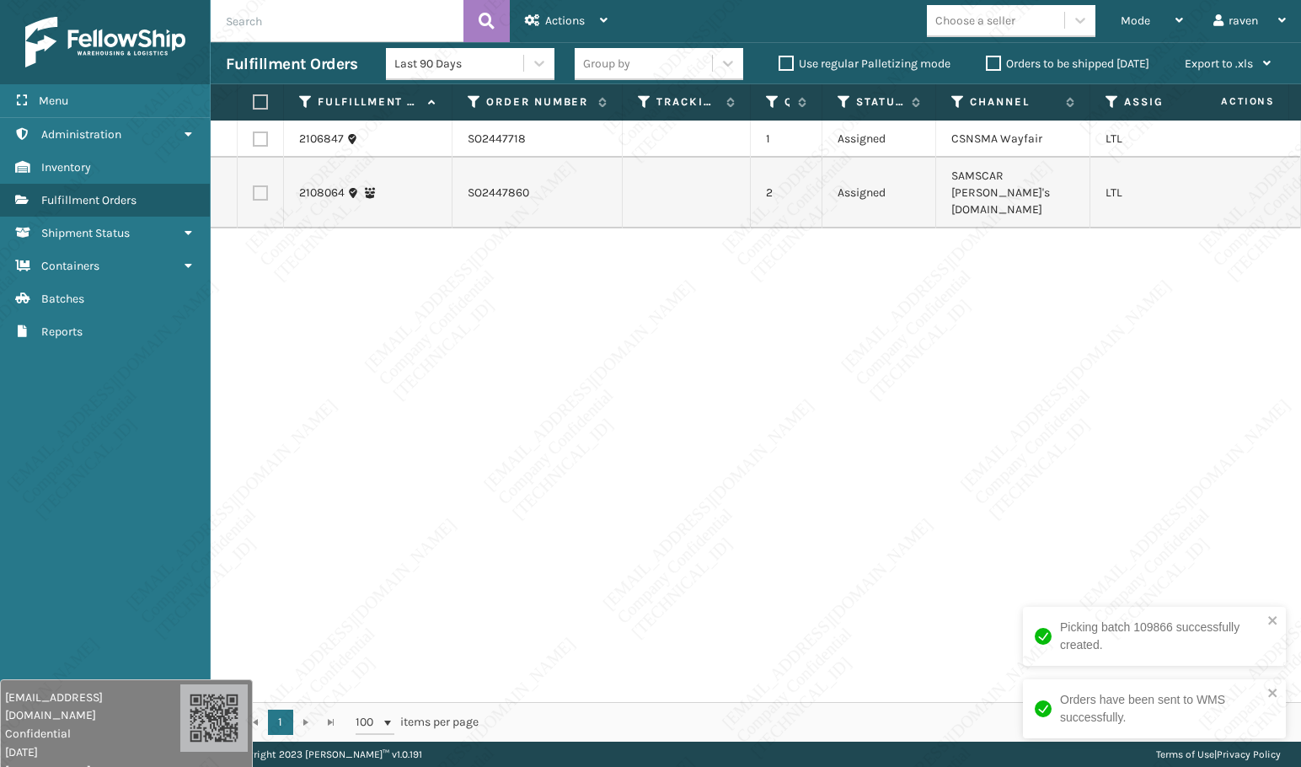
click at [263, 136] on label at bounding box center [260, 138] width 15 height 15
click at [254, 136] on input "checkbox" at bounding box center [253, 136] width 1 height 11
checkbox input "true"
click at [556, 19] on span "Actions" at bounding box center [565, 20] width 40 height 14
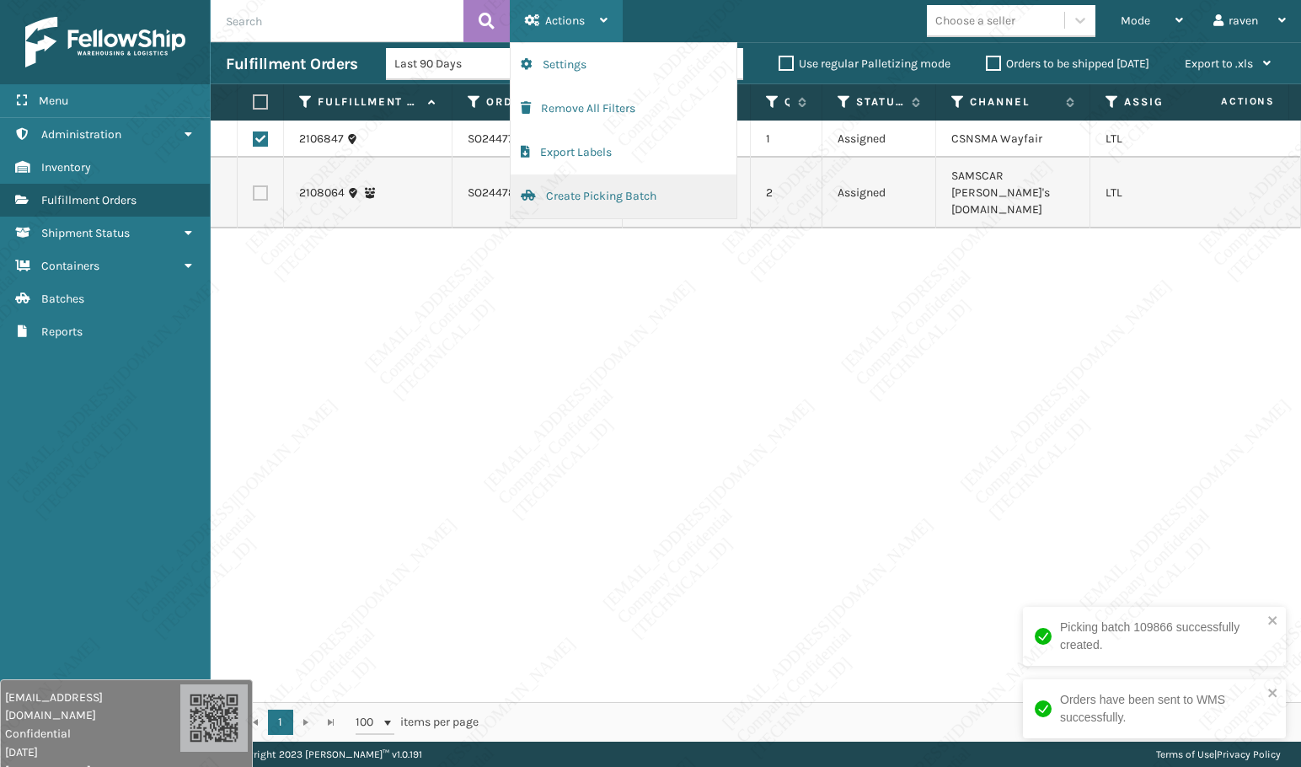
click at [582, 196] on button "Create Picking Batch" at bounding box center [624, 196] width 226 height 44
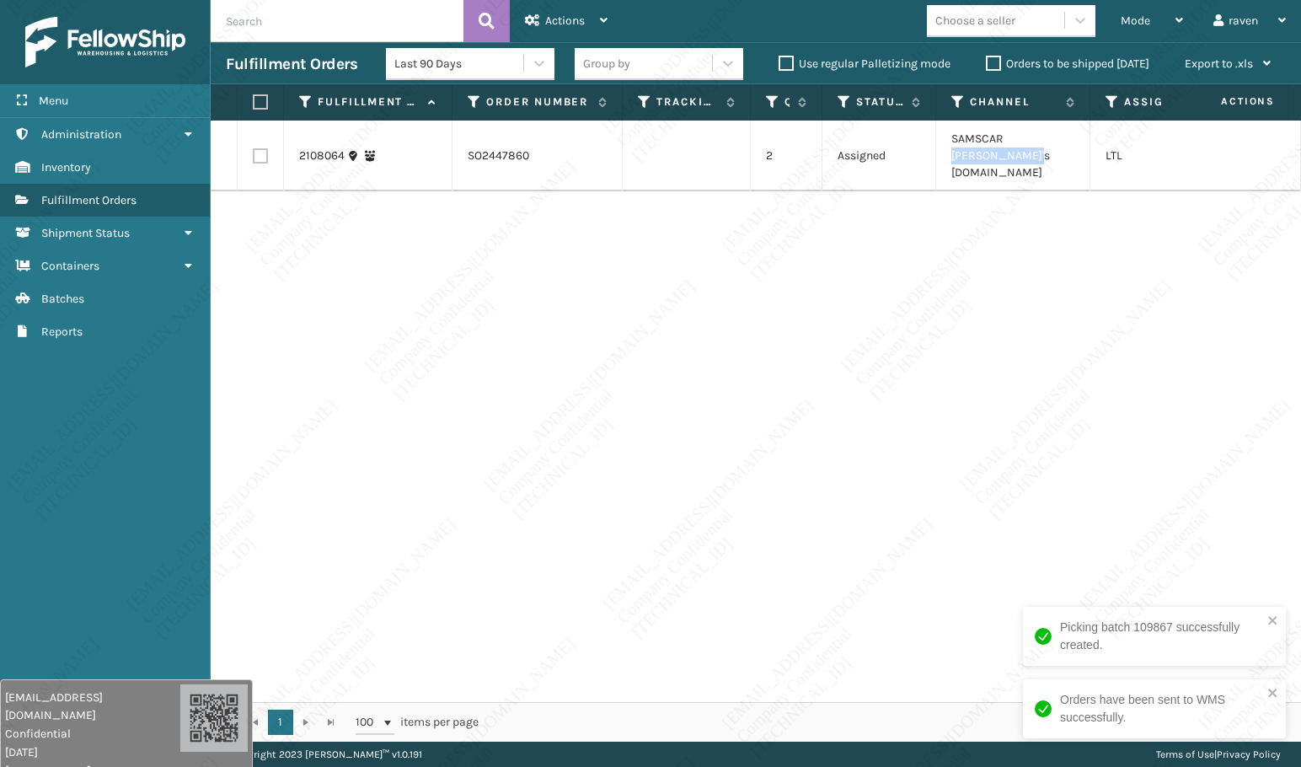
drag, startPoint x: 1008, startPoint y: 138, endPoint x: 1014, endPoint y: 157, distance: 19.5
click at [1014, 157] on td "SAMSCAR [PERSON_NAME]'s [DOMAIN_NAME]" at bounding box center [1013, 156] width 154 height 71
copy td "[PERSON_NAME]'s [DOMAIN_NAME]"
click at [261, 99] on label at bounding box center [258, 101] width 10 height 15
click at [254, 99] on input "checkbox" at bounding box center [253, 102] width 1 height 11
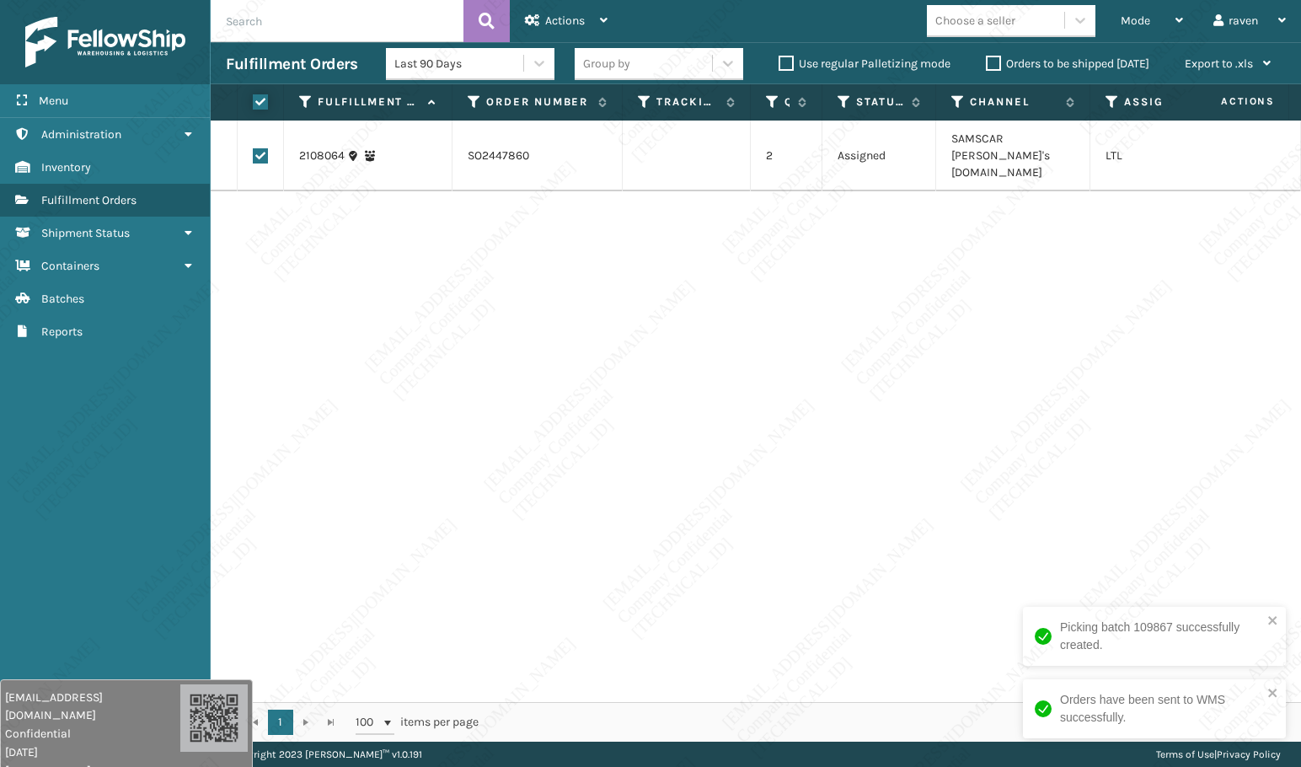
checkbox input "true"
click at [552, 45] on div "Last 90 Days Group by Use regular Palletizing mode Orders to be shipped [DATE] …" at bounding box center [836, 64] width 900 height 42
click at [565, 30] on div "Actions" at bounding box center [566, 21] width 83 height 42
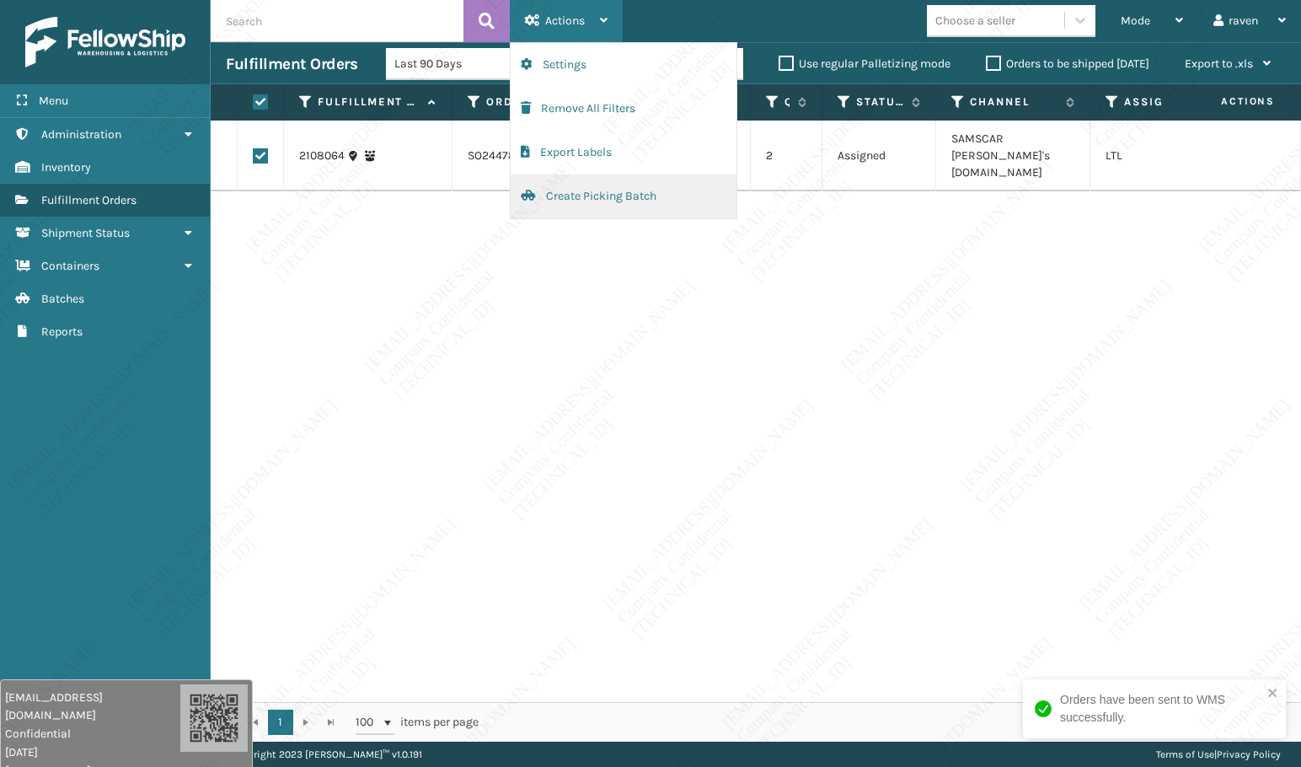
click at [569, 195] on button "Create Picking Batch" at bounding box center [624, 196] width 226 height 44
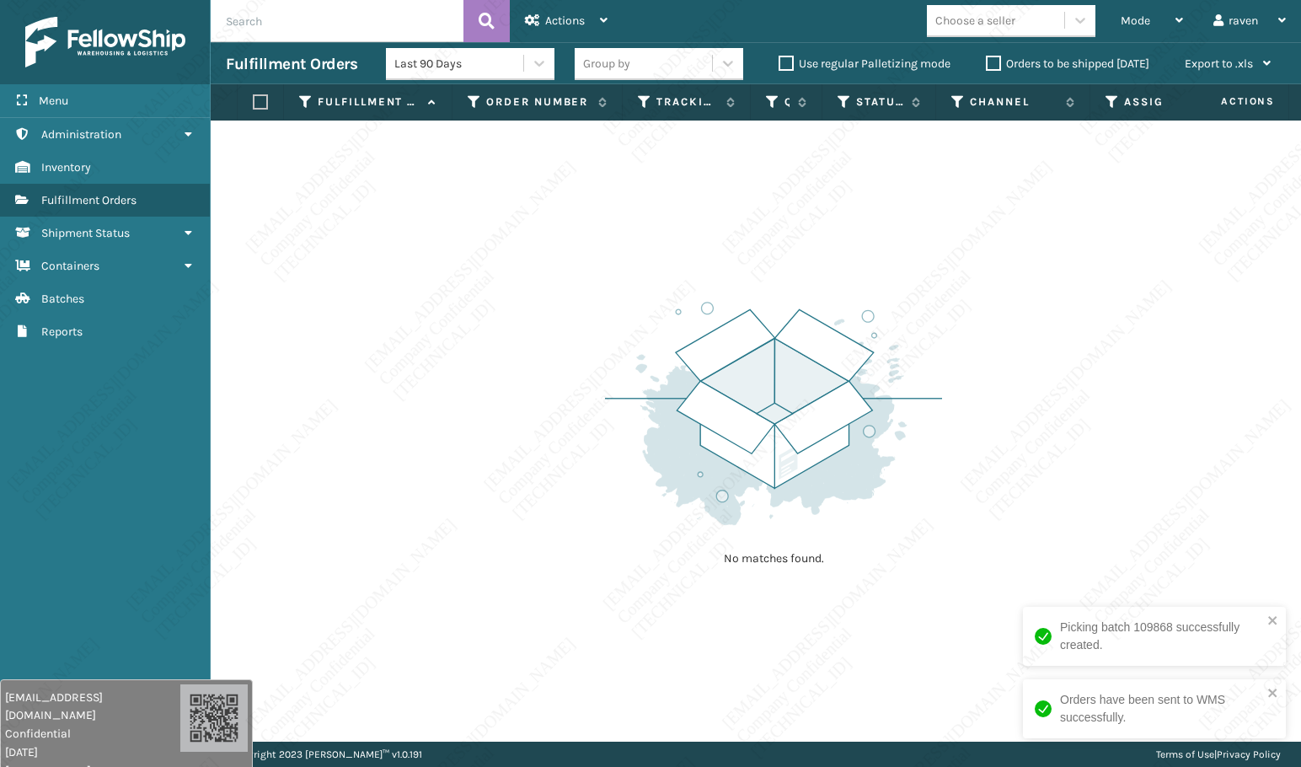
click at [970, 390] on div "No matches found." at bounding box center [756, 431] width 1091 height 621
click at [1162, 11] on div "Mode" at bounding box center [1152, 21] width 62 height 42
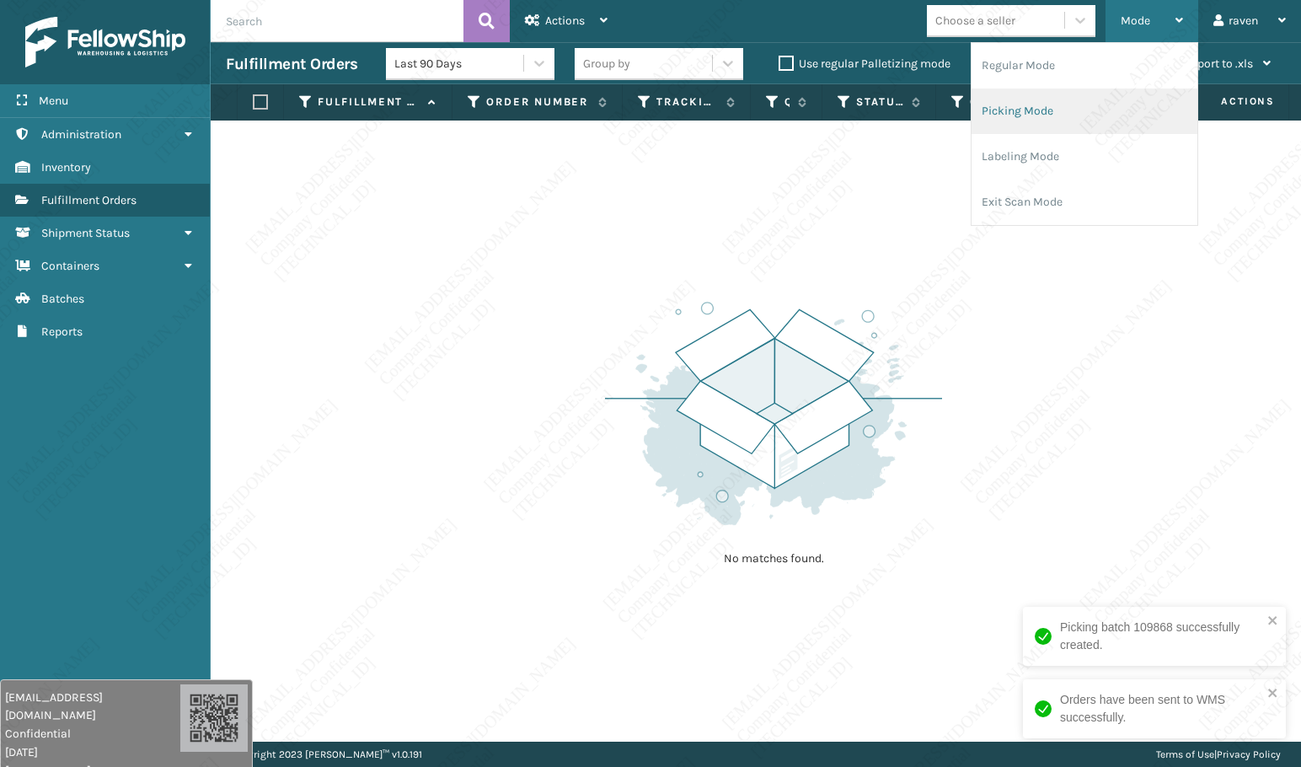
click at [1067, 113] on li "Picking Mode" at bounding box center [1085, 112] width 226 height 46
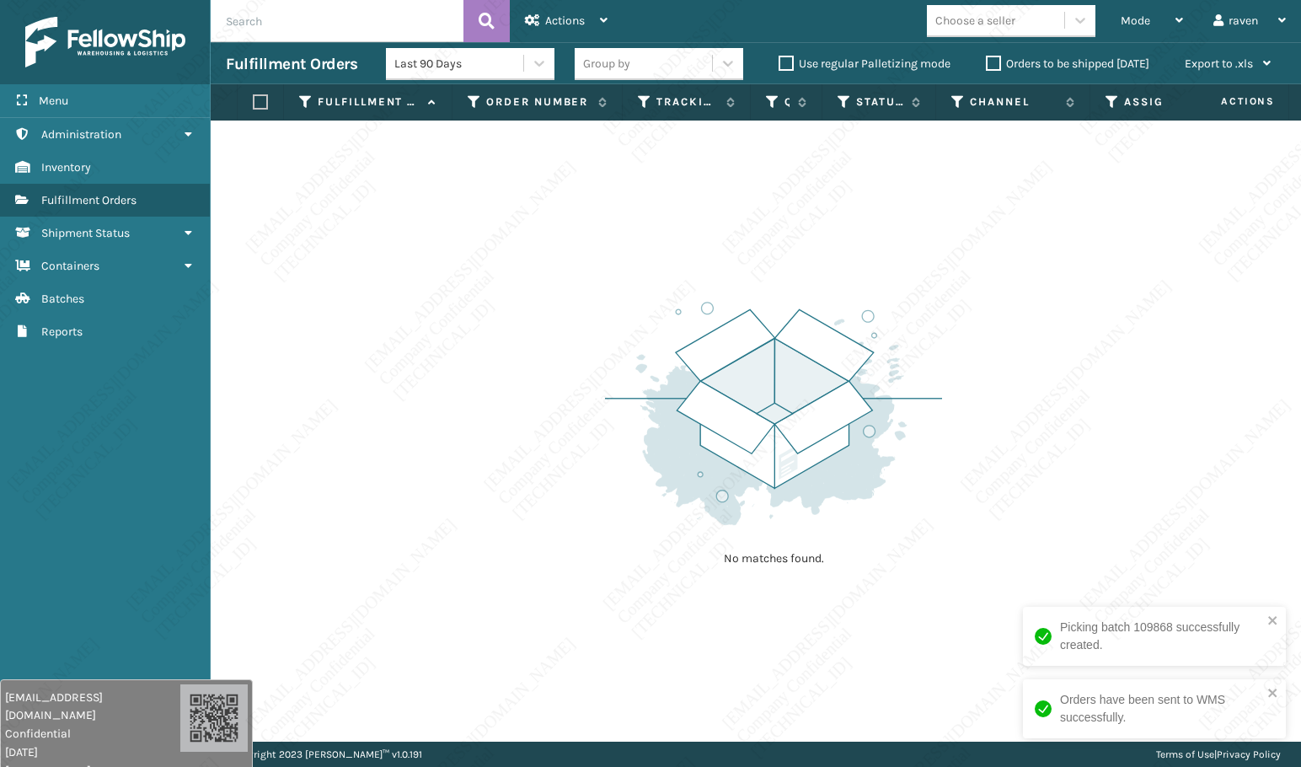
click at [529, 244] on div "No matches found." at bounding box center [756, 431] width 1091 height 621
